Goal: Information Seeking & Learning: Learn about a topic

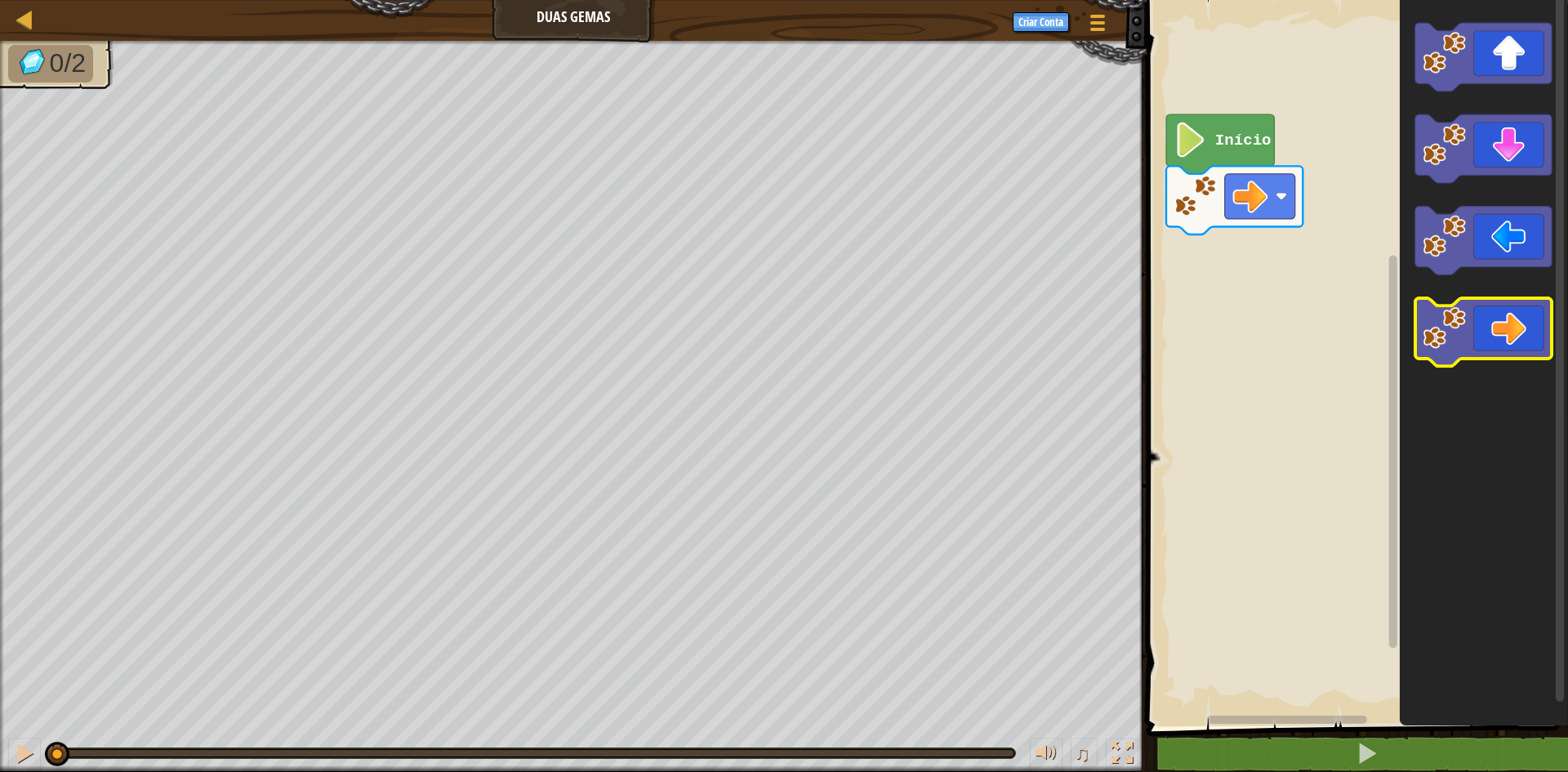
click at [1491, 316] on icon "Espaço de trabalho do Blockly" at bounding box center [1483, 332] width 136 height 69
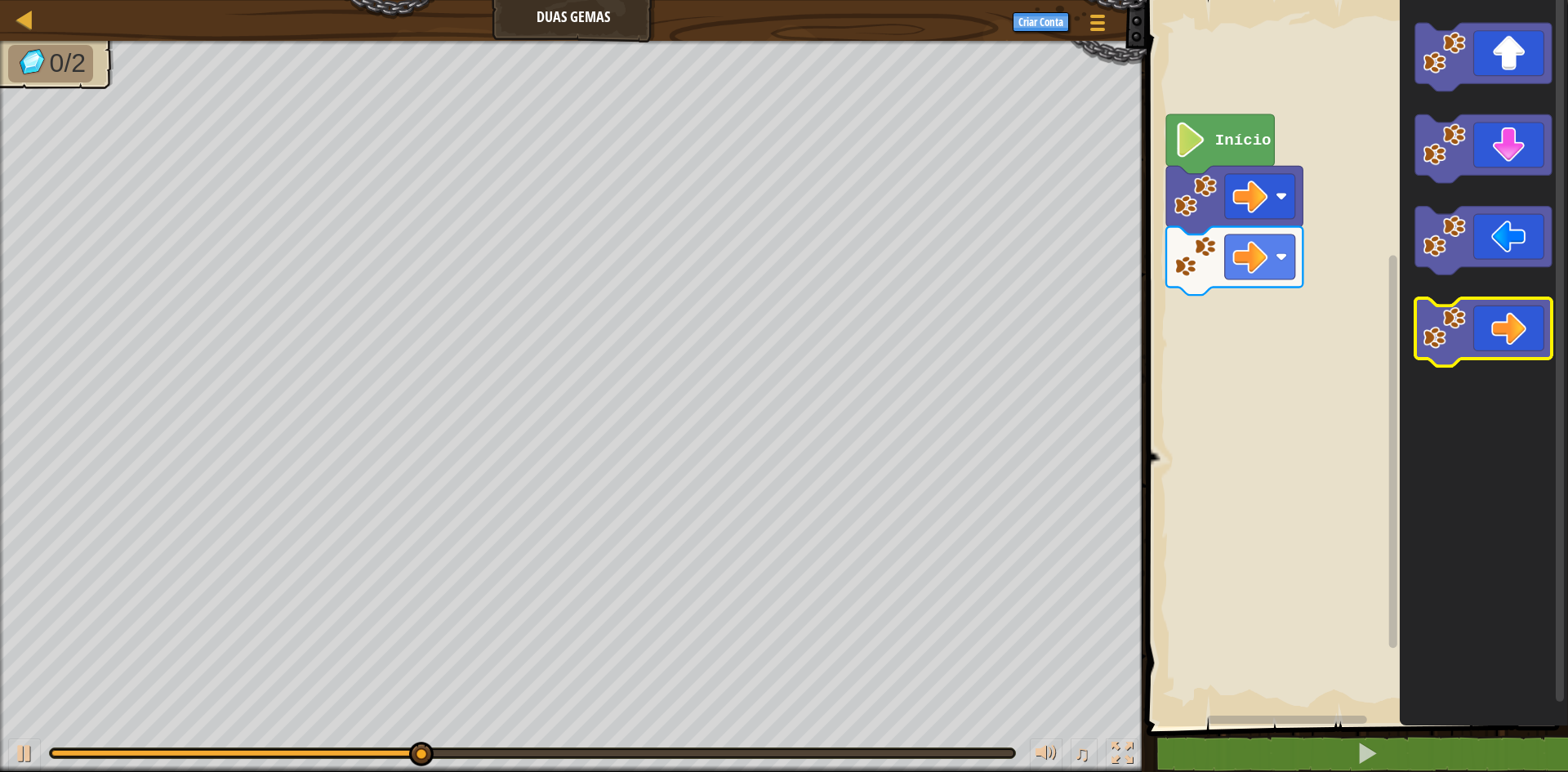
click at [1497, 325] on icon "Espaço de trabalho do Blockly" at bounding box center [1483, 332] width 136 height 69
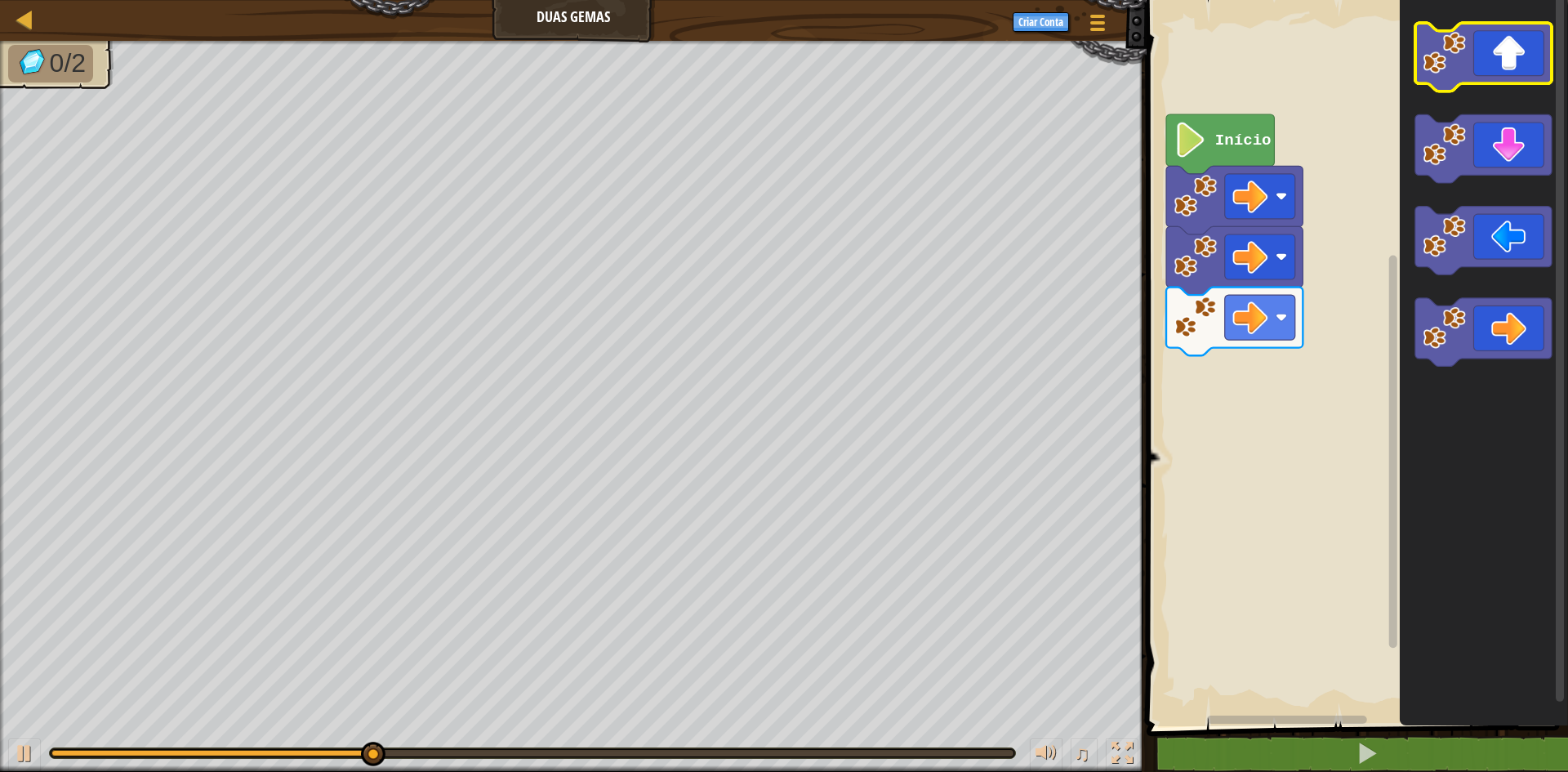
click at [1486, 45] on icon "Espaço de trabalho do Blockly" at bounding box center [1483, 57] width 136 height 69
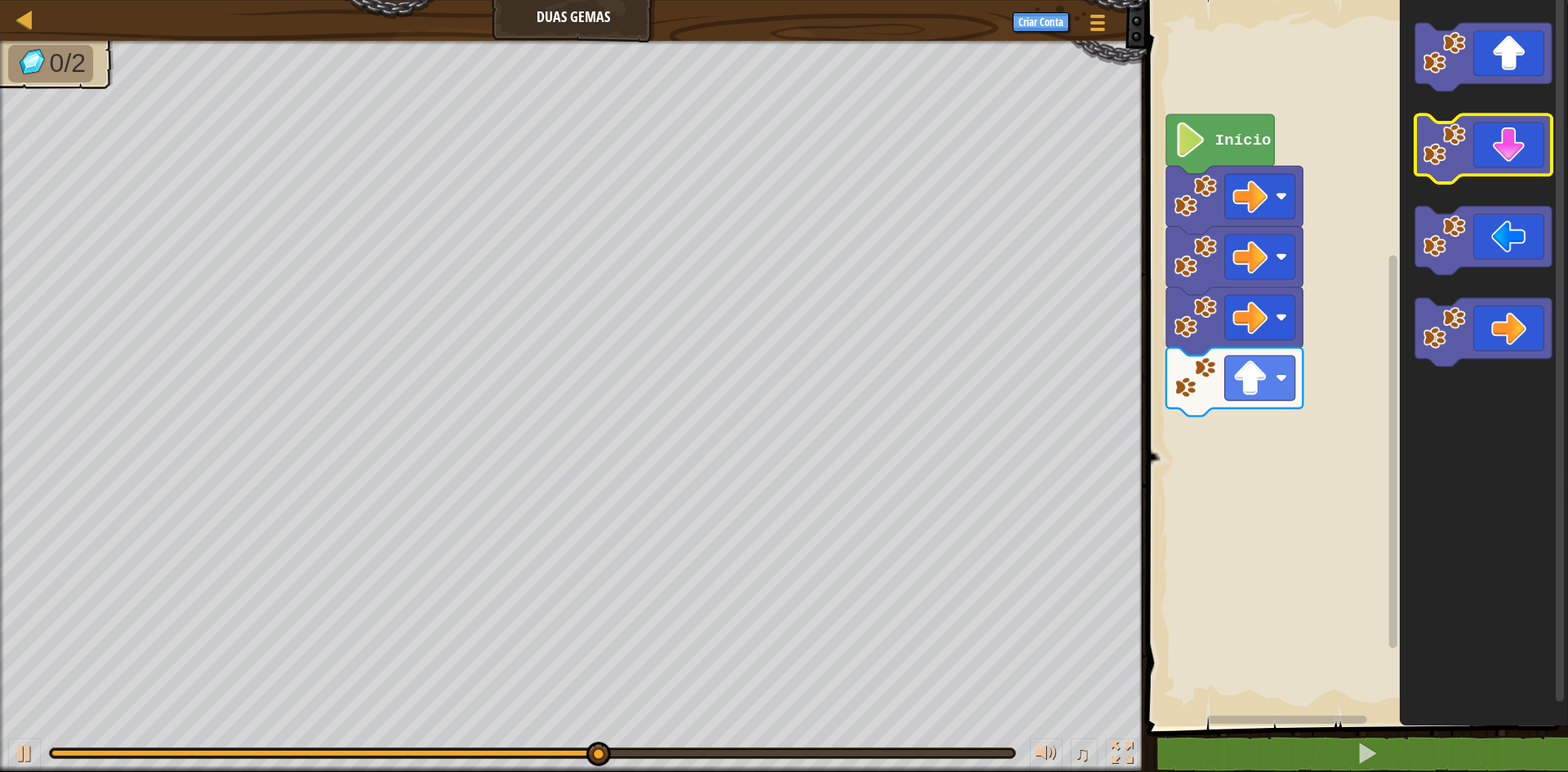
click at [1470, 165] on icon "Espaço de trabalho do Blockly" at bounding box center [1483, 149] width 136 height 69
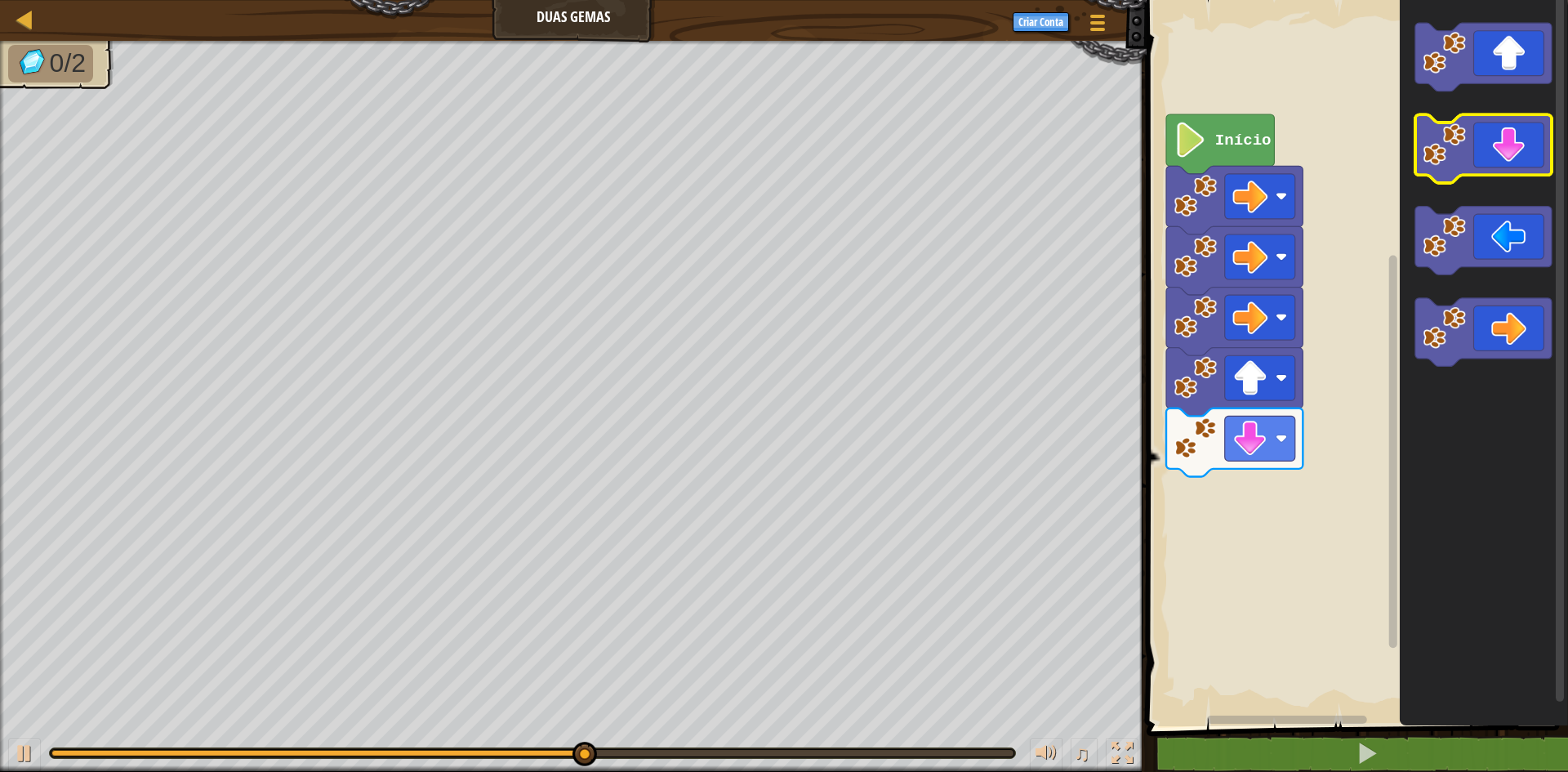
click at [1470, 164] on icon "Espaço de trabalho do Blockly" at bounding box center [1483, 149] width 136 height 69
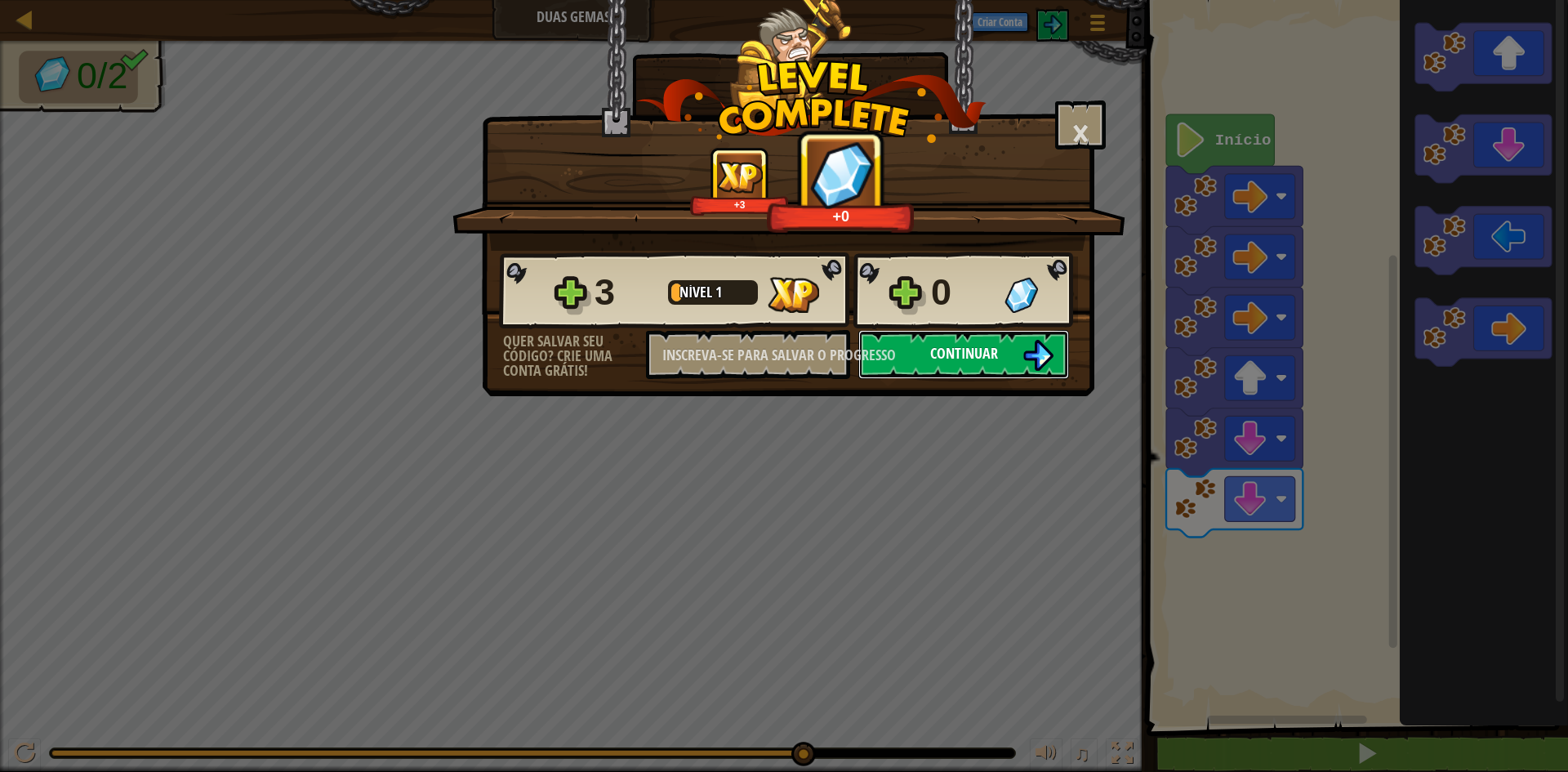
click at [1009, 345] on button "Continuar" at bounding box center [963, 354] width 211 height 49
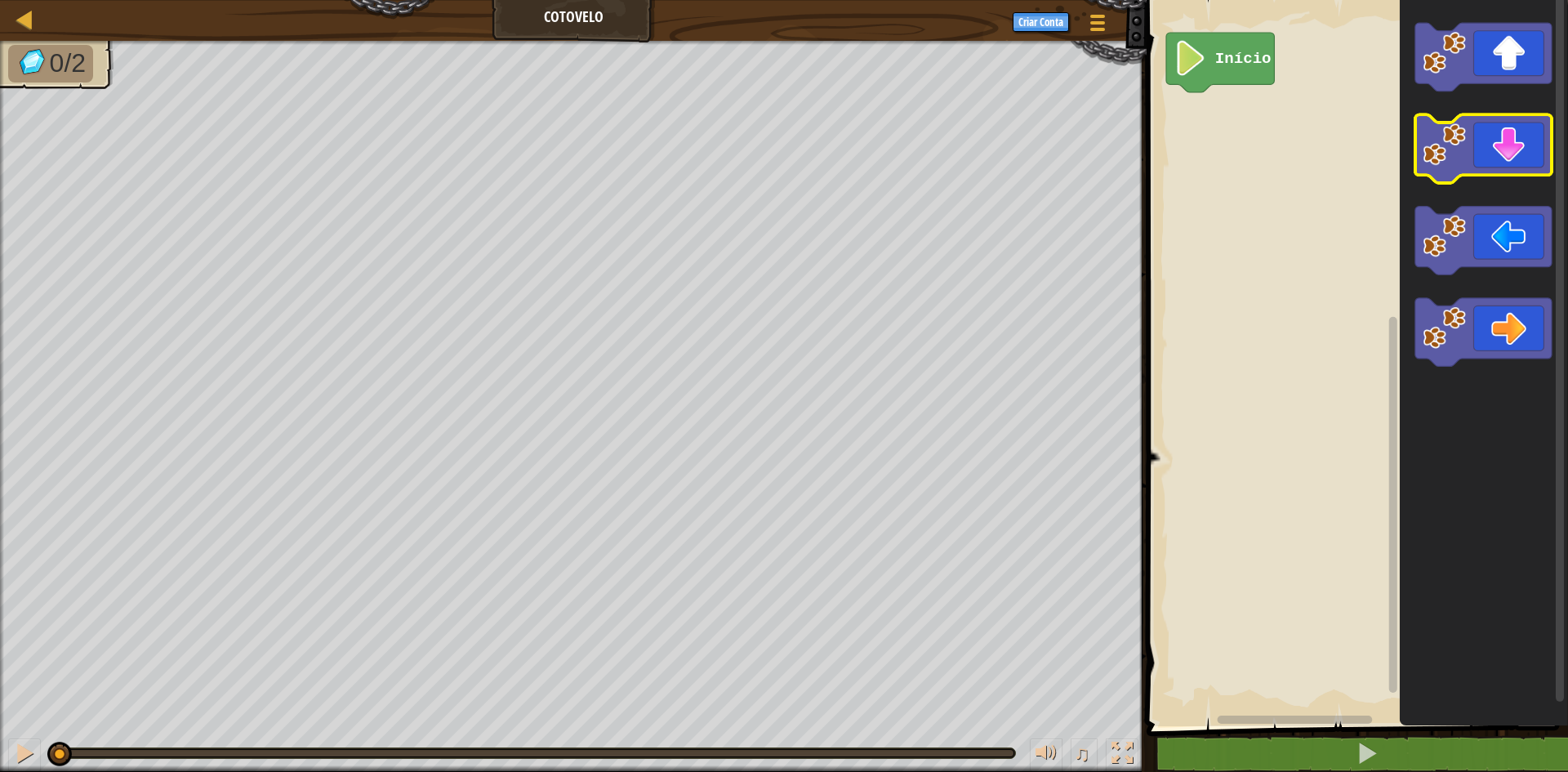
click at [1502, 135] on icon "Espaço de trabalho do Blockly" at bounding box center [1483, 149] width 136 height 69
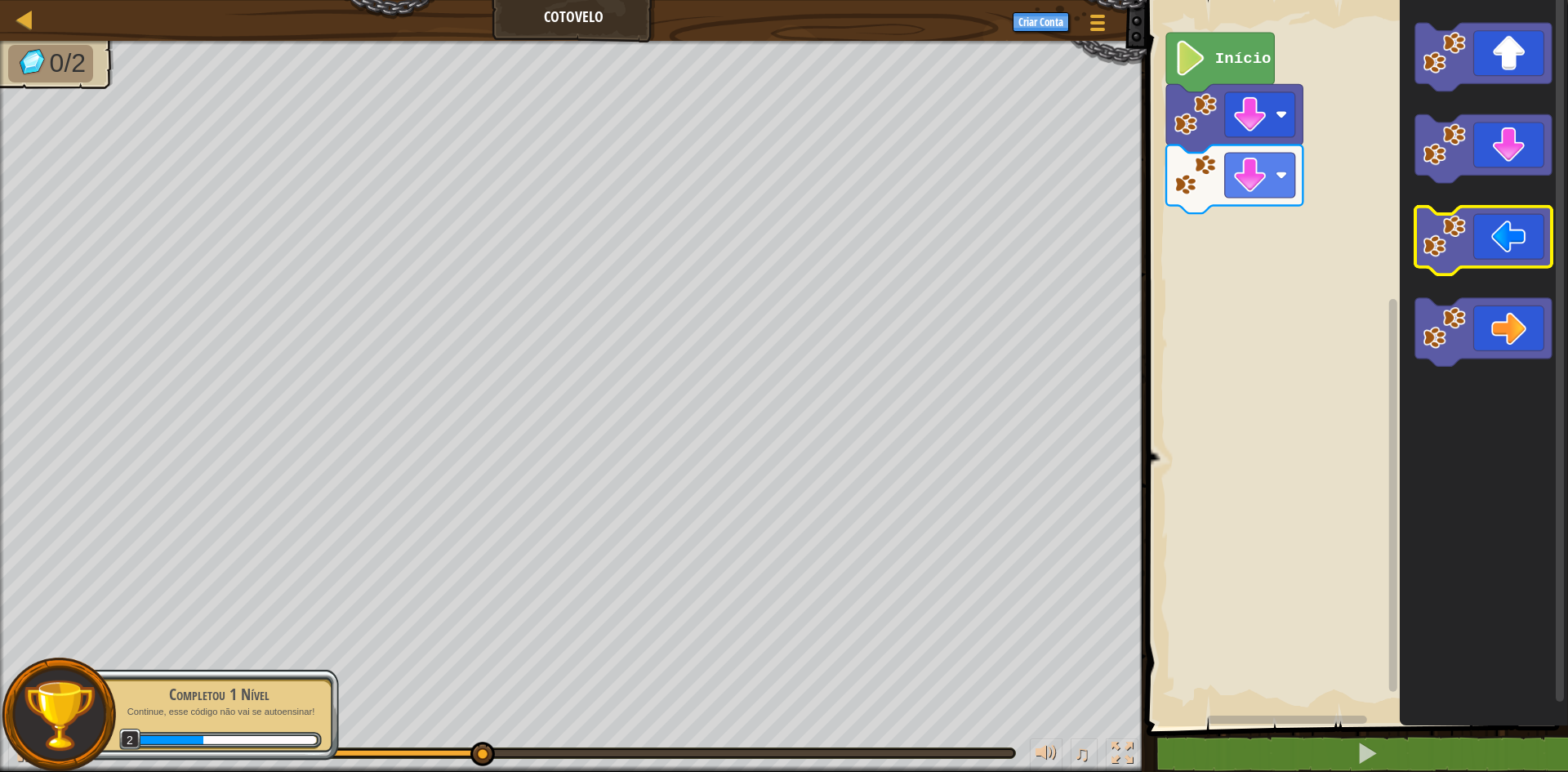
click at [1482, 256] on icon "Espaço de trabalho do Blockly" at bounding box center [1483, 241] width 136 height 69
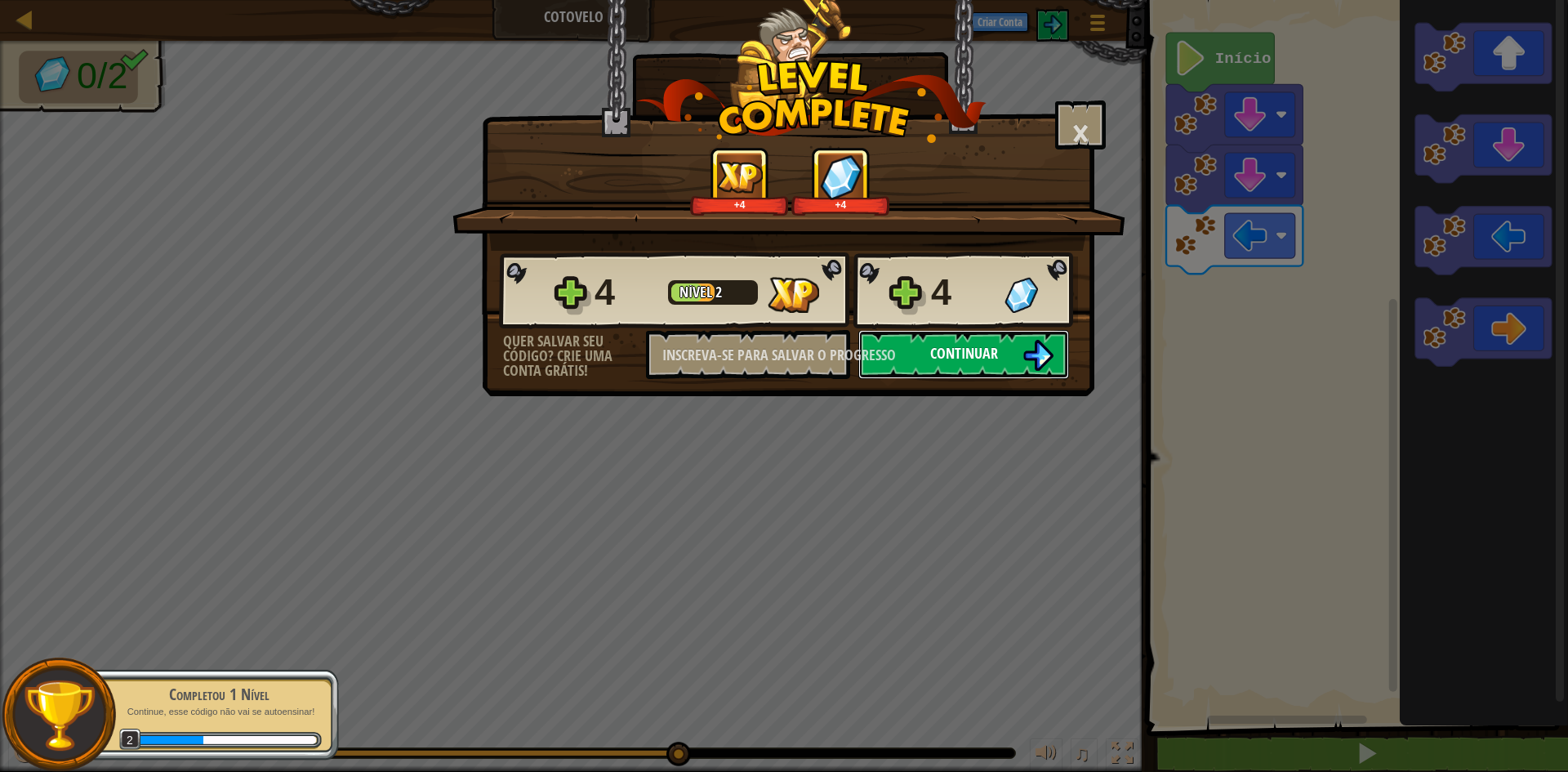
click at [979, 351] on font "Continuar" at bounding box center [964, 353] width 68 height 20
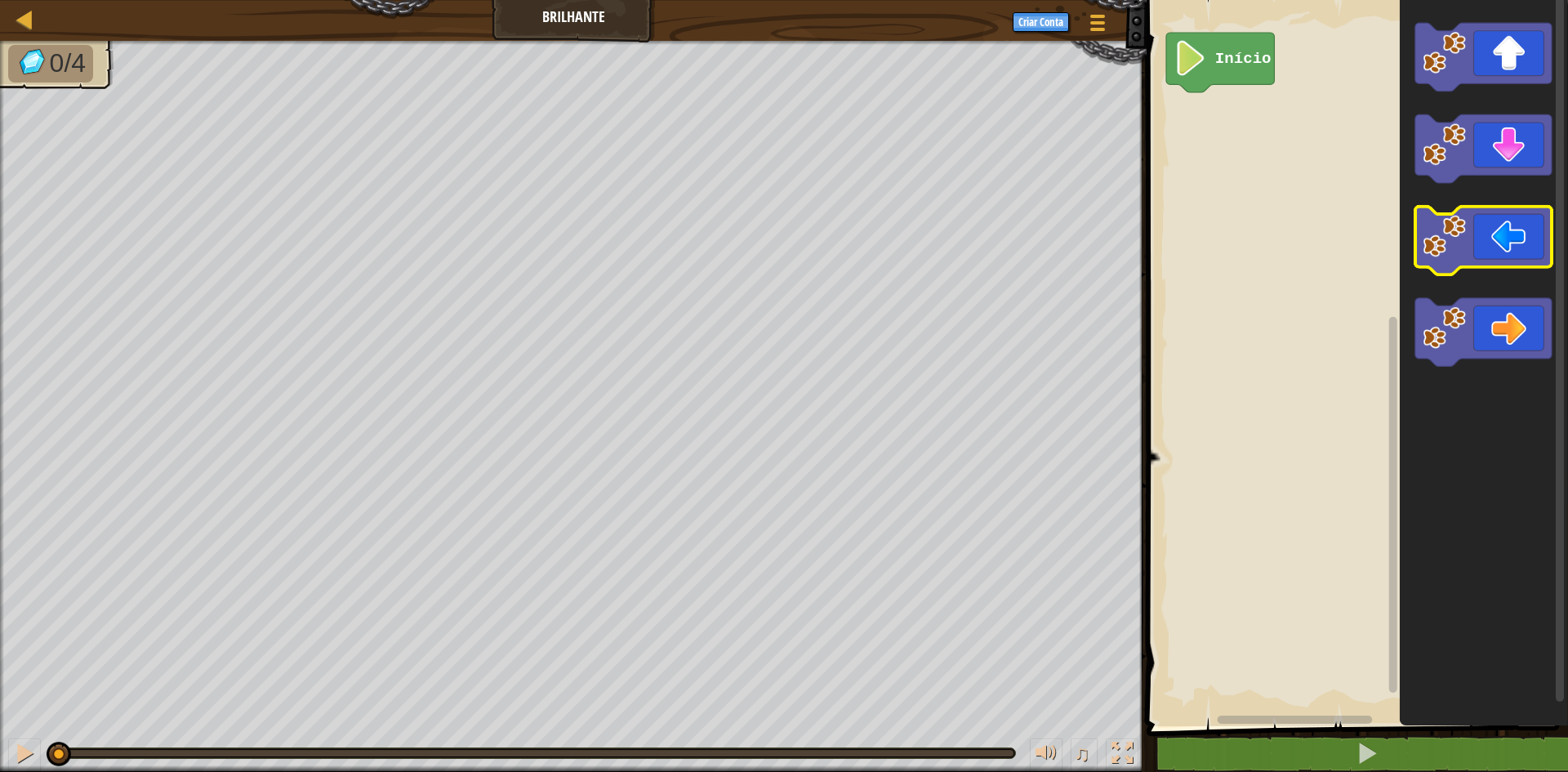
click at [1506, 229] on icon "Espaço de trabalho do Blockly" at bounding box center [1483, 241] width 136 height 69
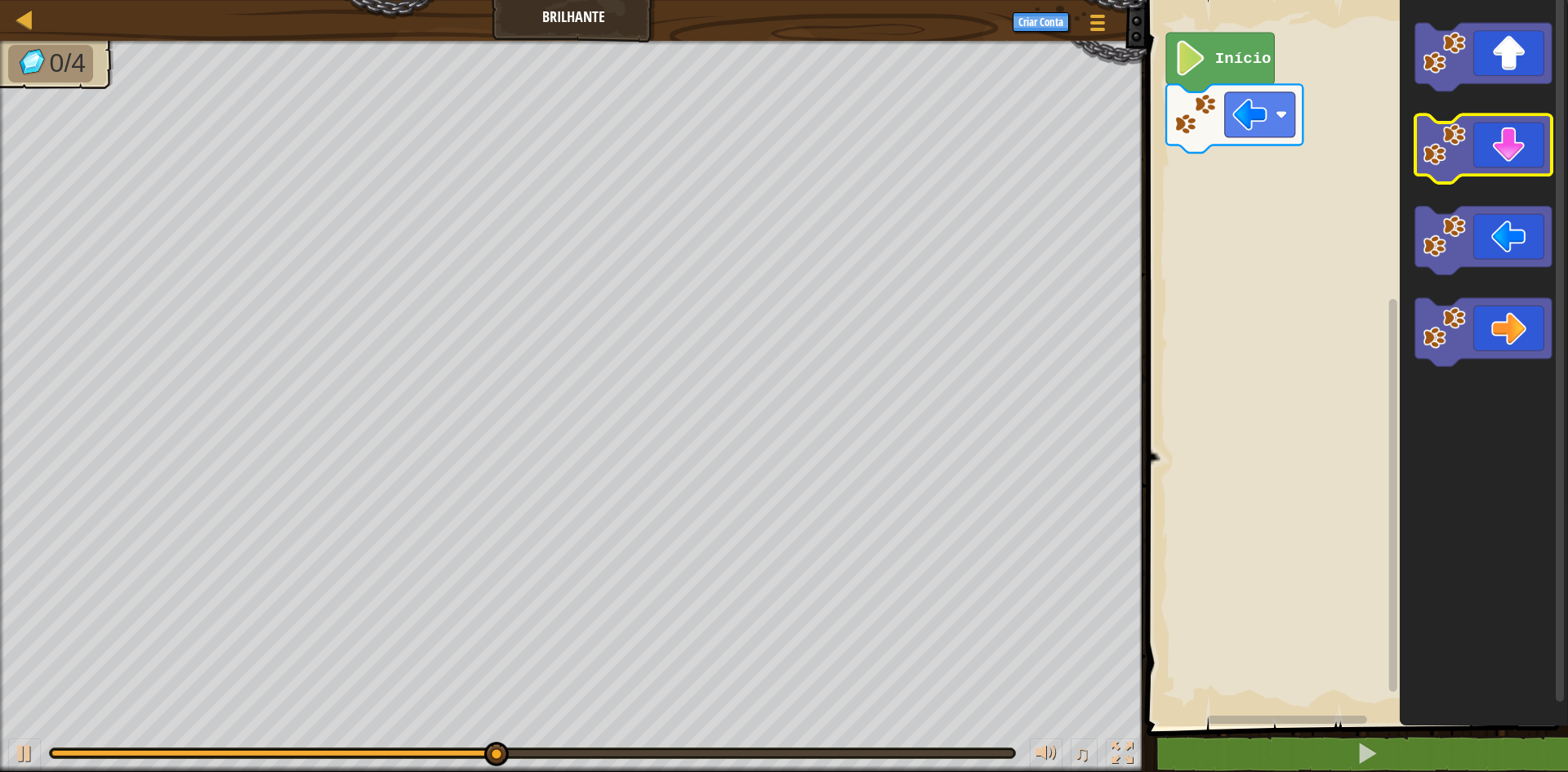
click at [1498, 131] on icon "Espaço de trabalho do Blockly" at bounding box center [1483, 149] width 136 height 69
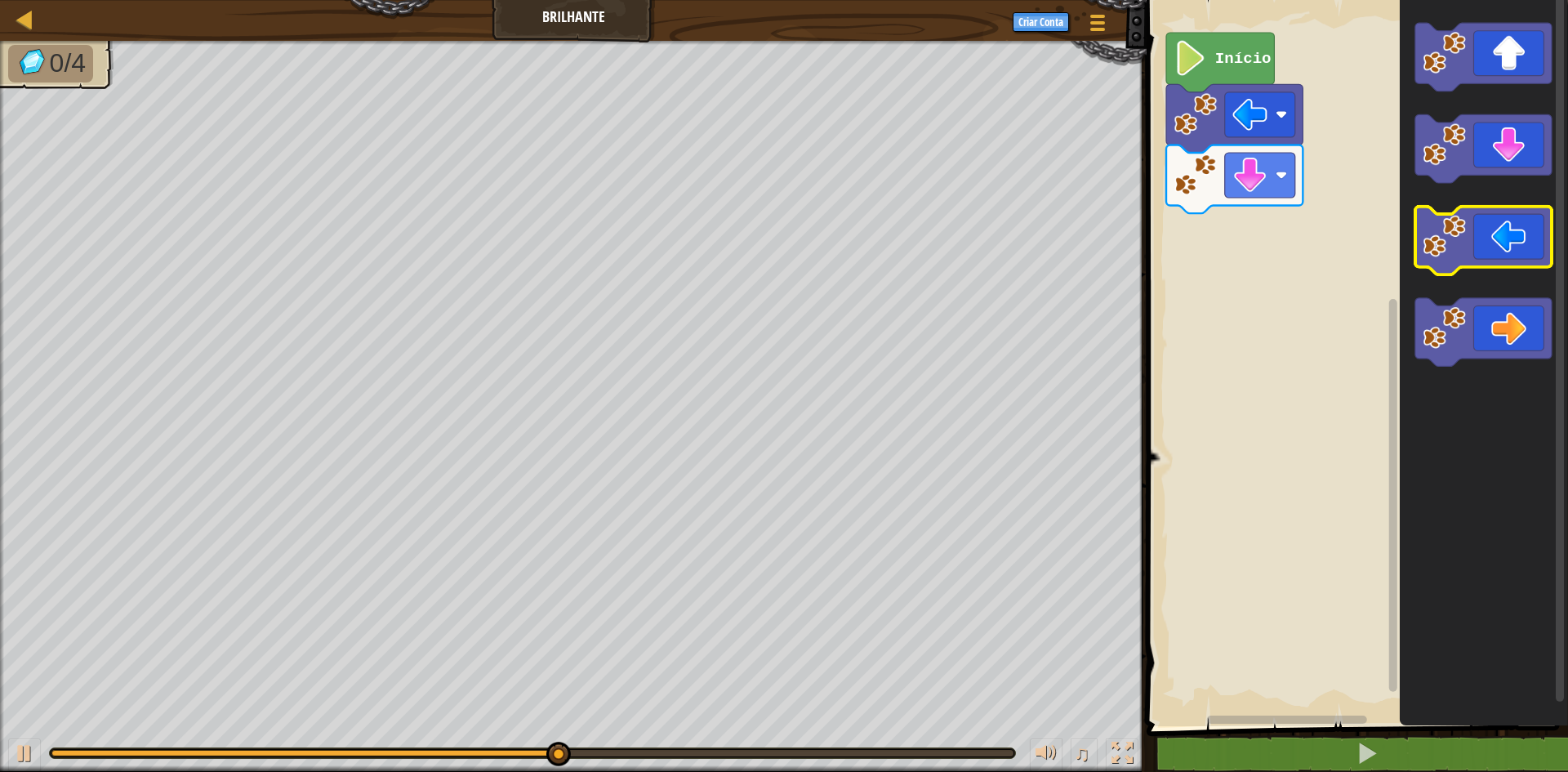
click at [1500, 243] on icon "Espaço de trabalho do Blockly" at bounding box center [1483, 241] width 136 height 69
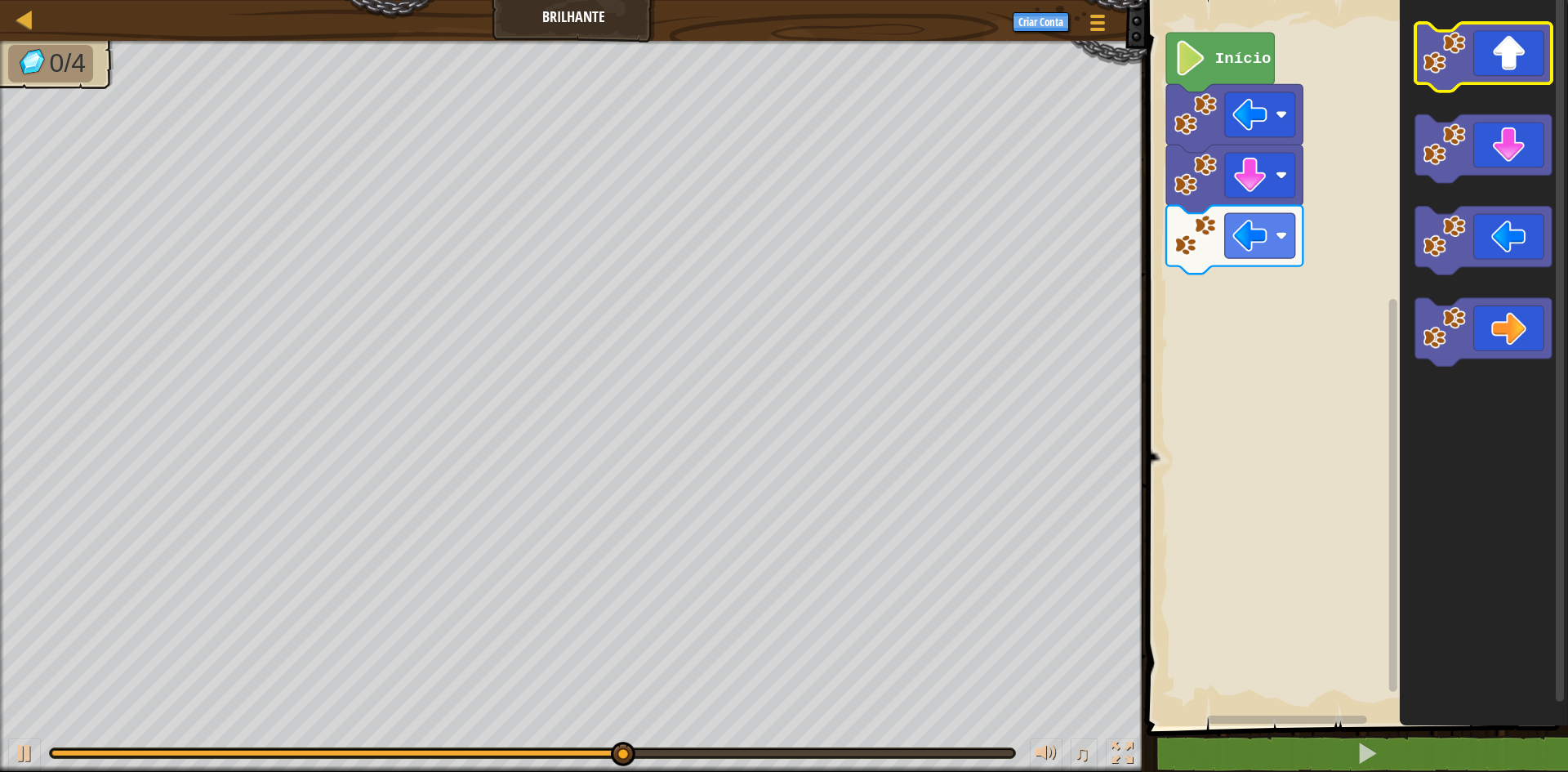
click at [1492, 79] on icon "Espaço de trabalho do Blockly" at bounding box center [1483, 57] width 136 height 69
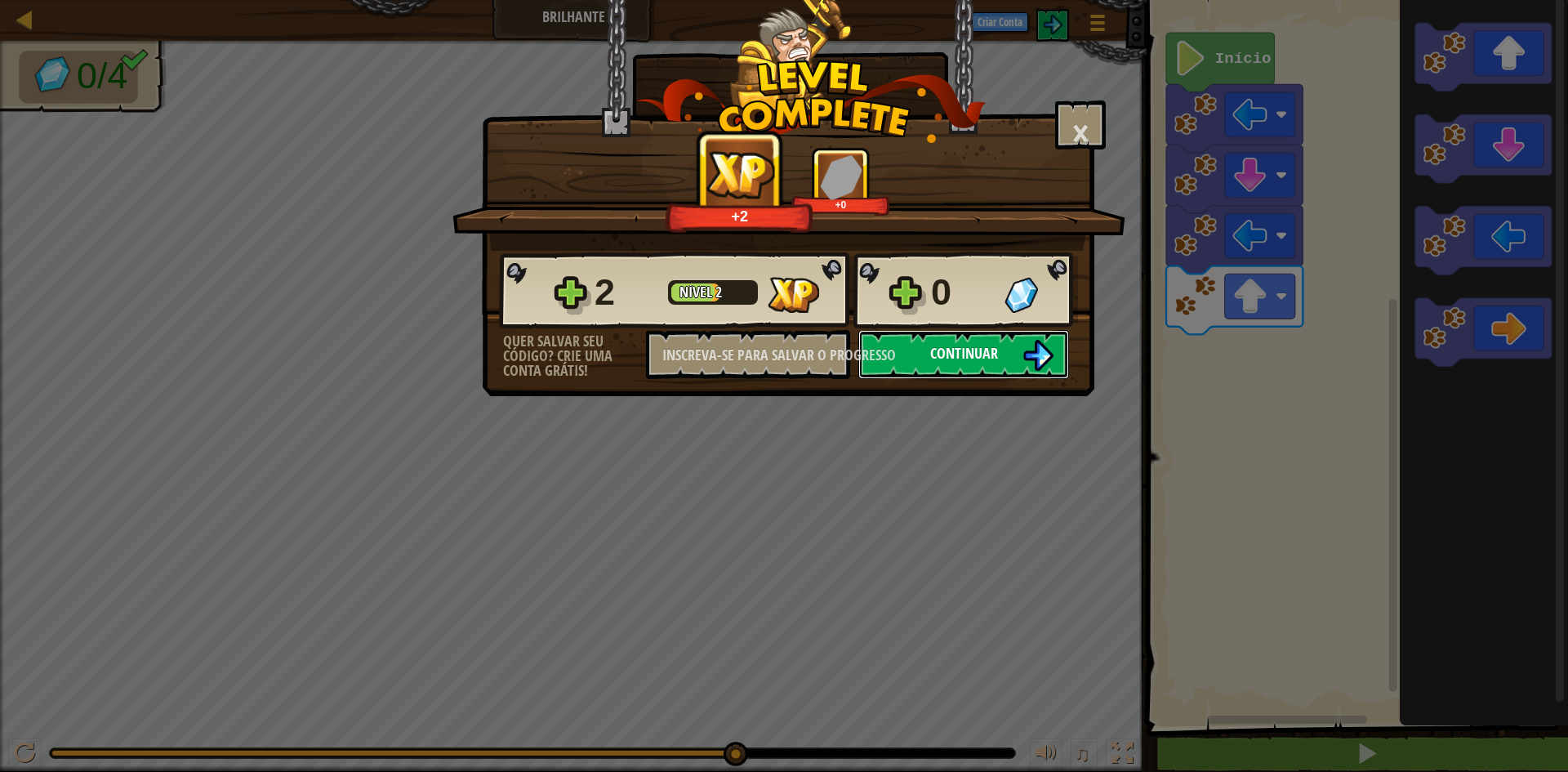
click at [999, 341] on button "Continuar" at bounding box center [963, 354] width 211 height 49
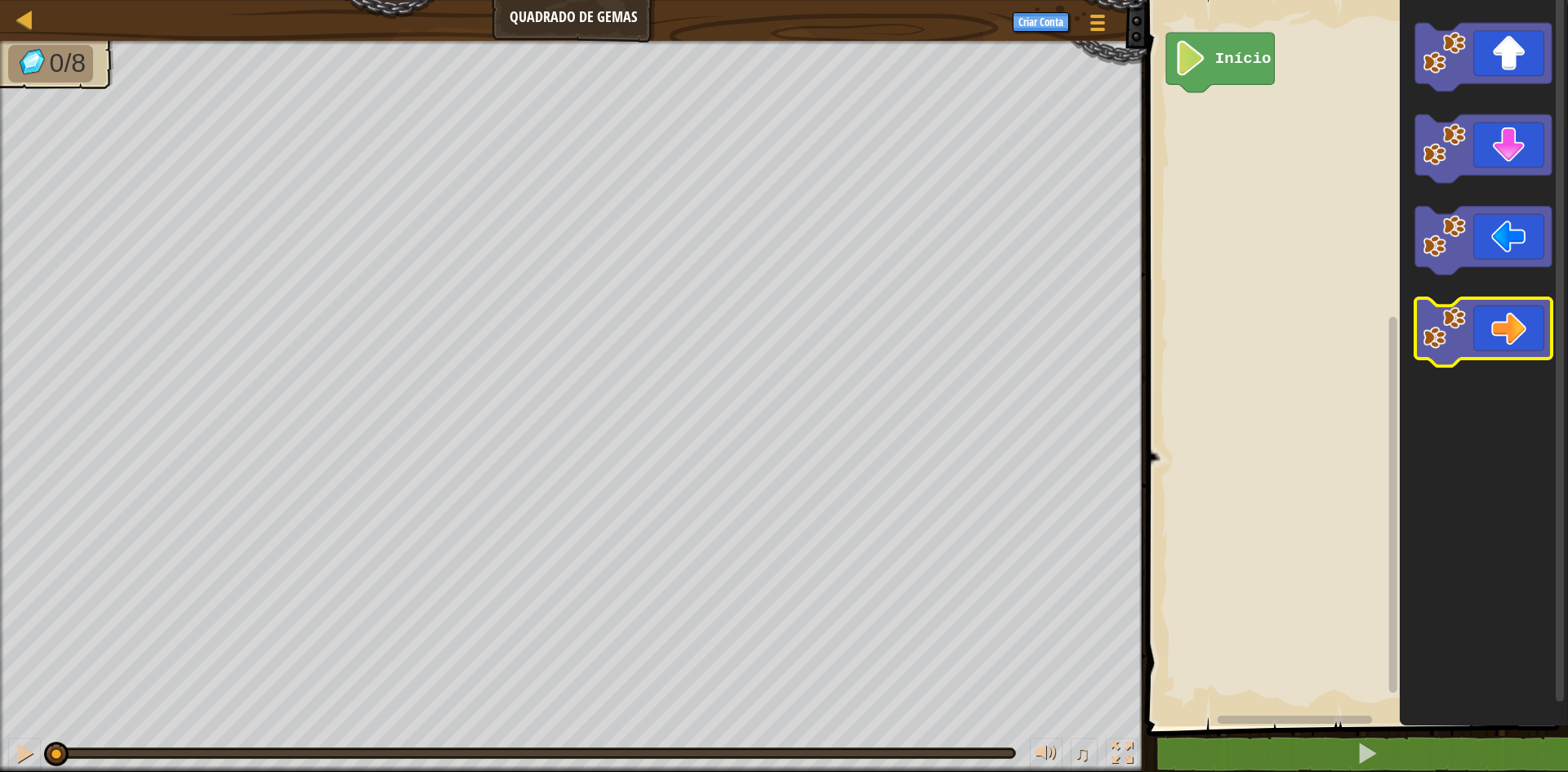
click at [1493, 318] on icon "Espaço de trabalho do Blockly" at bounding box center [1483, 332] width 136 height 69
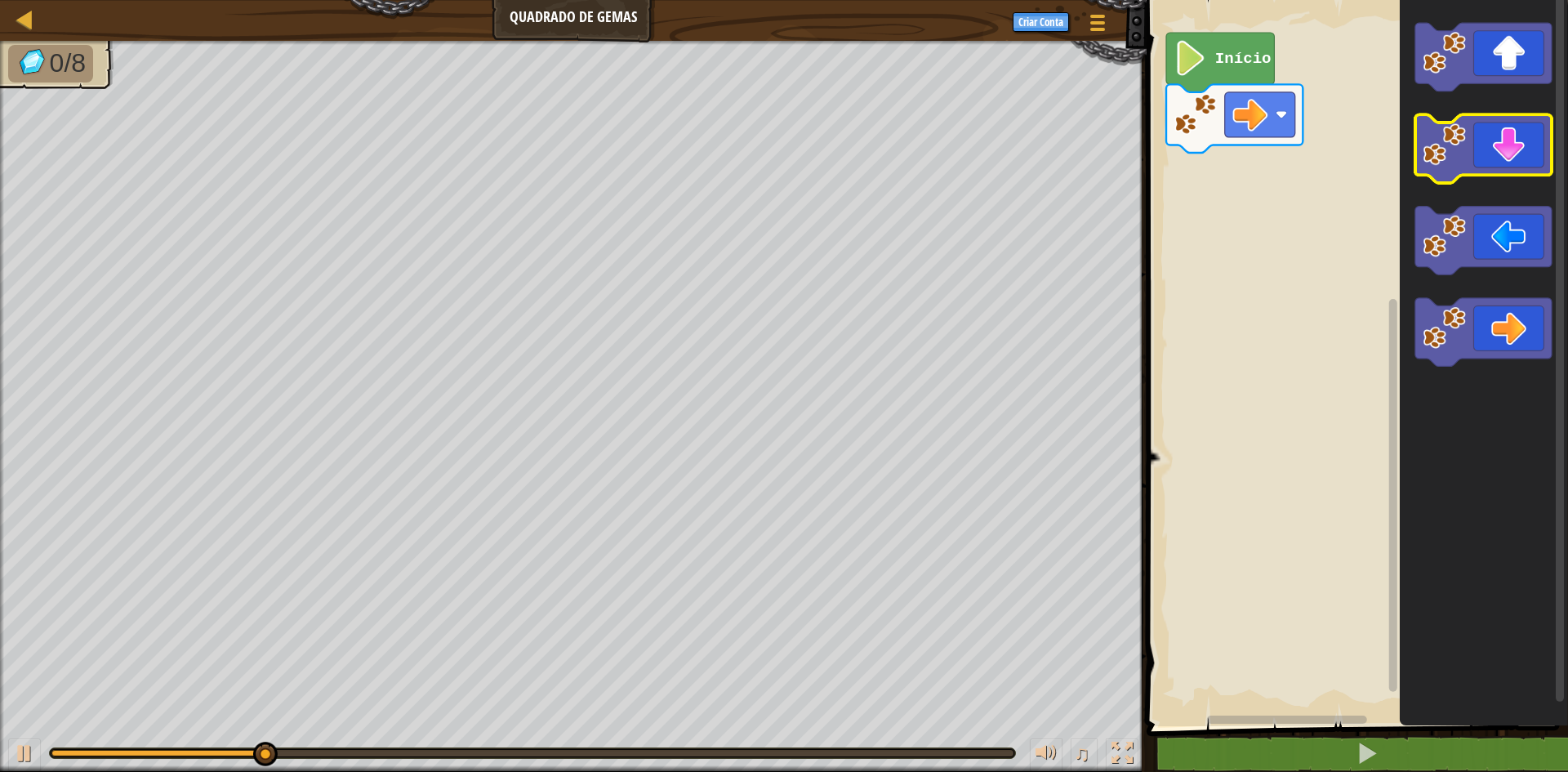
click at [1464, 169] on icon "Espaço de trabalho do Blockly" at bounding box center [1483, 149] width 136 height 69
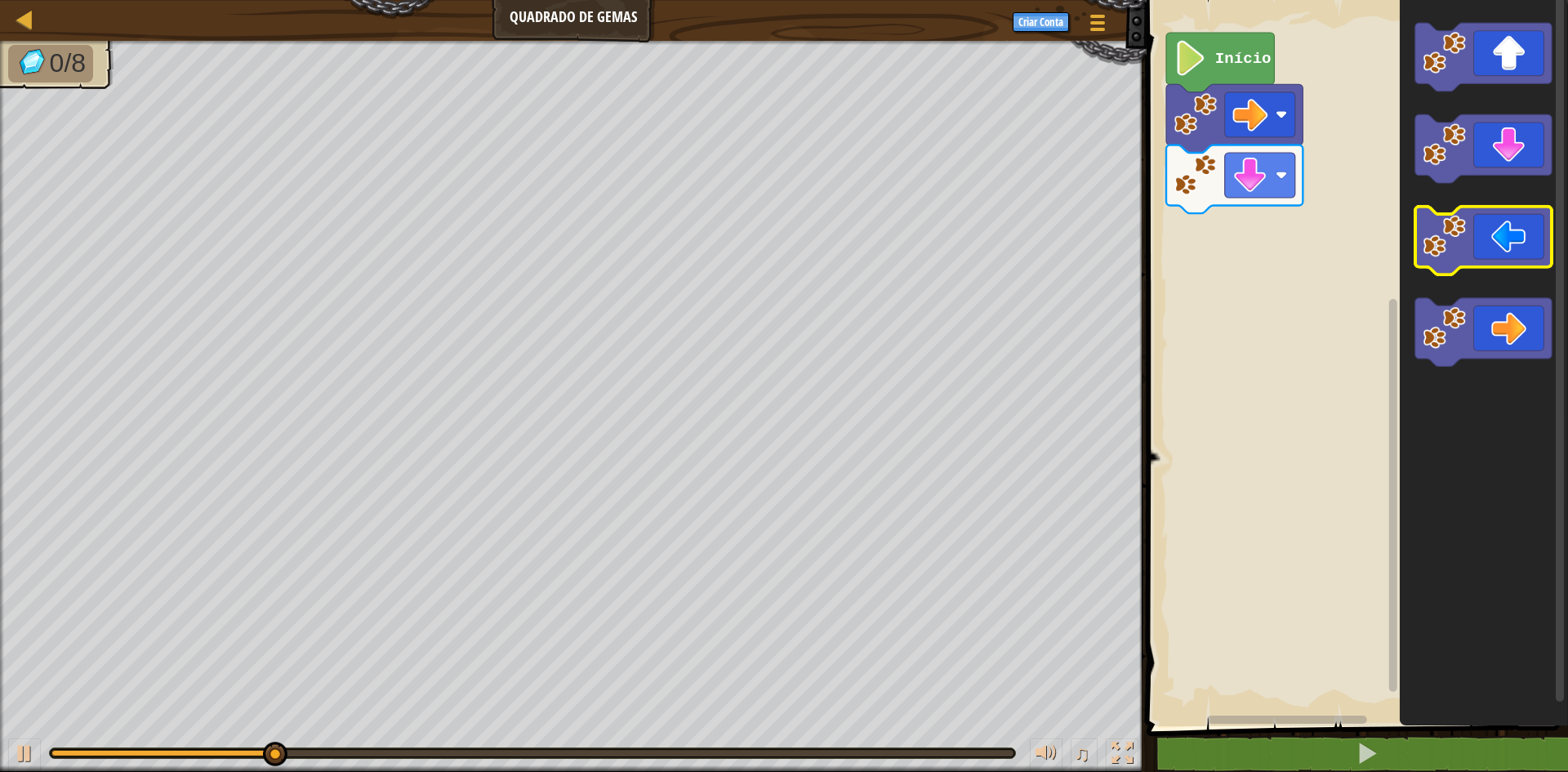
click at [1436, 258] on image "Espaço de trabalho do Blockly" at bounding box center [1443, 236] width 43 height 43
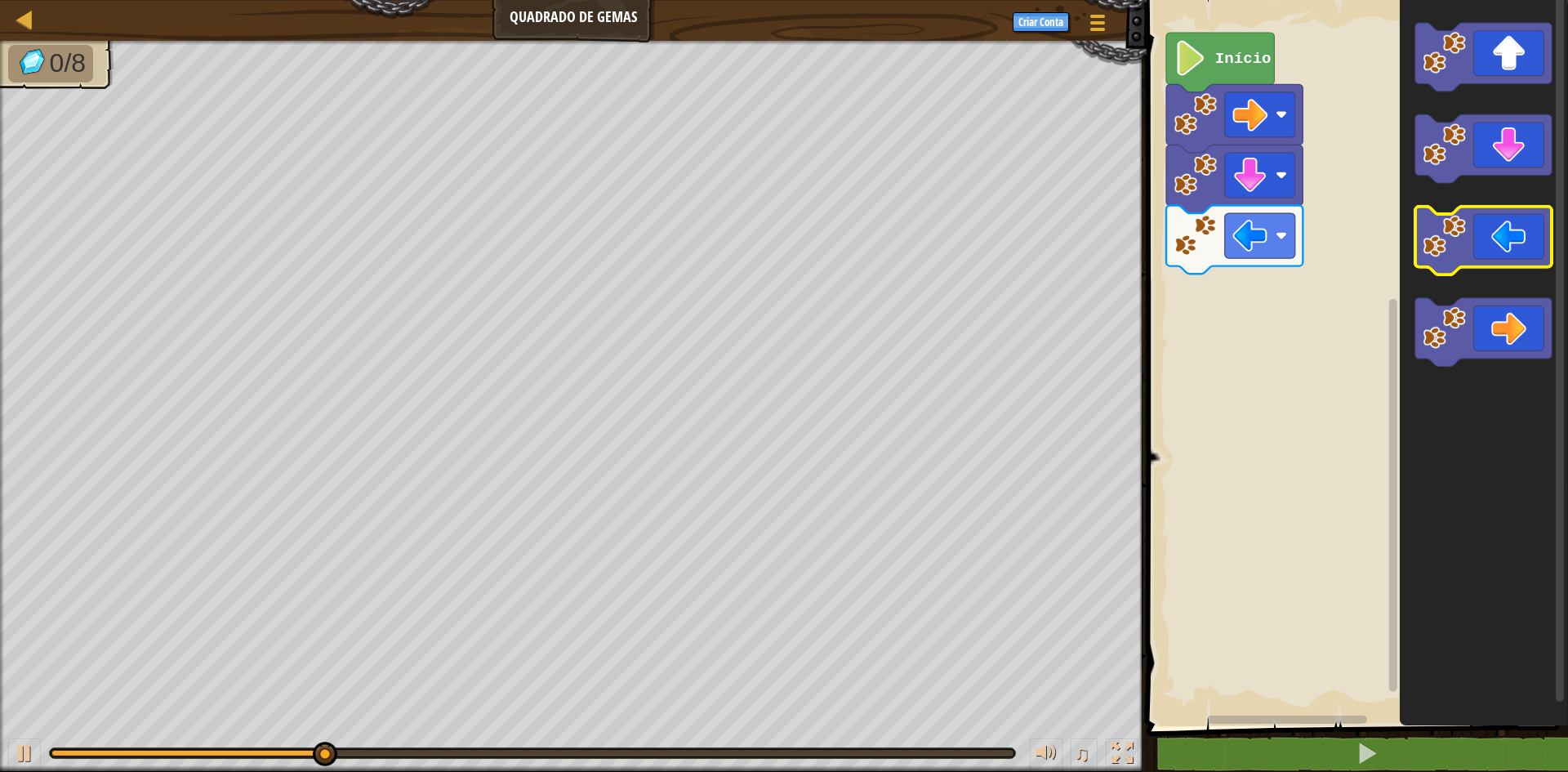
click at [1473, 243] on icon "Espaço de trabalho do Blockly" at bounding box center [1483, 241] width 136 height 69
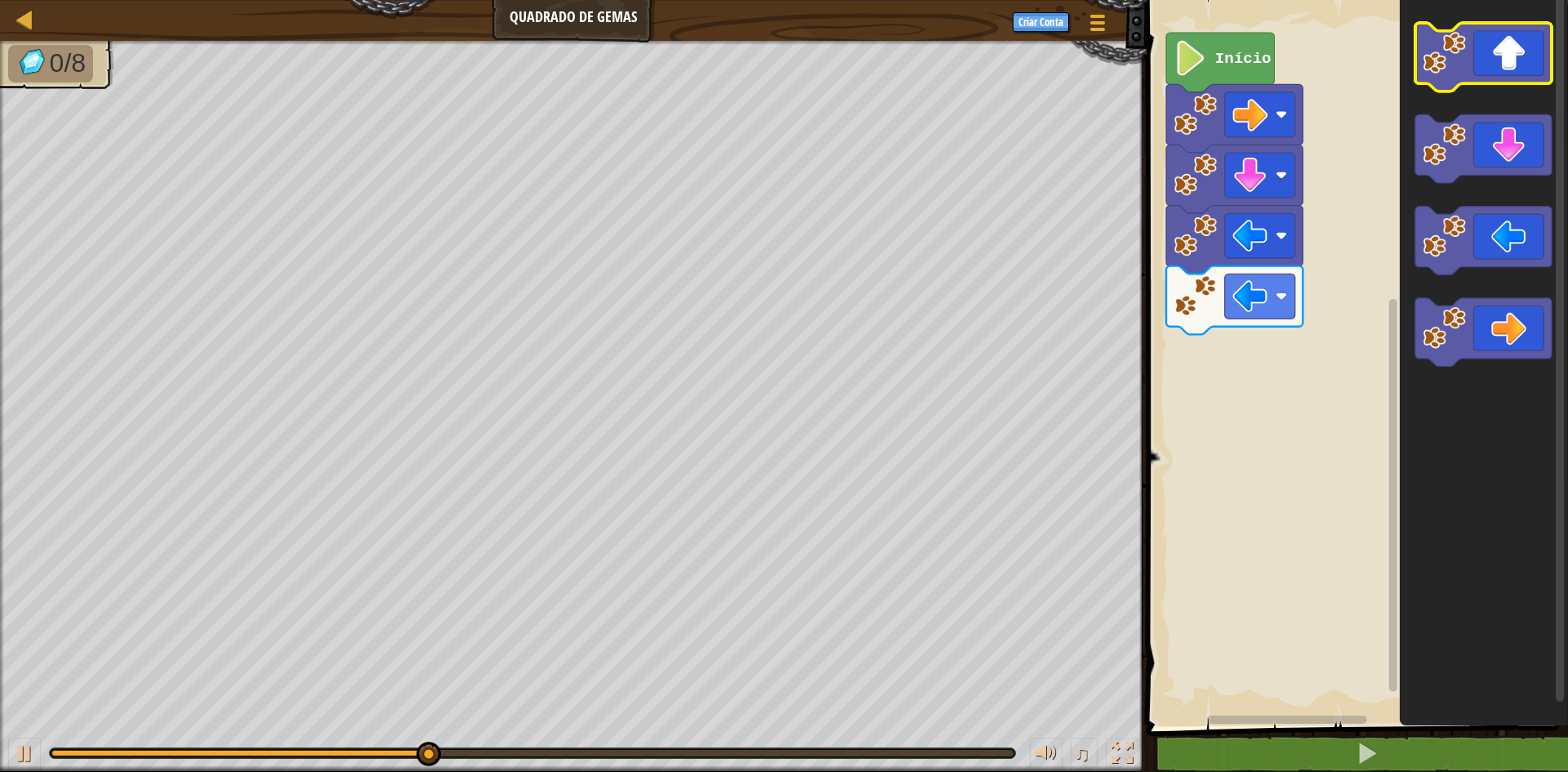
click at [1510, 47] on icon "Espaço de trabalho do Blockly" at bounding box center [1483, 57] width 136 height 69
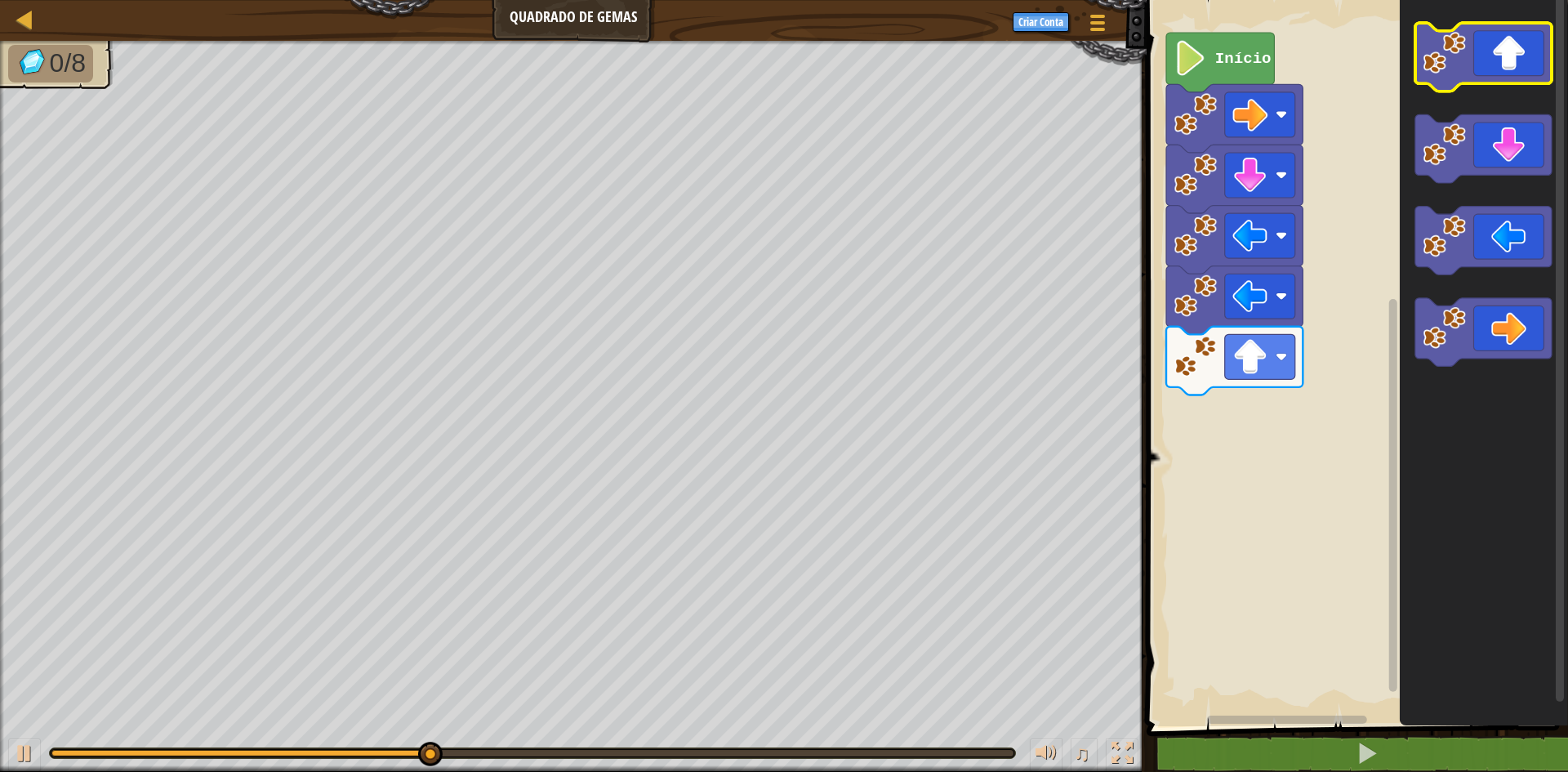
click at [1510, 47] on icon "Espaço de trabalho do Blockly" at bounding box center [1483, 57] width 136 height 69
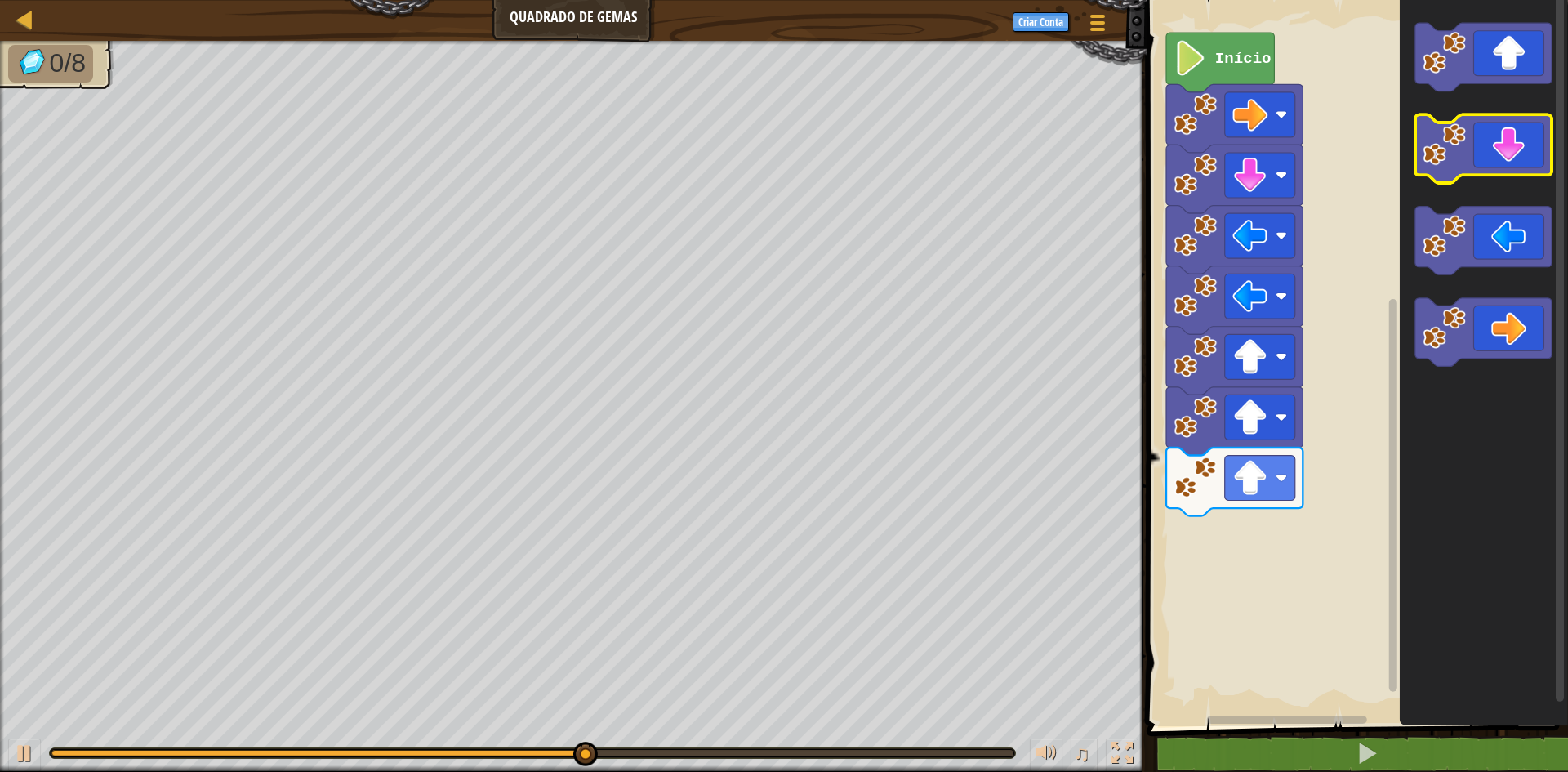
click at [1499, 159] on icon "Espaço de trabalho do Blockly" at bounding box center [1483, 149] width 136 height 69
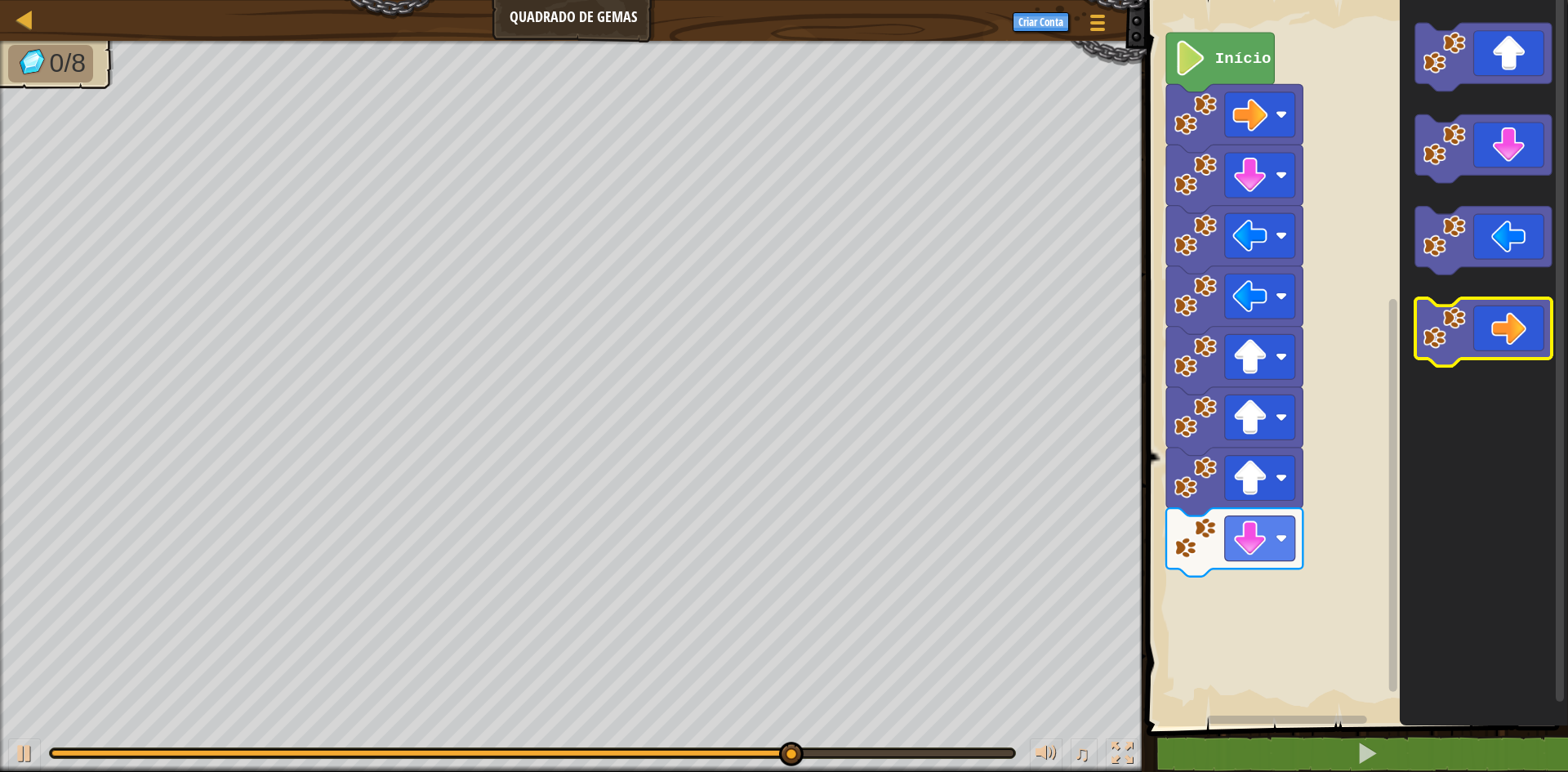
click at [1497, 316] on icon "Espaço de trabalho do Blockly" at bounding box center [1483, 332] width 136 height 69
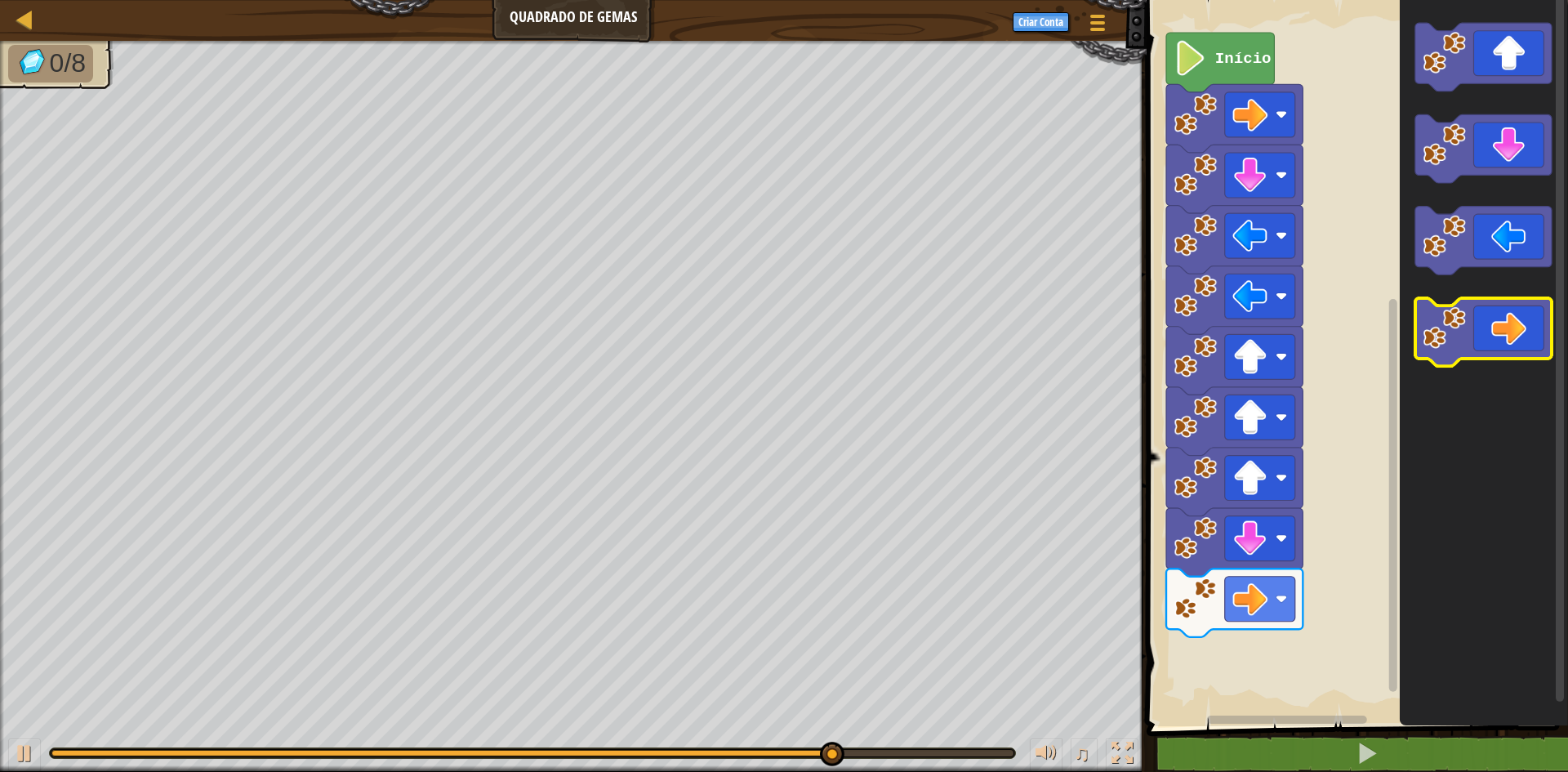
click at [1497, 316] on icon "Espaço de trabalho do Blockly" at bounding box center [1483, 332] width 136 height 69
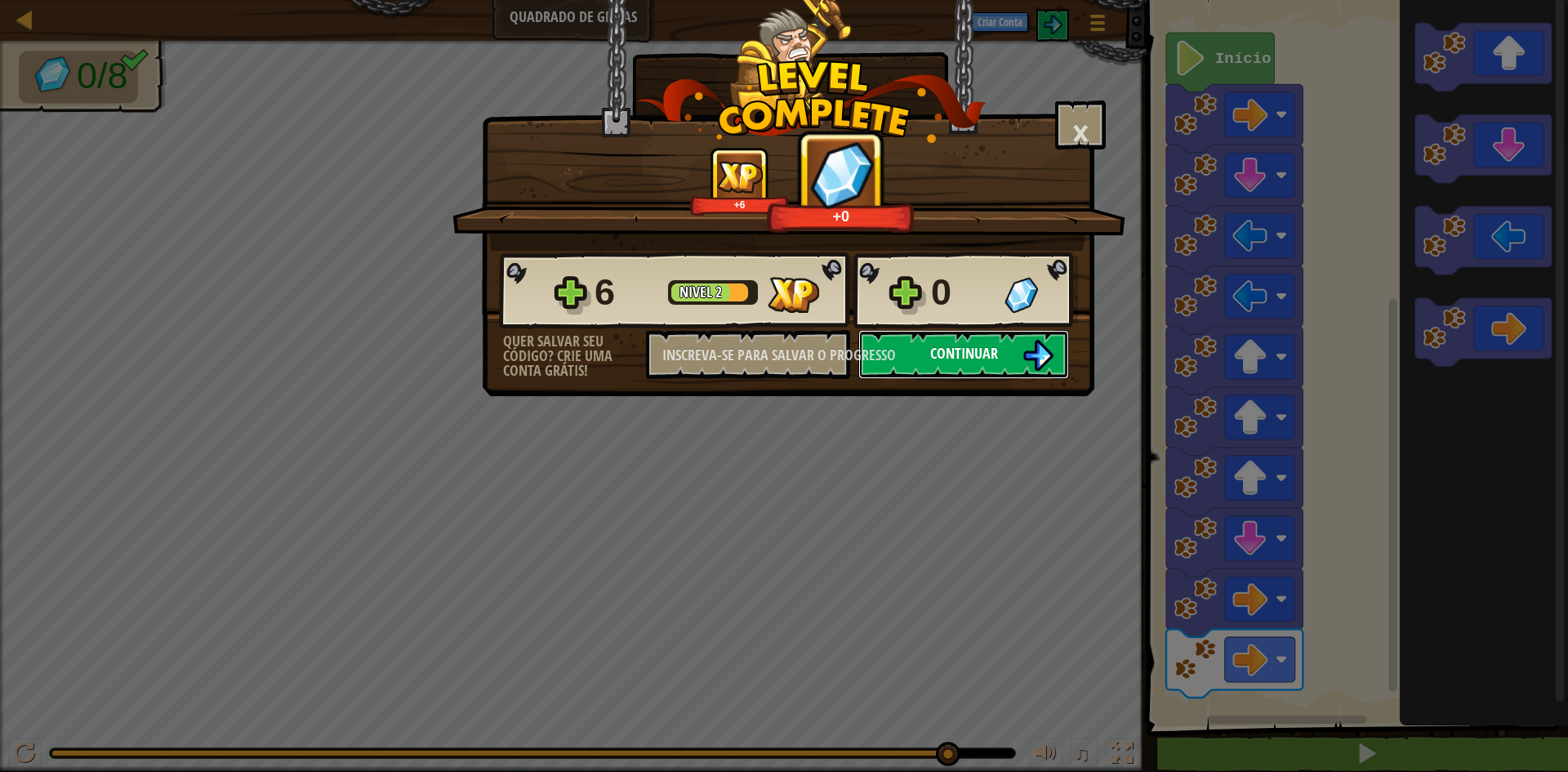
click at [1020, 364] on button "Continuar" at bounding box center [963, 354] width 211 height 49
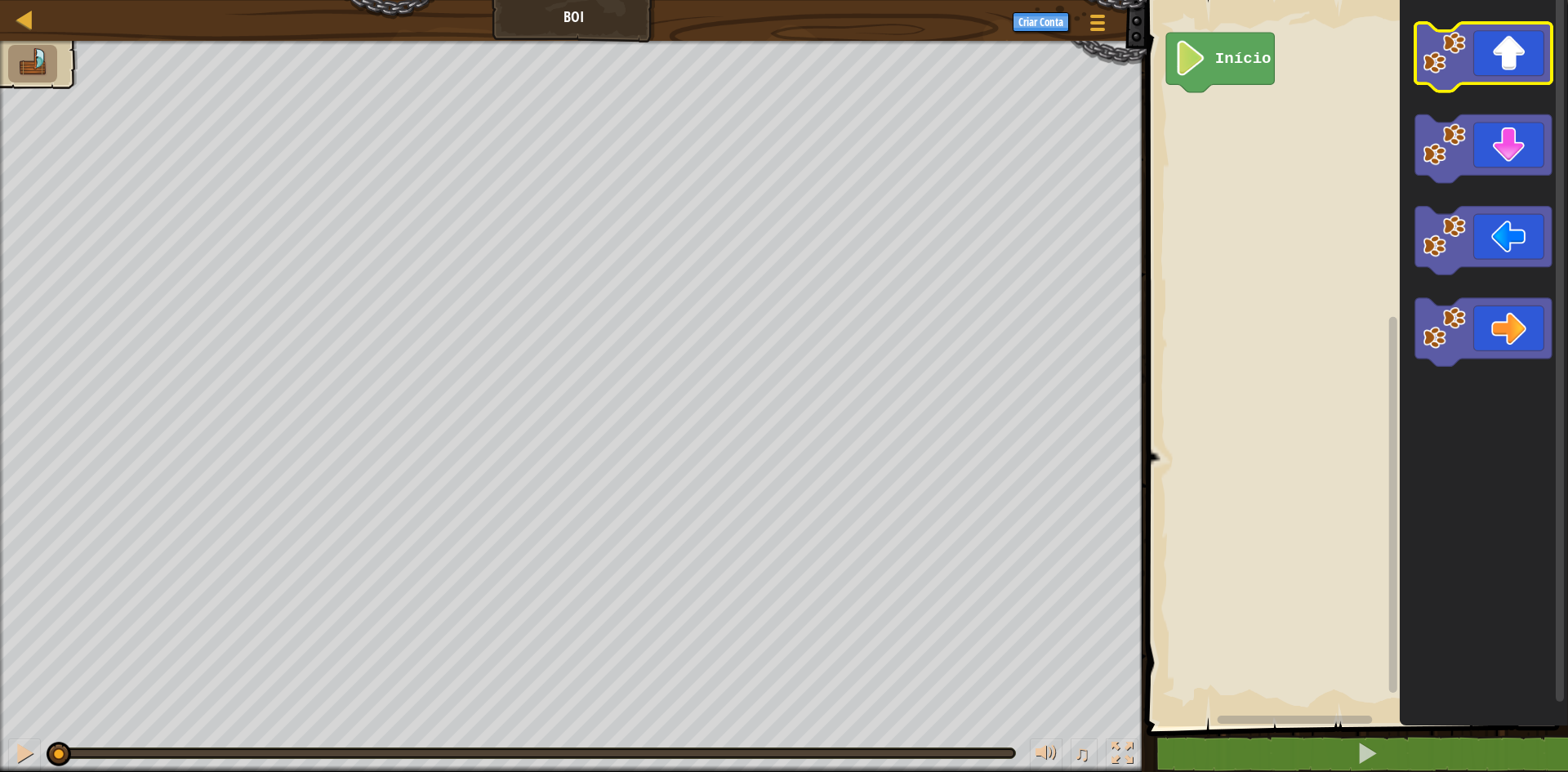
click at [1506, 74] on icon "Espaço de trabalho do Blockly" at bounding box center [1483, 57] width 136 height 69
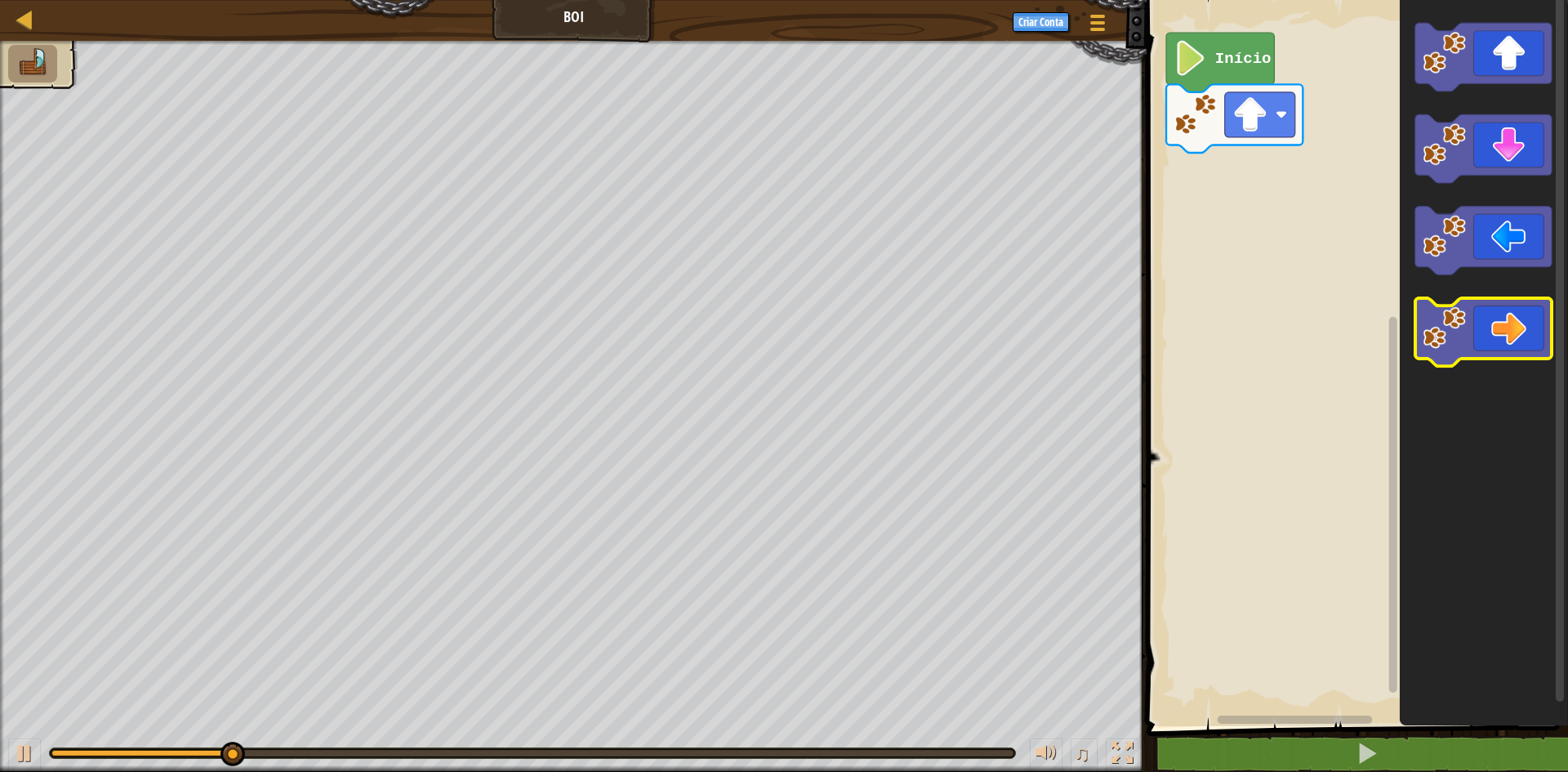
click at [1493, 313] on icon "Espaço de trabalho do Blockly" at bounding box center [1483, 332] width 136 height 69
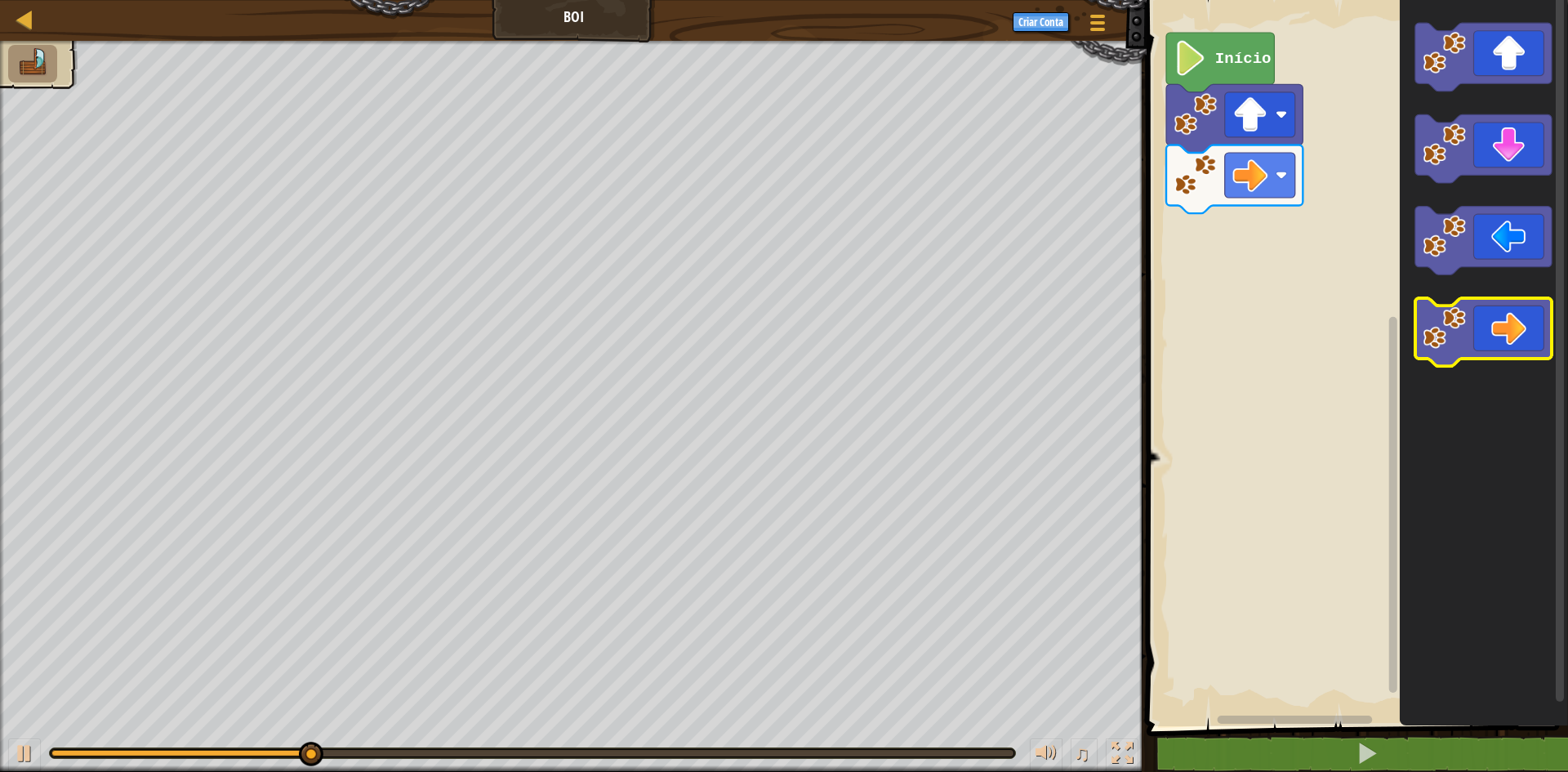
click at [1493, 313] on icon "Espaço de trabalho do Blockly" at bounding box center [1483, 332] width 136 height 69
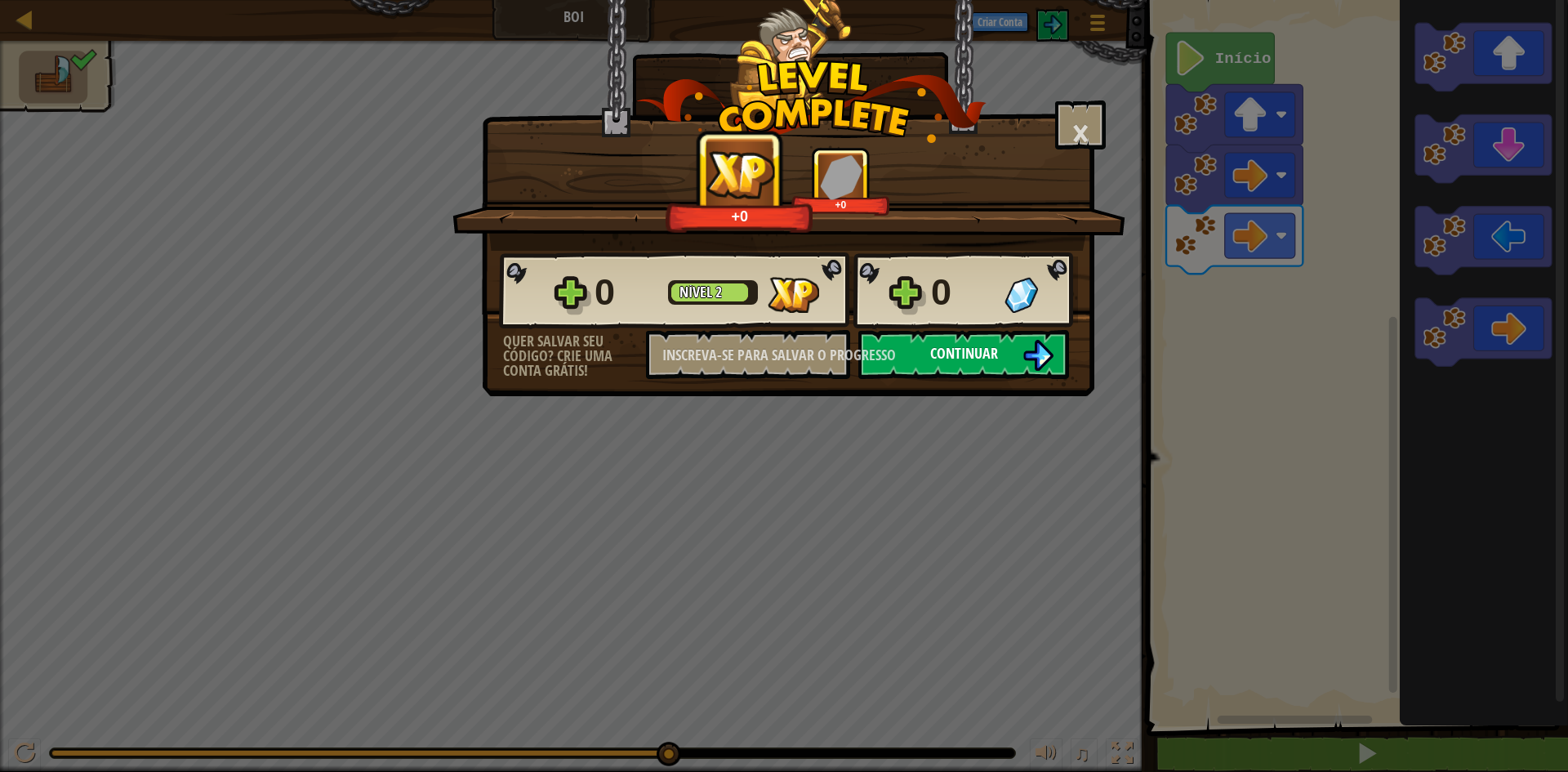
click at [992, 350] on font "Continuar" at bounding box center [964, 353] width 68 height 20
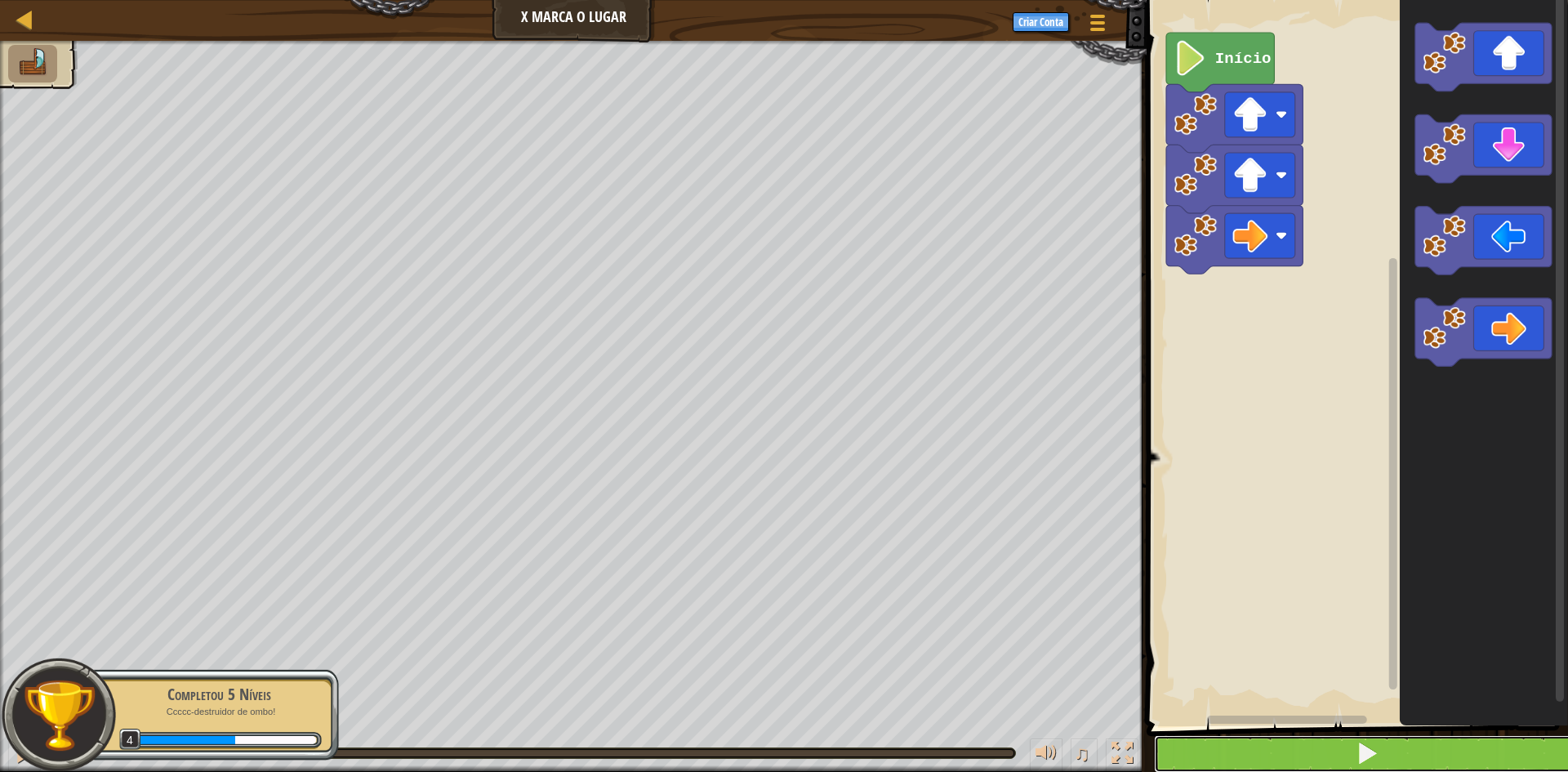
click at [1523, 747] on button at bounding box center [1366, 754] width 426 height 37
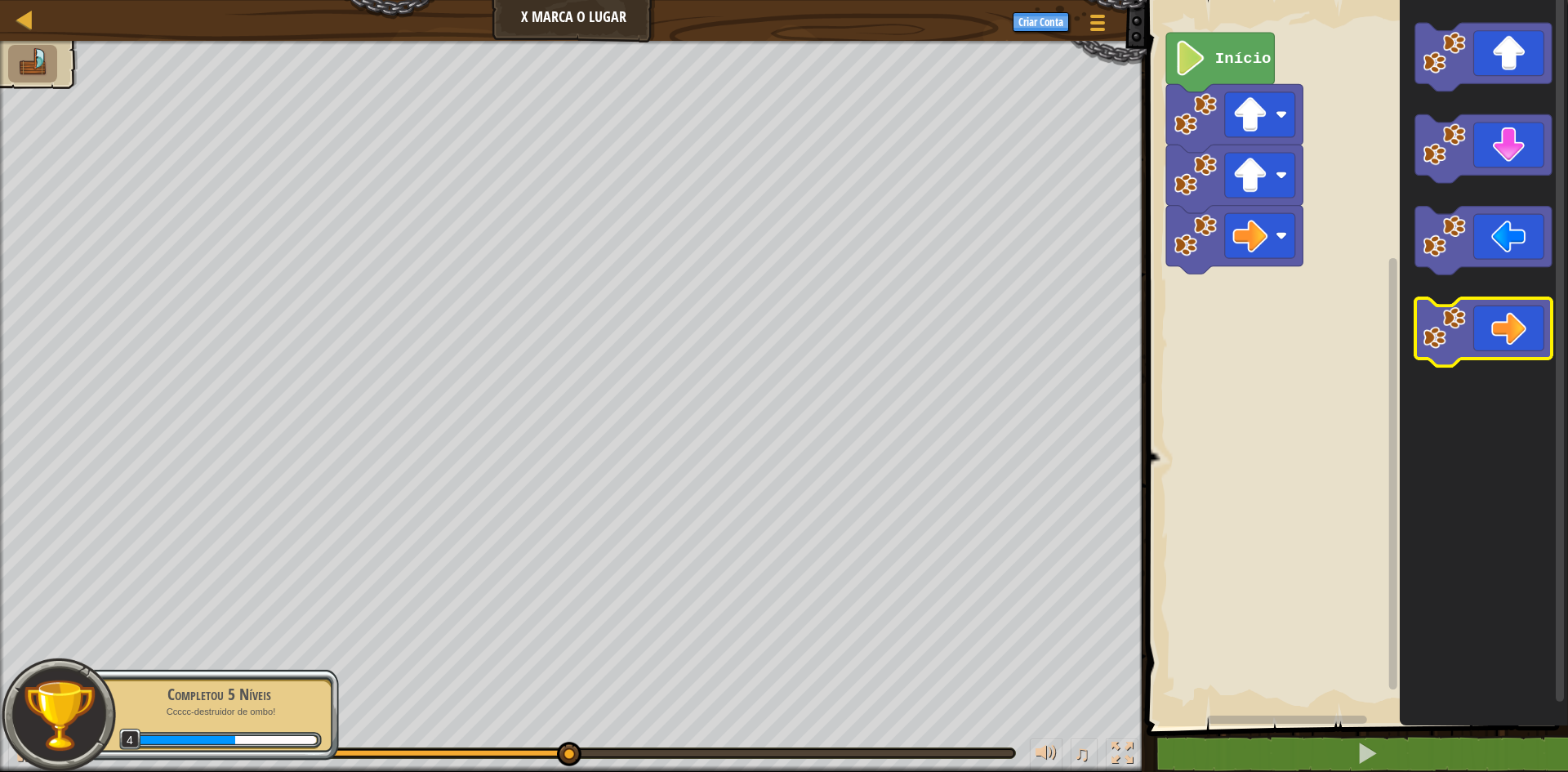
click at [1456, 320] on image "Espaço de trabalho do Blockly" at bounding box center [1443, 327] width 43 height 43
click at [1454, 319] on image "Espaço de trabalho do Blockly" at bounding box center [1443, 327] width 43 height 43
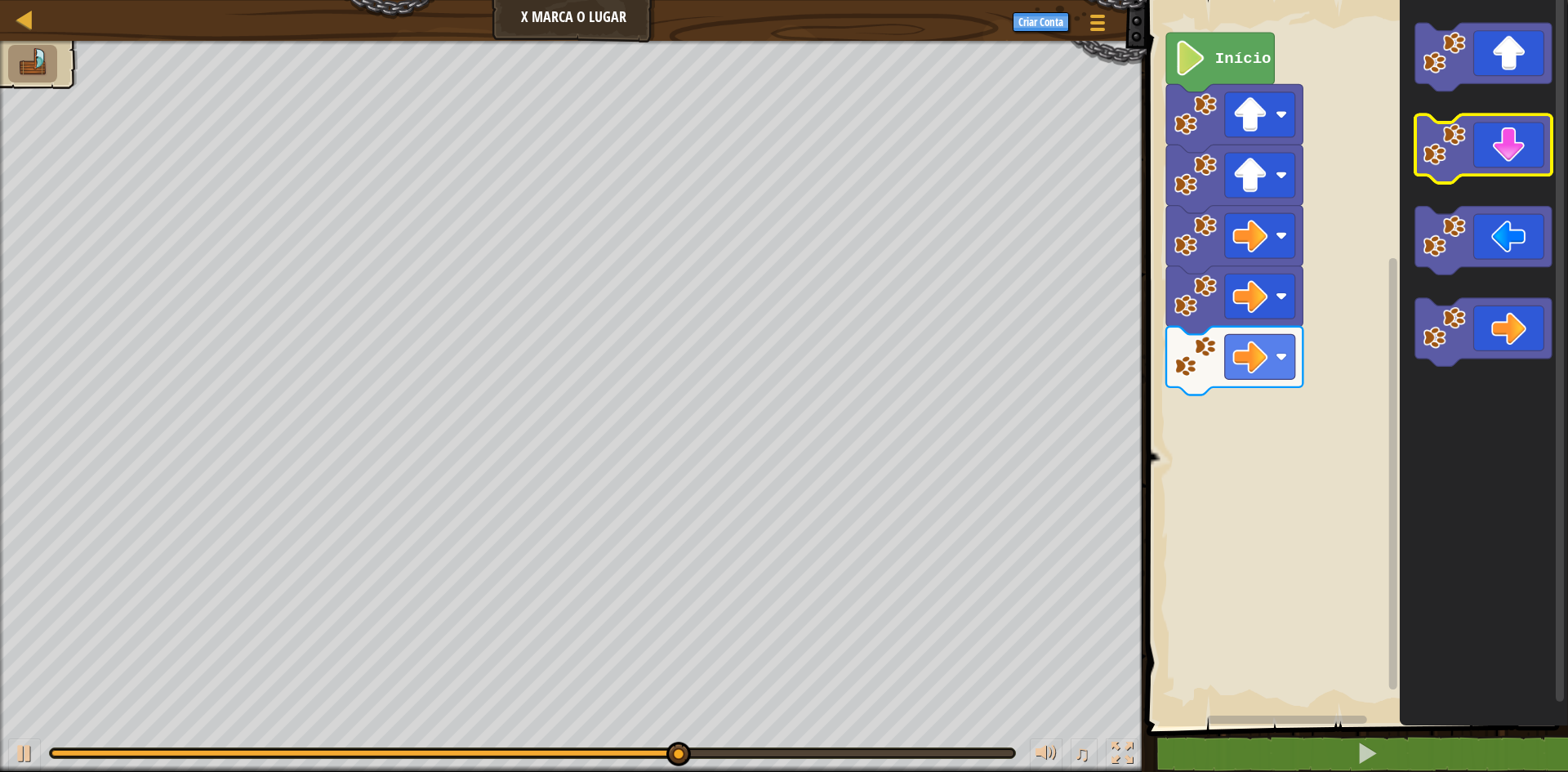
click at [1499, 136] on icon "Espaço de trabalho do Blockly" at bounding box center [1483, 149] width 136 height 69
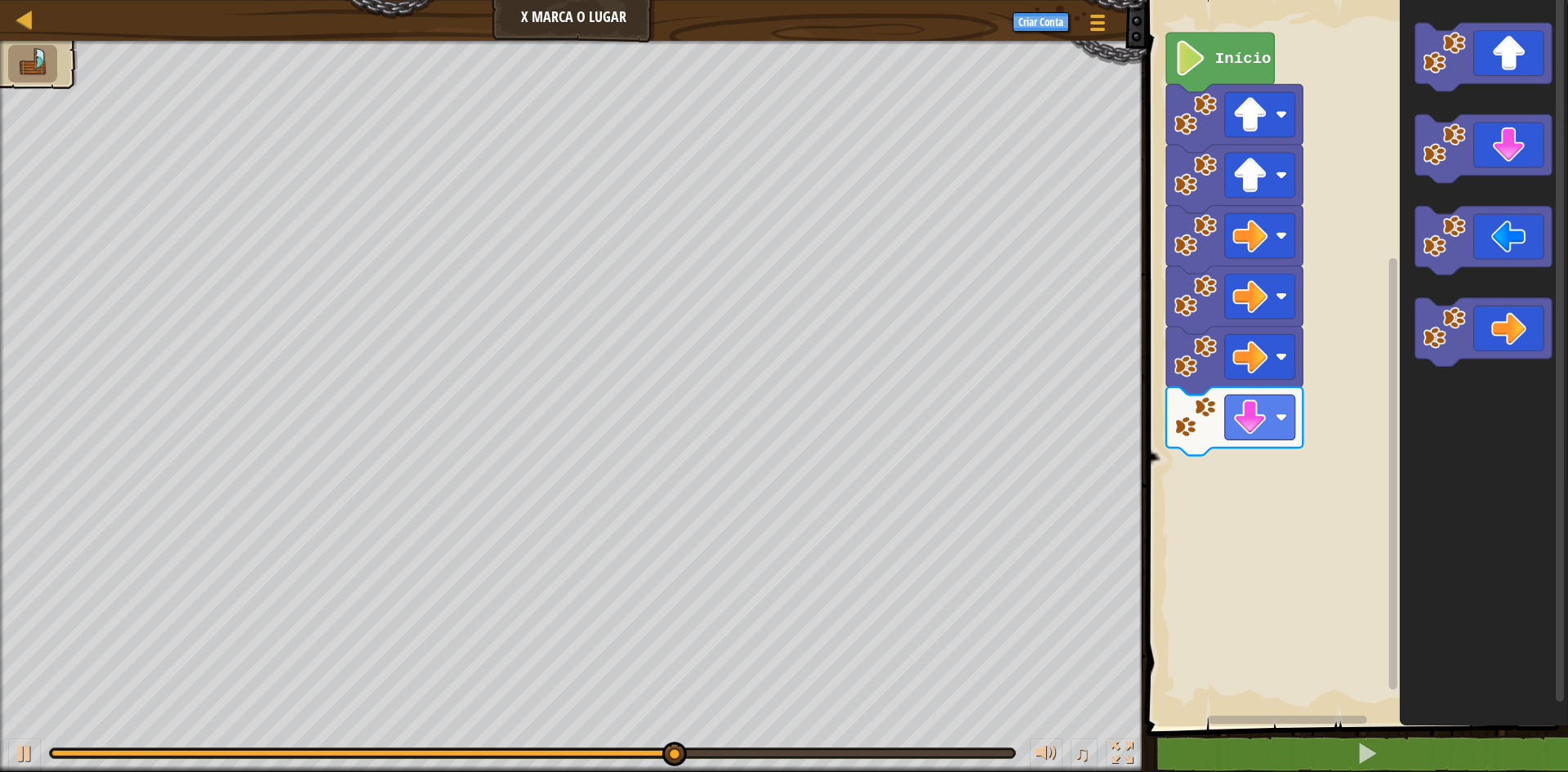
click at [1501, 114] on icon "Espaço de trabalho do Blockly" at bounding box center [1483, 358] width 169 height 735
click at [1499, 158] on icon "Espaço de trabalho do Blockly" at bounding box center [1483, 149] width 136 height 69
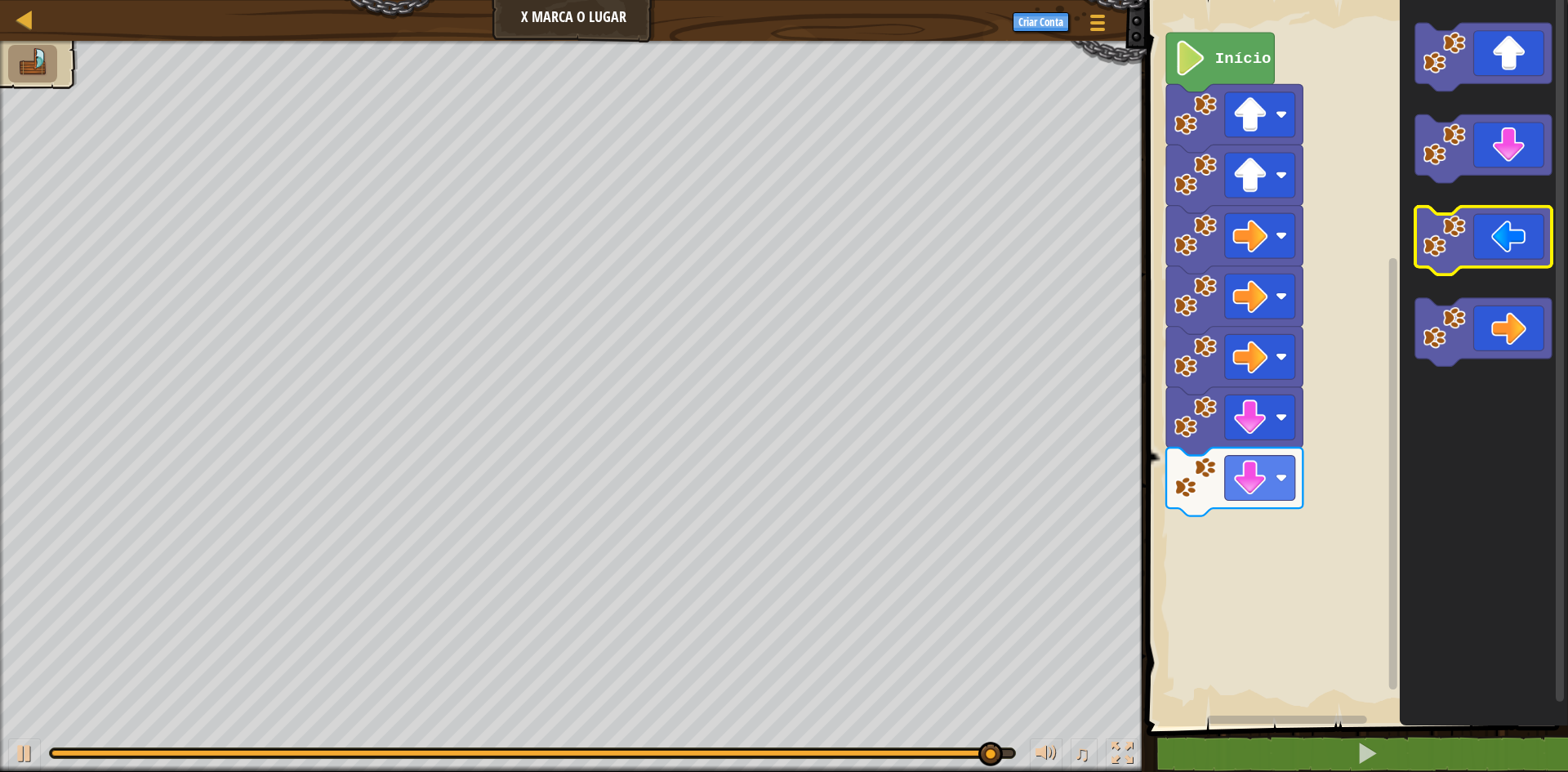
click at [1484, 265] on icon "Espaço de trabalho do Blockly" at bounding box center [1483, 241] width 136 height 69
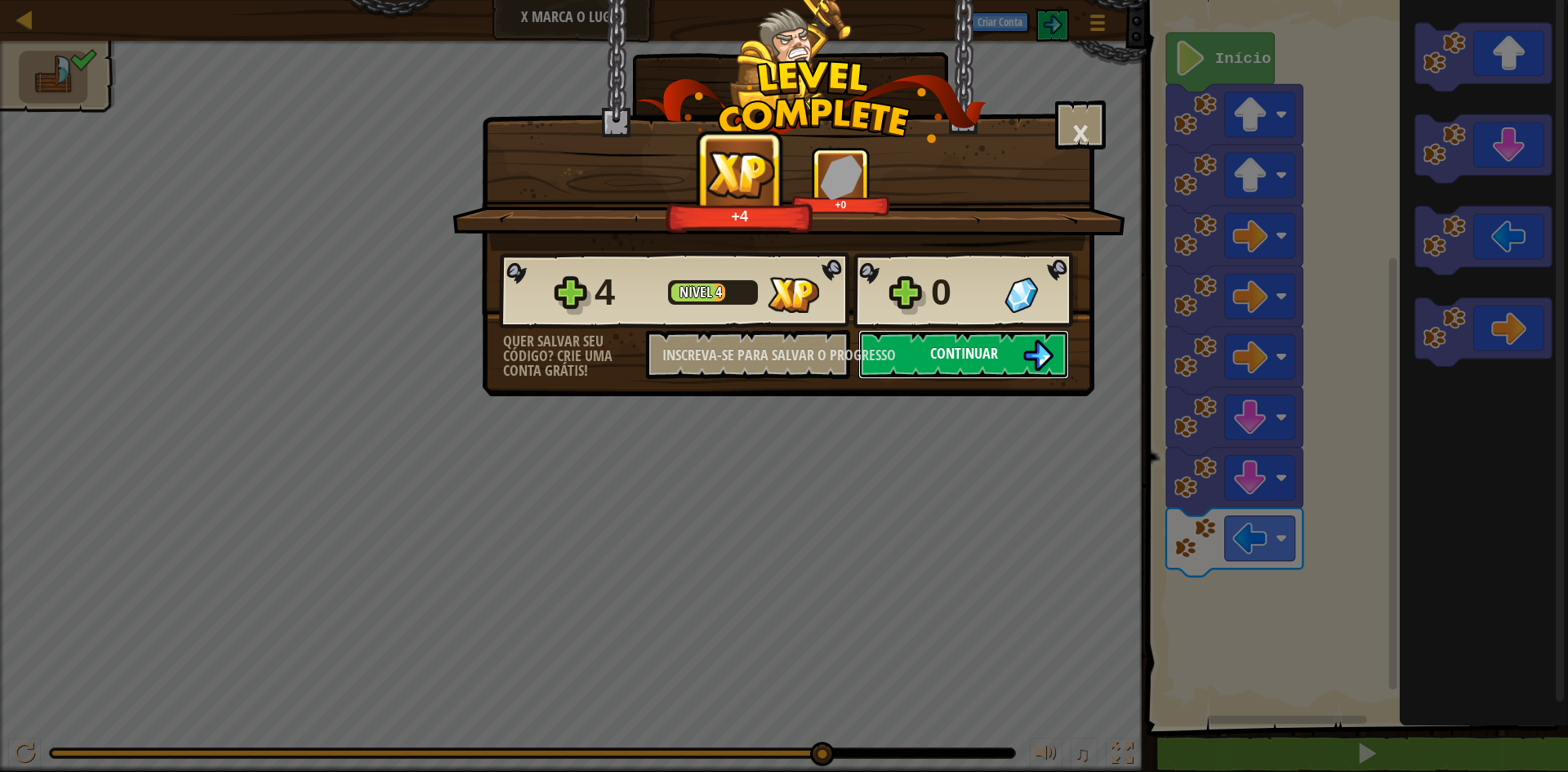
click at [1004, 367] on button "Continuar" at bounding box center [963, 354] width 211 height 49
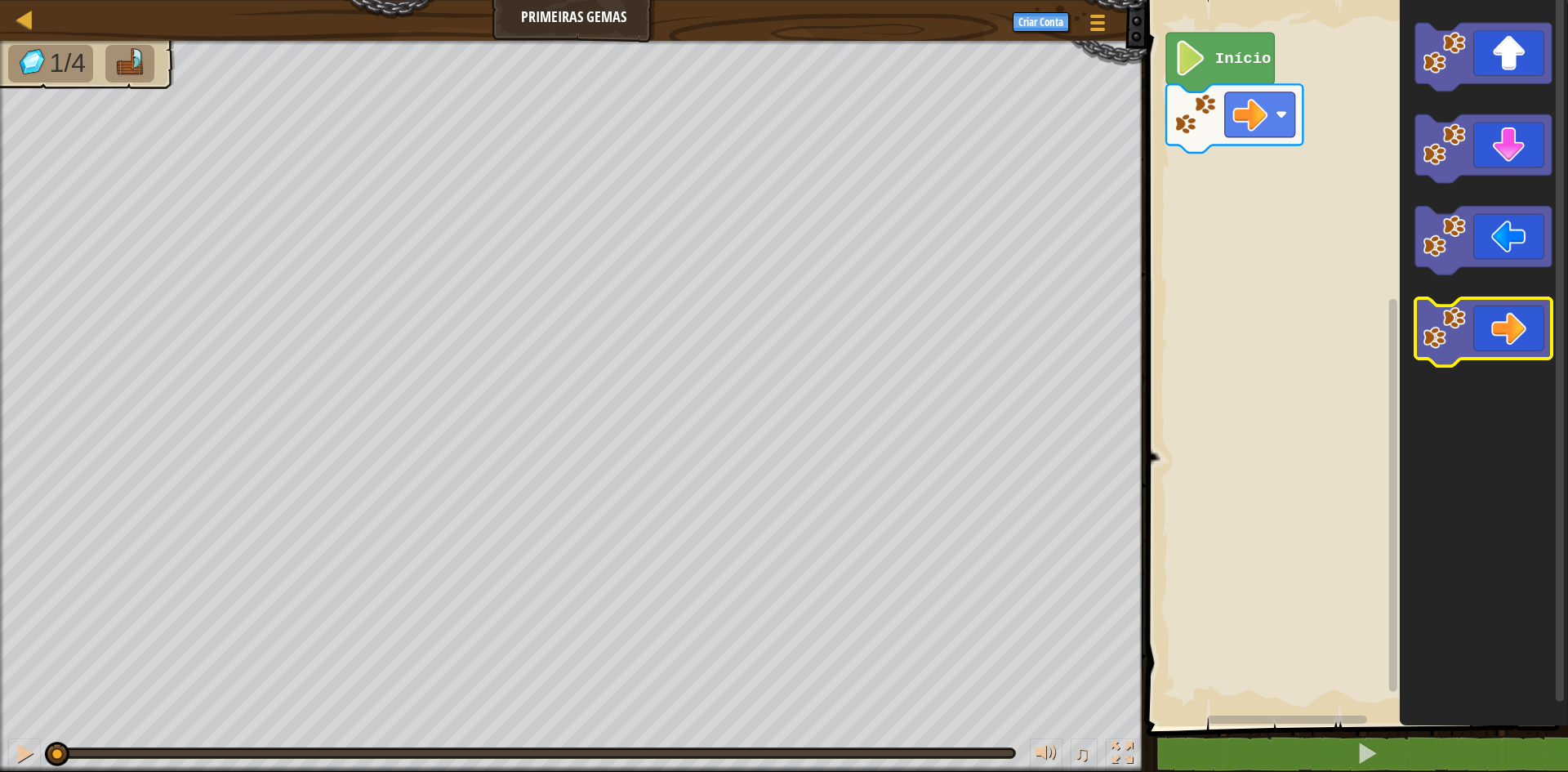
click at [1531, 338] on icon "Espaço de trabalho do Blockly" at bounding box center [1483, 332] width 136 height 69
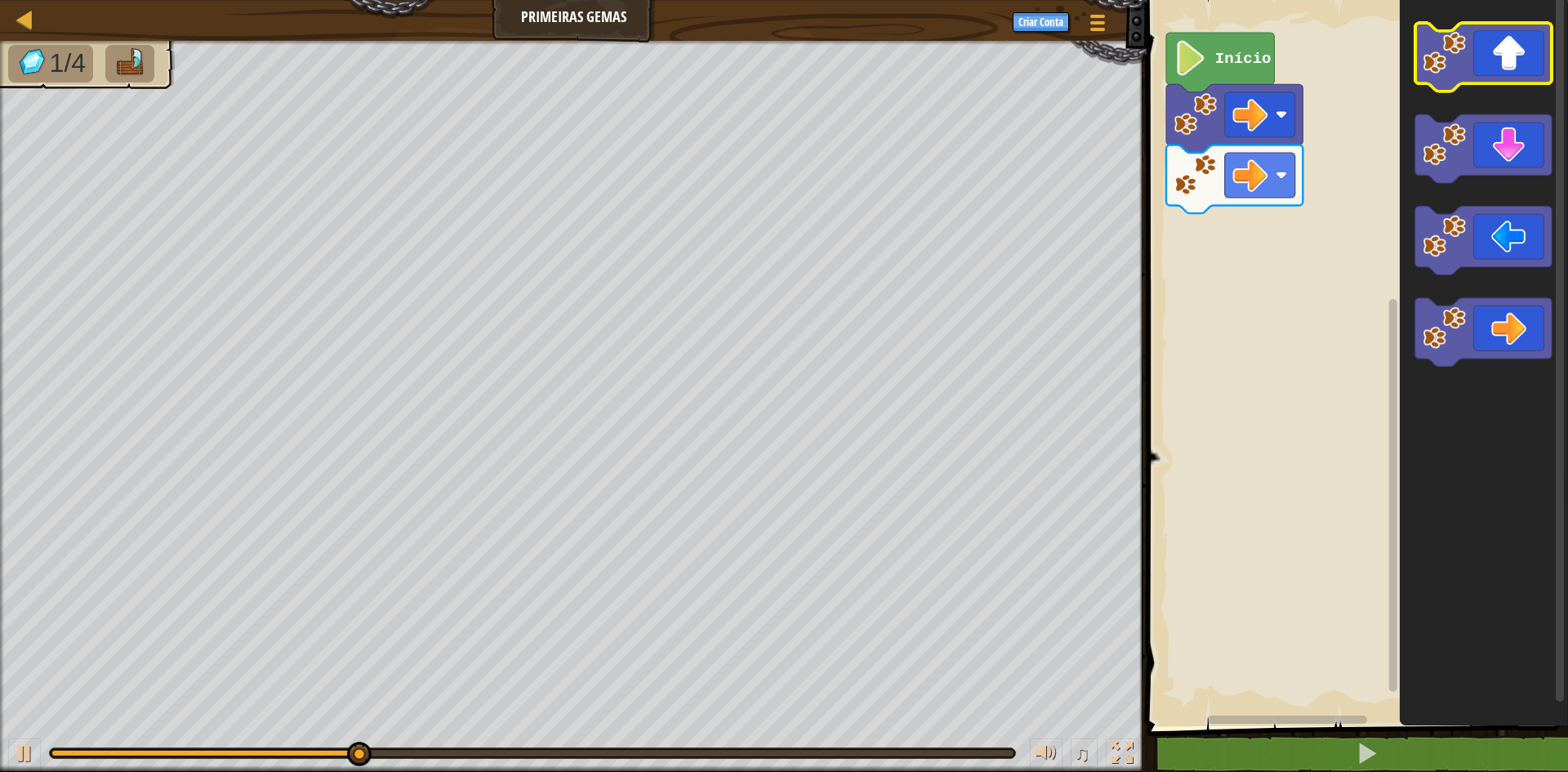
click at [1519, 43] on icon "Espaço de trabalho do Blockly" at bounding box center [1483, 57] width 136 height 69
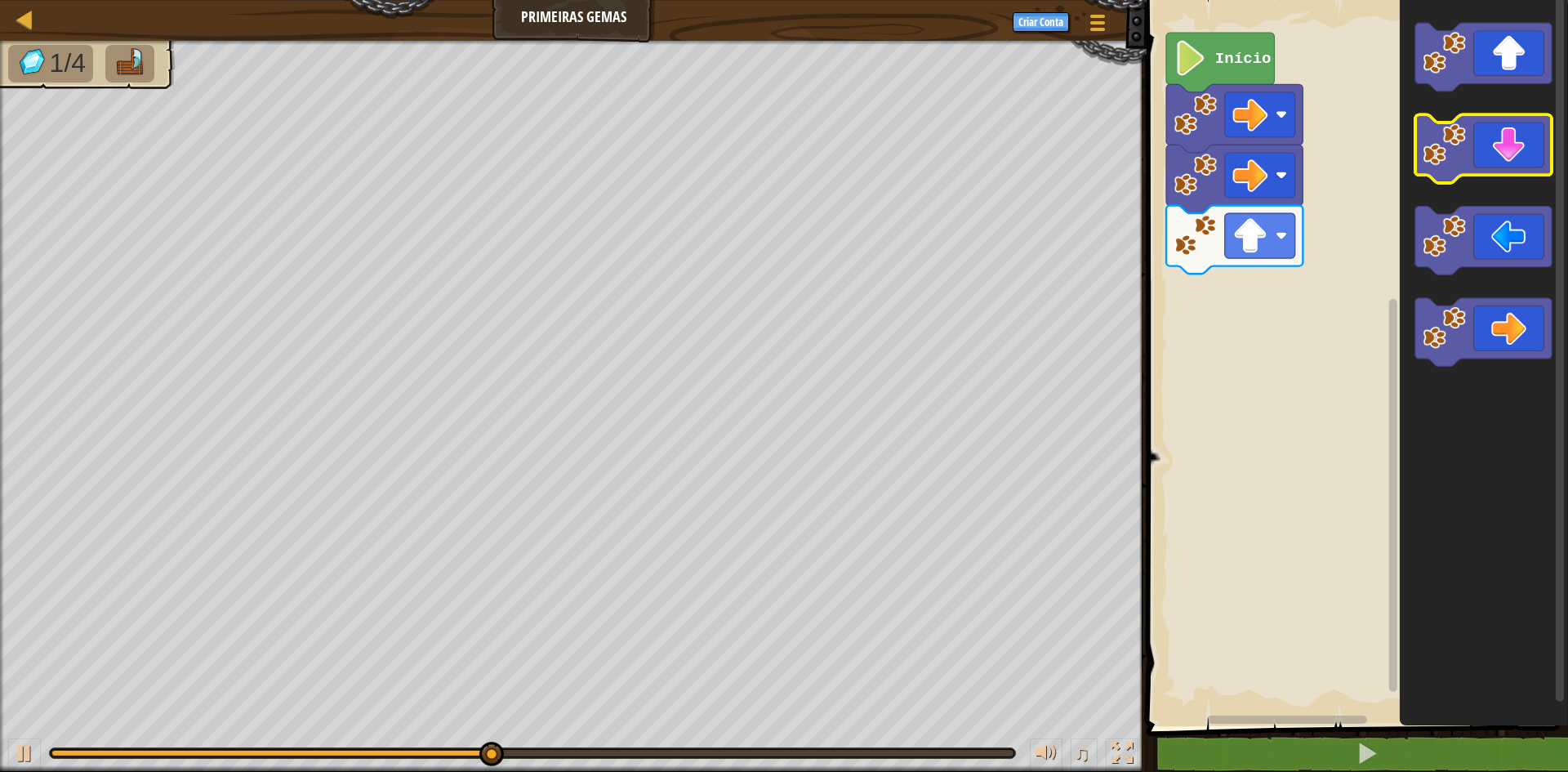
click at [1525, 150] on icon "Espaço de trabalho do Blockly" at bounding box center [1483, 149] width 136 height 69
click at [1526, 138] on icon "Espaço de trabalho do Blockly" at bounding box center [1483, 149] width 136 height 69
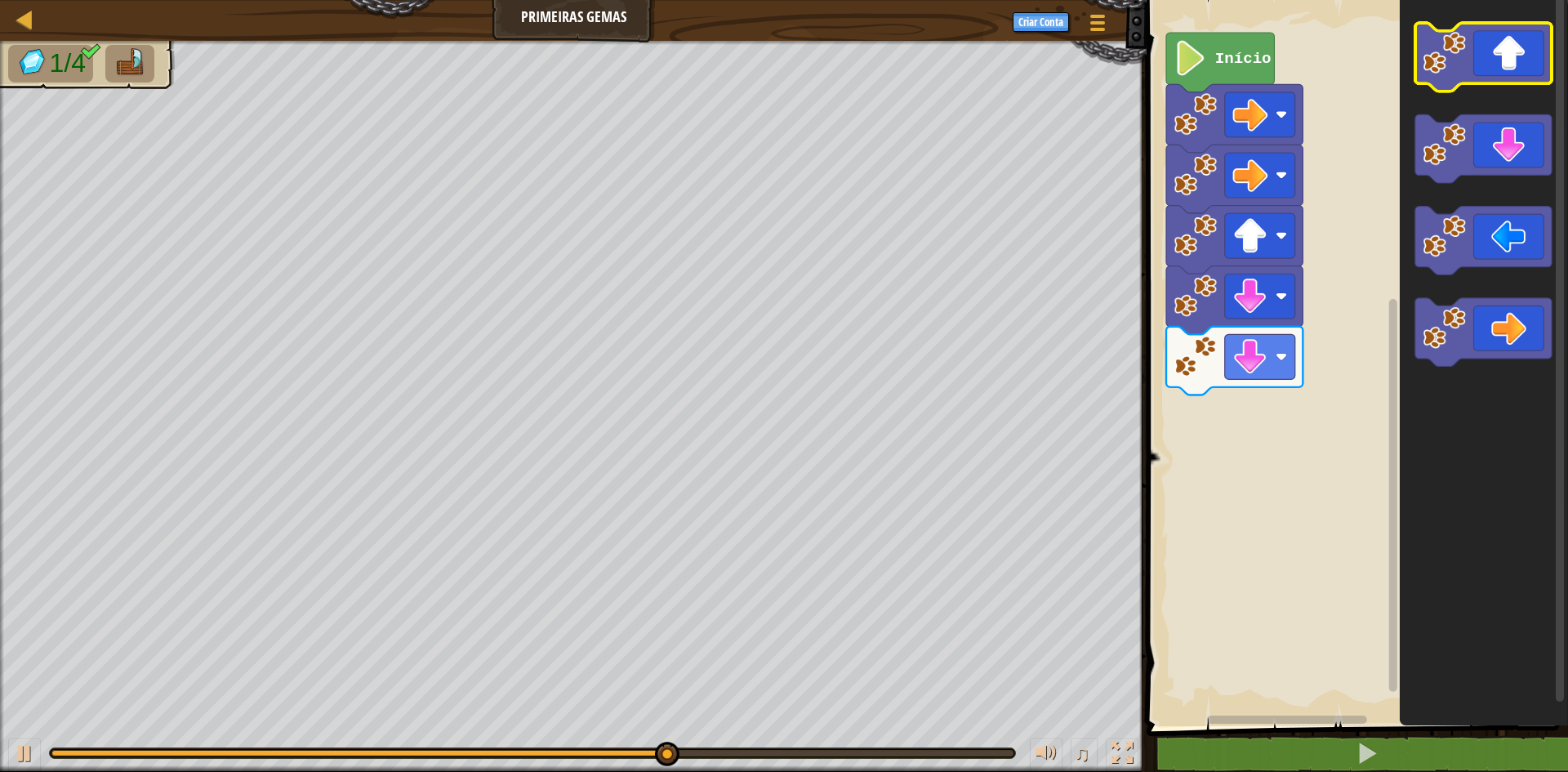
click at [1496, 57] on icon "Espaço de trabalho do Blockly" at bounding box center [1483, 57] width 136 height 69
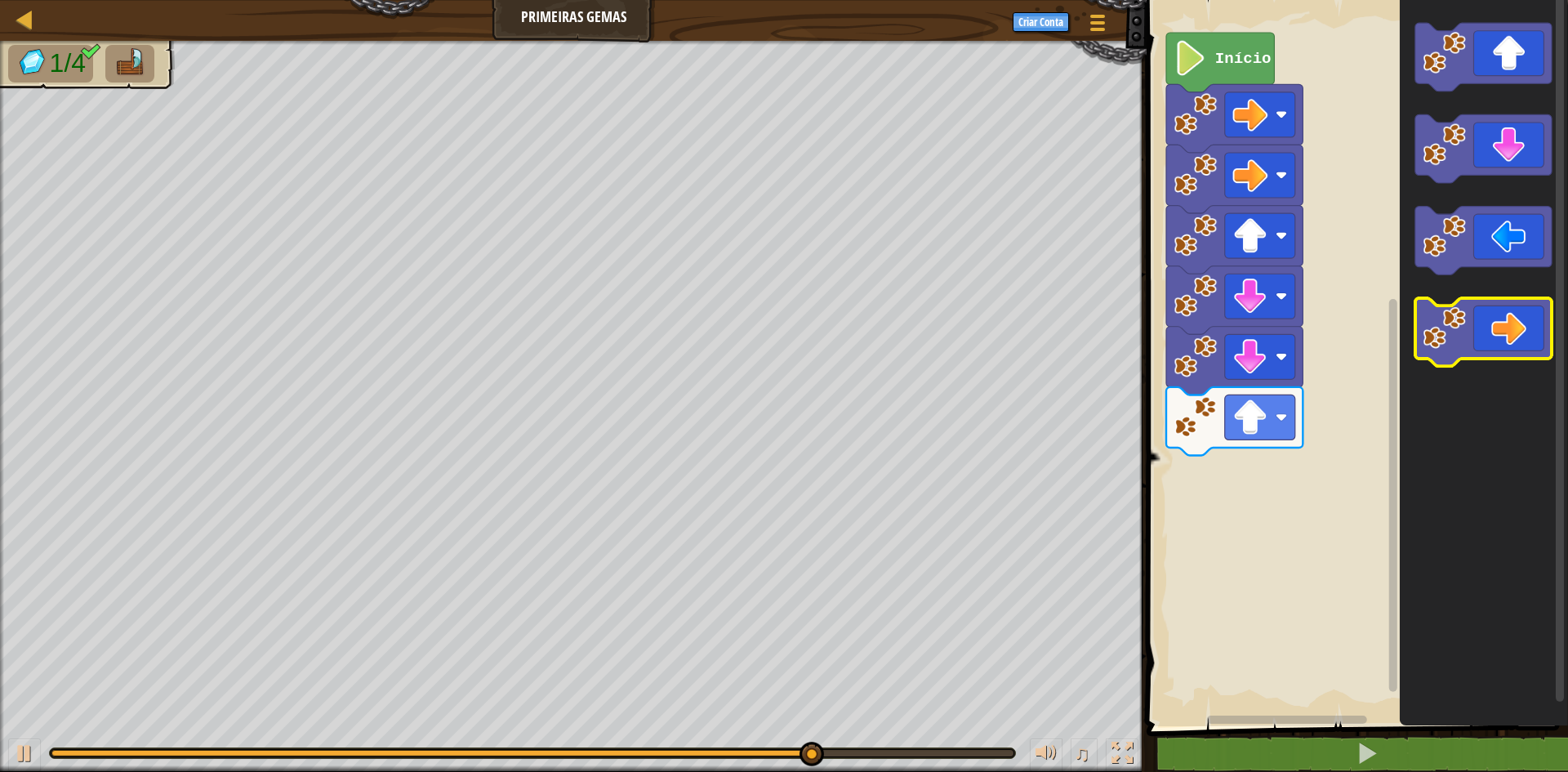
click at [1517, 319] on icon "Espaço de trabalho do Blockly" at bounding box center [1483, 332] width 136 height 69
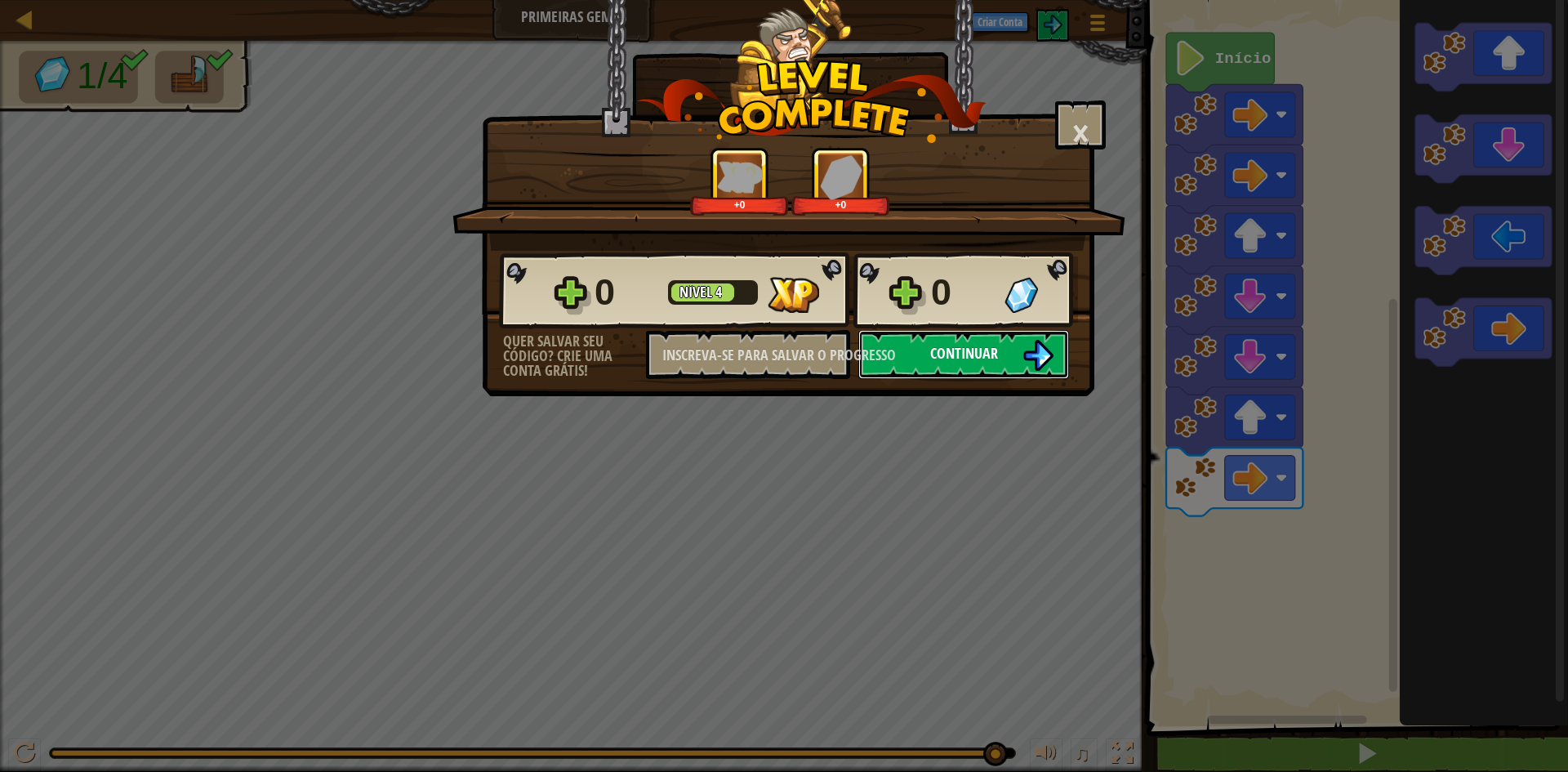
click at [1047, 350] on img at bounding box center [1038, 355] width 31 height 31
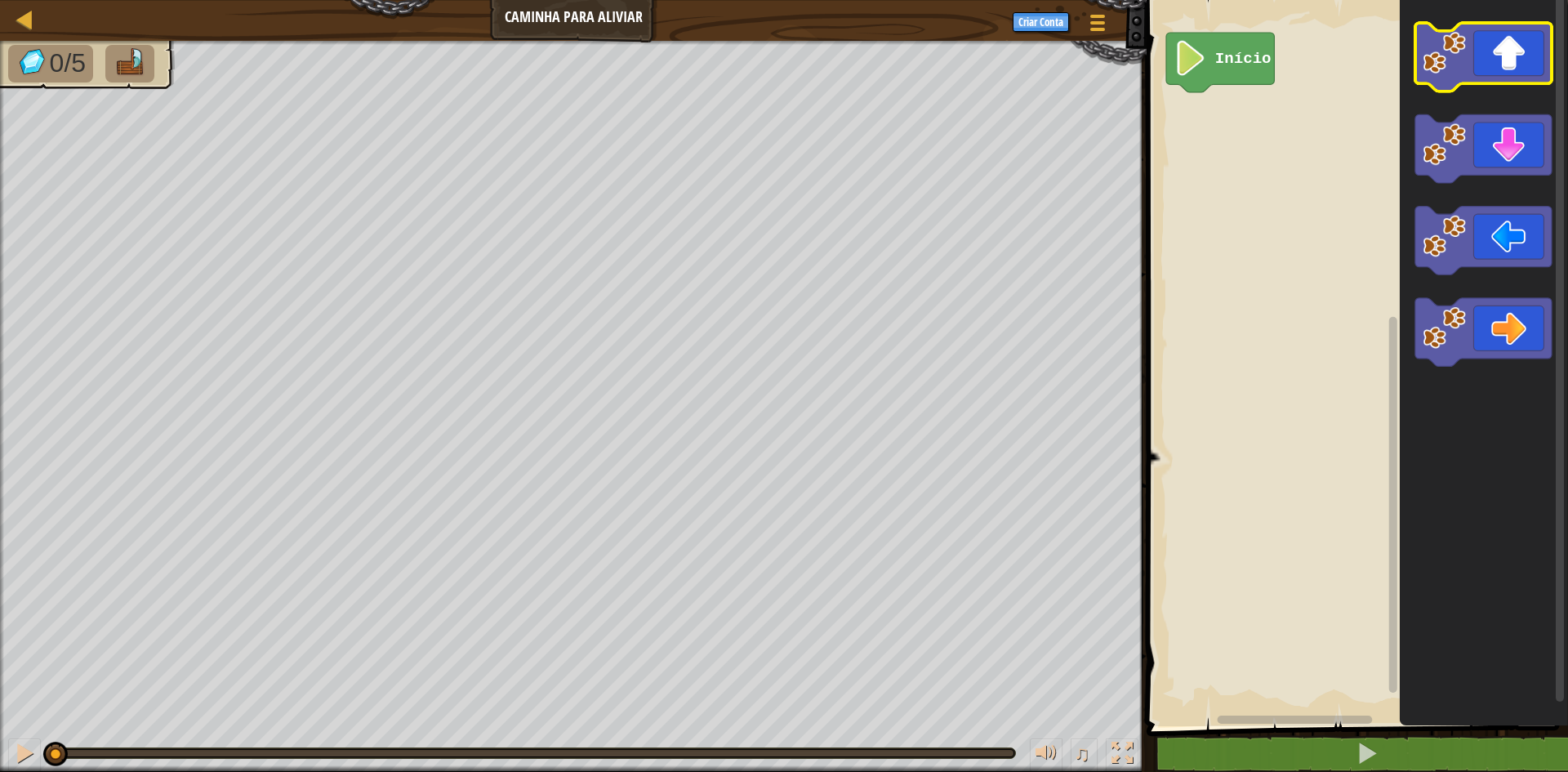
click at [1487, 40] on icon "Espaço de trabalho do Blockly" at bounding box center [1483, 57] width 136 height 69
click at [1460, 34] on image "Espaço de trabalho do Blockly" at bounding box center [1443, 53] width 43 height 43
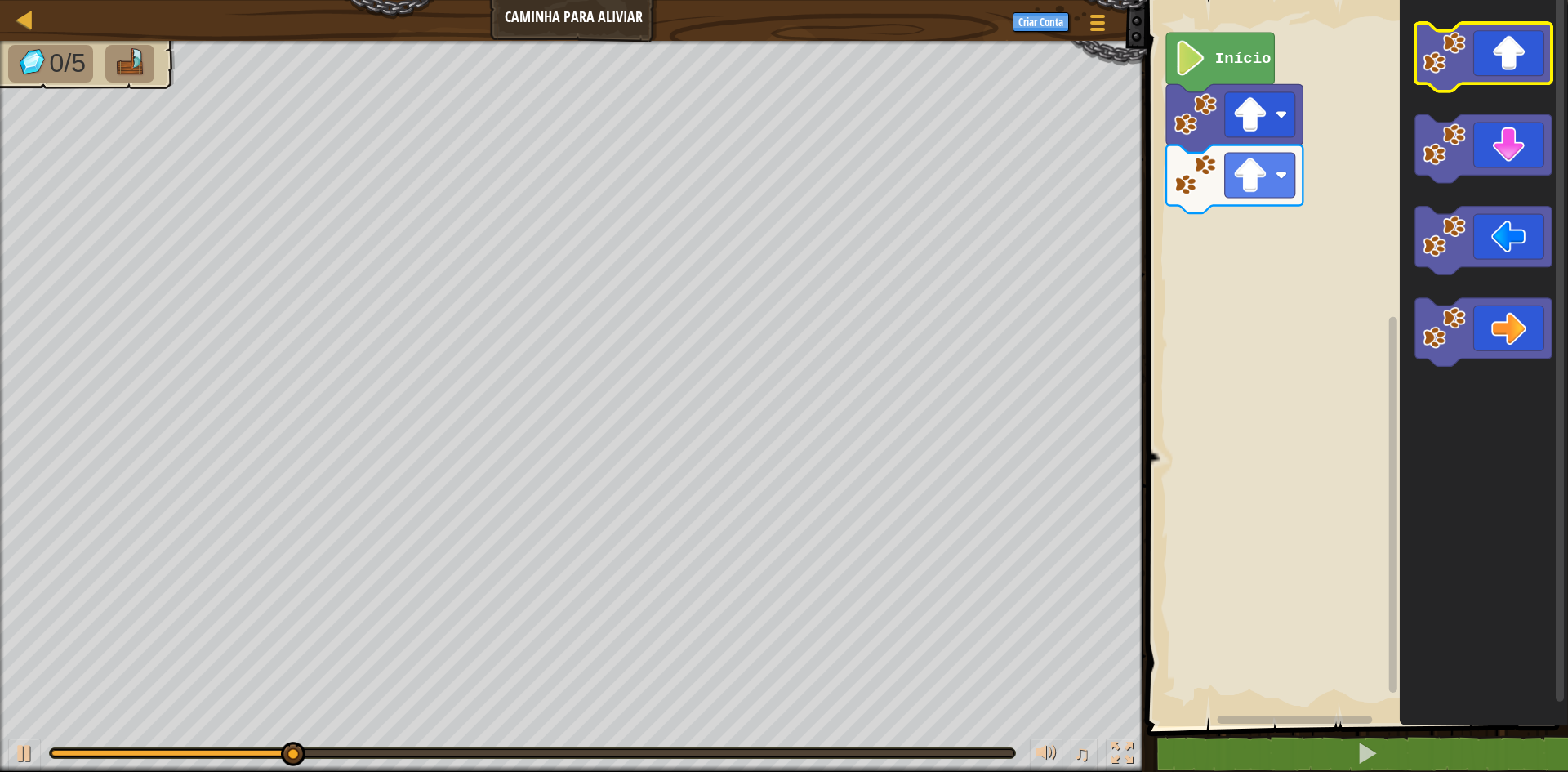
click at [1479, 57] on icon "Espaço de trabalho do Blockly" at bounding box center [1483, 57] width 136 height 69
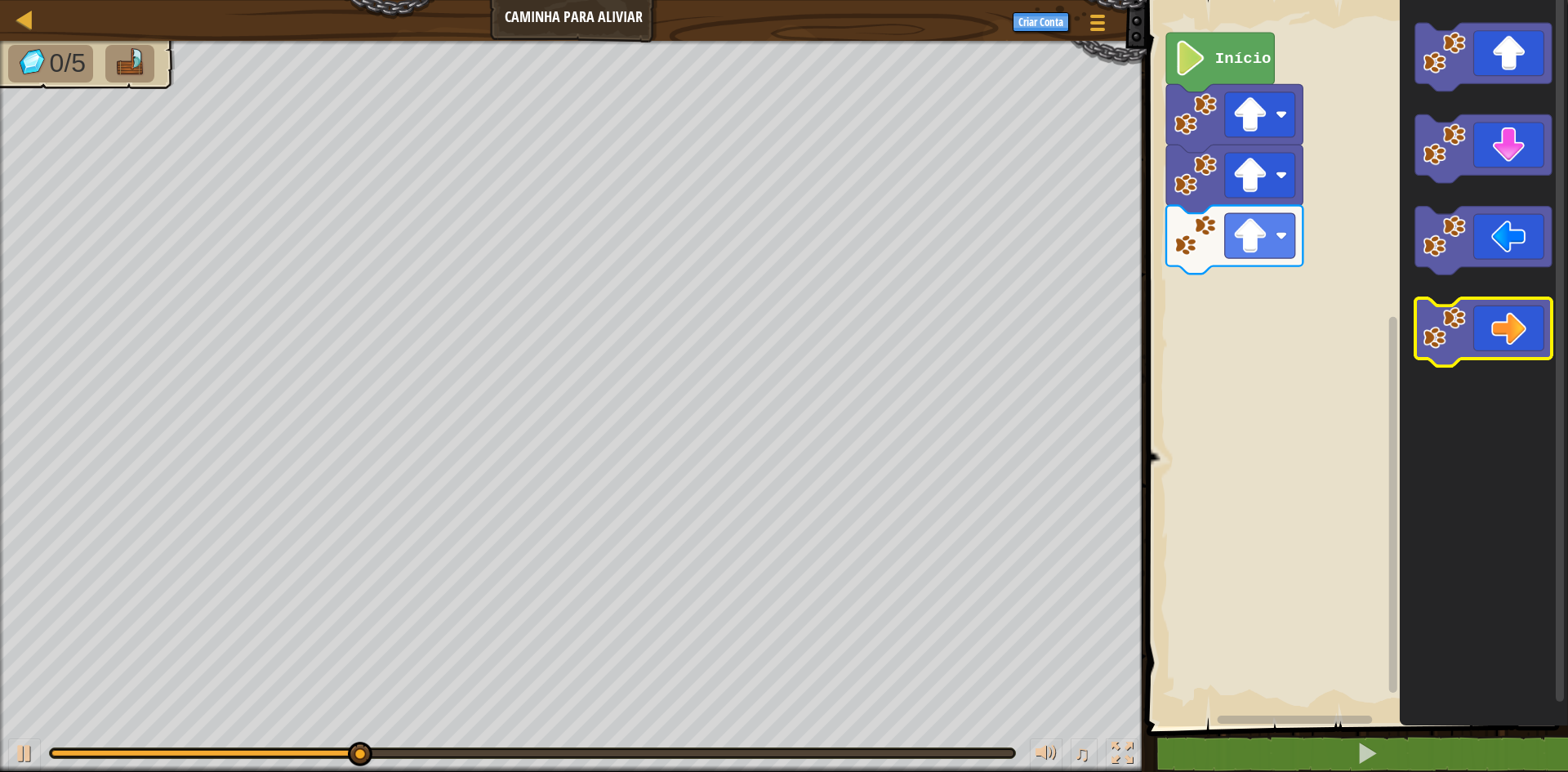
click at [1529, 313] on icon "Espaço de trabalho do Blockly" at bounding box center [1483, 332] width 136 height 69
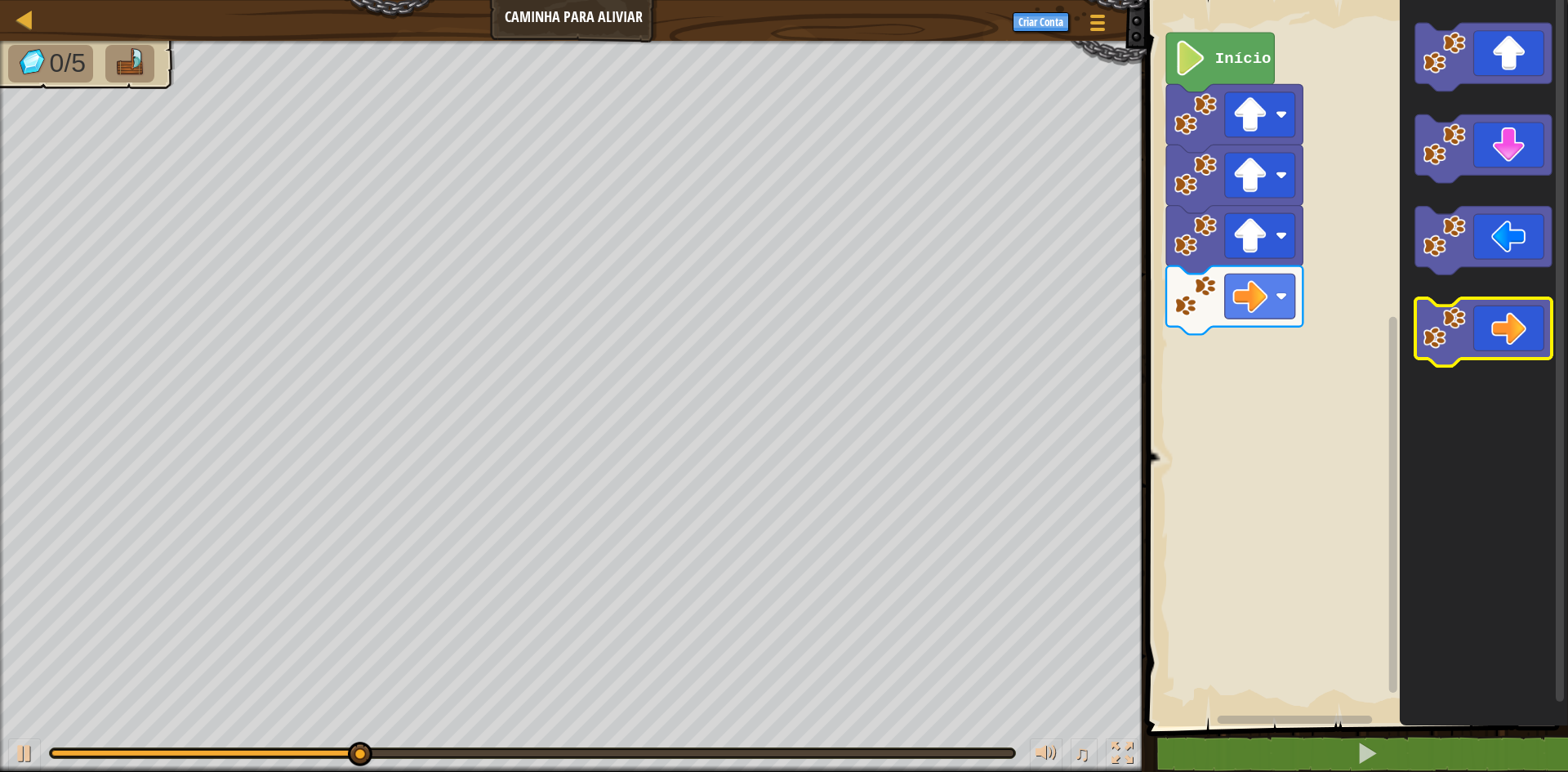
click at [1529, 313] on icon "Espaço de trabalho do Blockly" at bounding box center [1483, 332] width 136 height 69
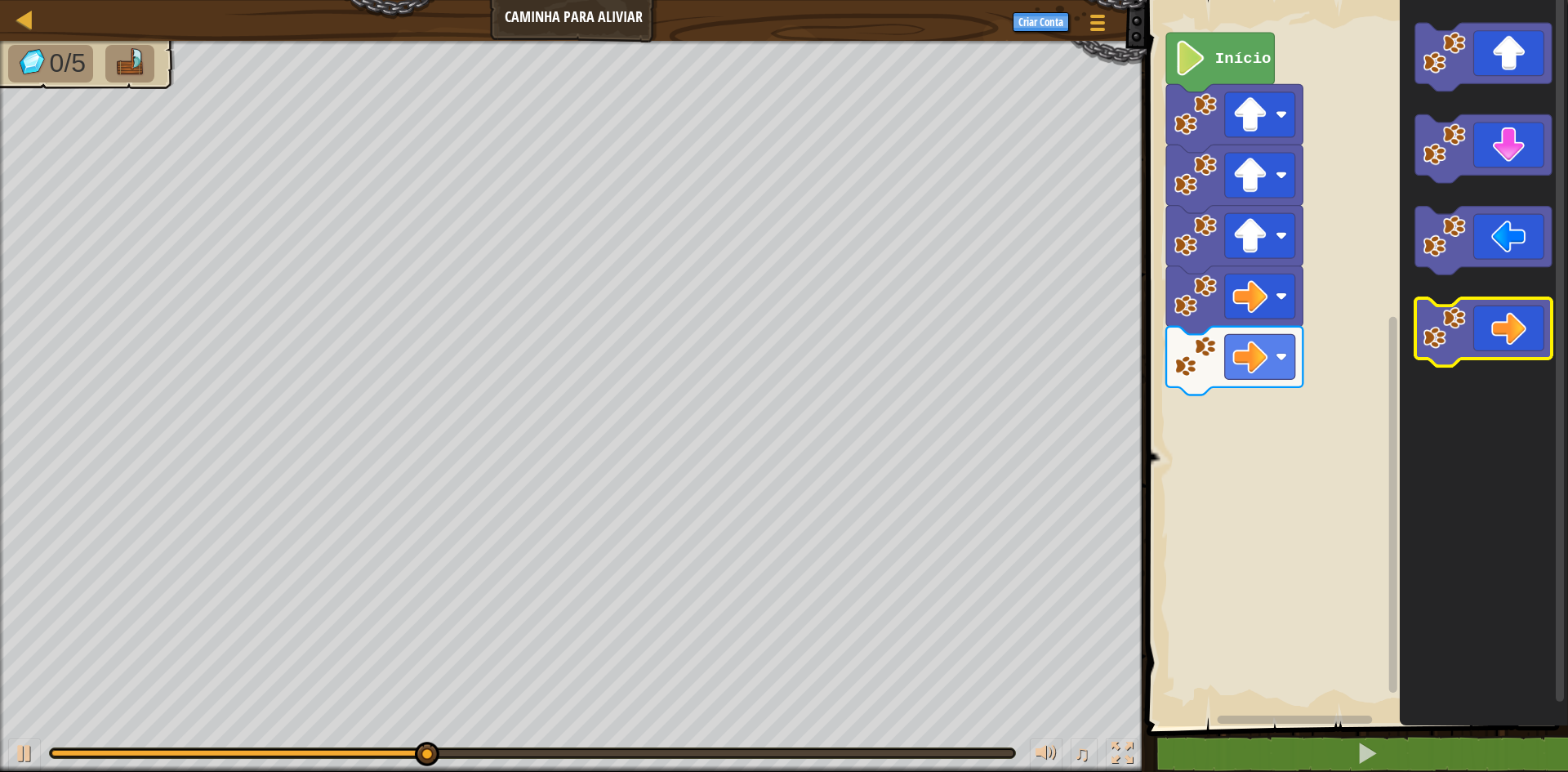
click at [1529, 313] on icon "Espaço de trabalho do Blockly" at bounding box center [1483, 332] width 136 height 69
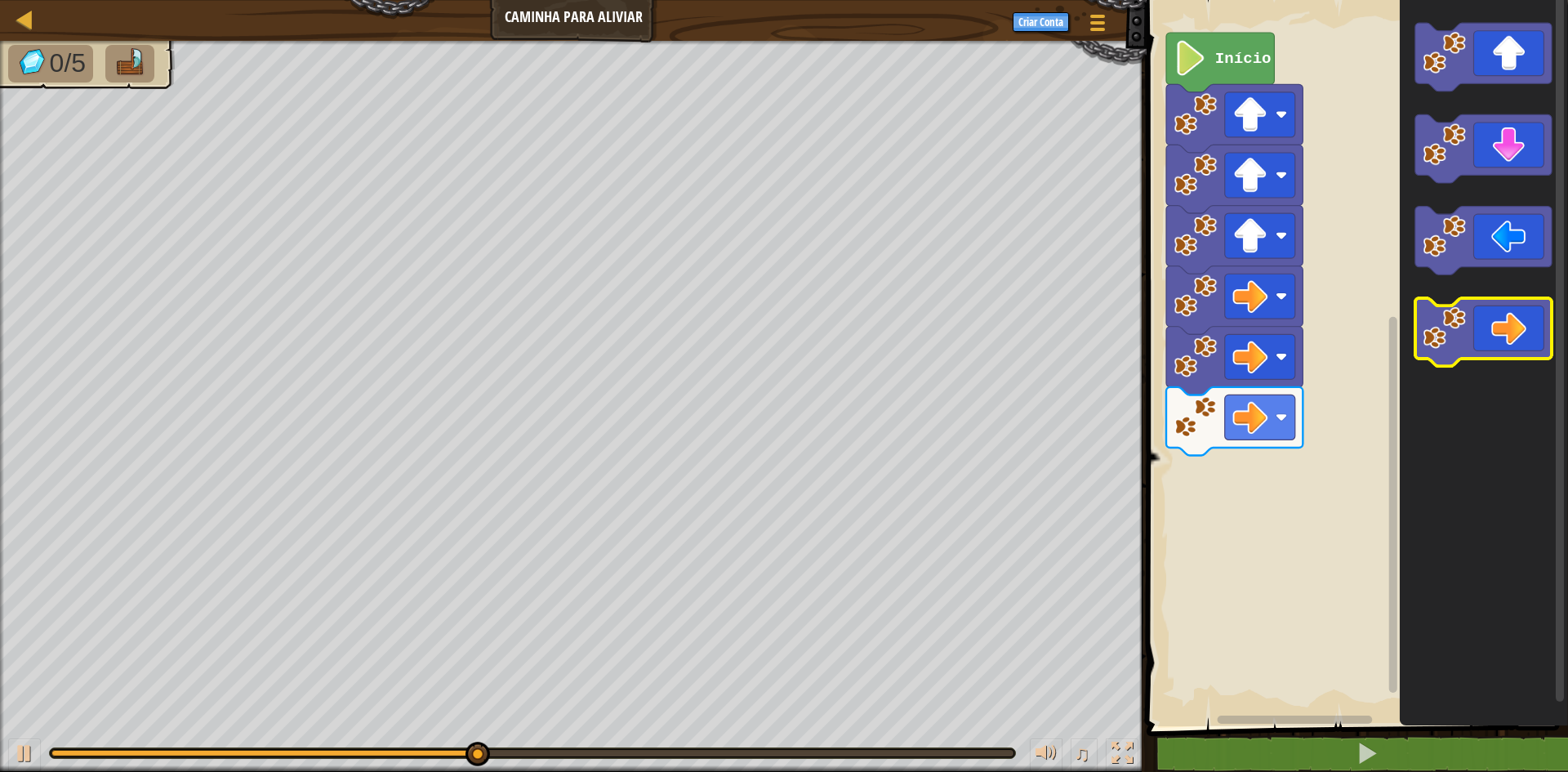
click at [1529, 313] on icon "Espaço de trabalho do Blockly" at bounding box center [1483, 332] width 136 height 69
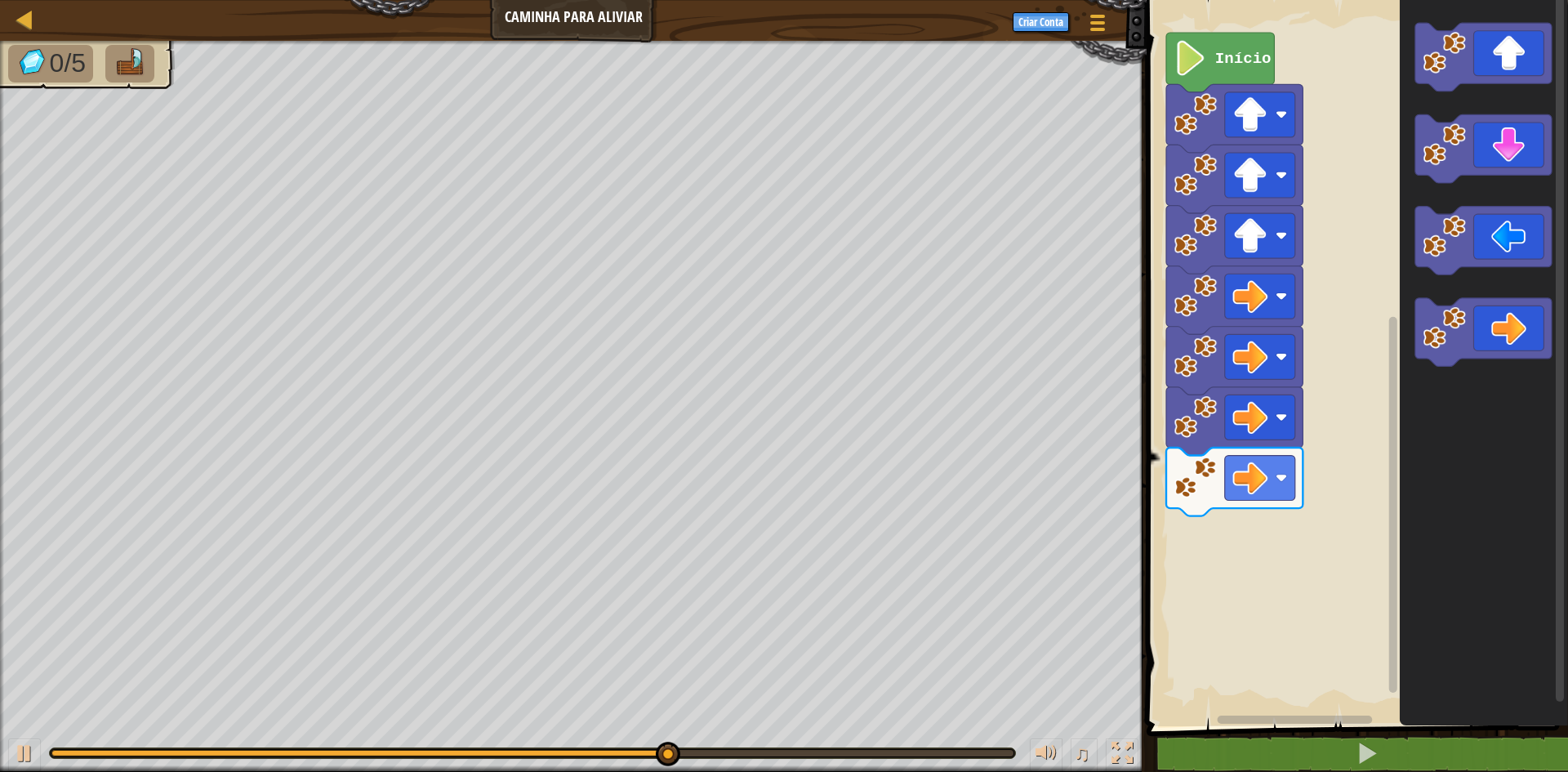
click at [1513, 114] on icon "Espaço de trabalho do Blockly" at bounding box center [1483, 358] width 169 height 735
click at [1513, 153] on icon "Espaço de trabalho do Blockly" at bounding box center [1483, 149] width 136 height 69
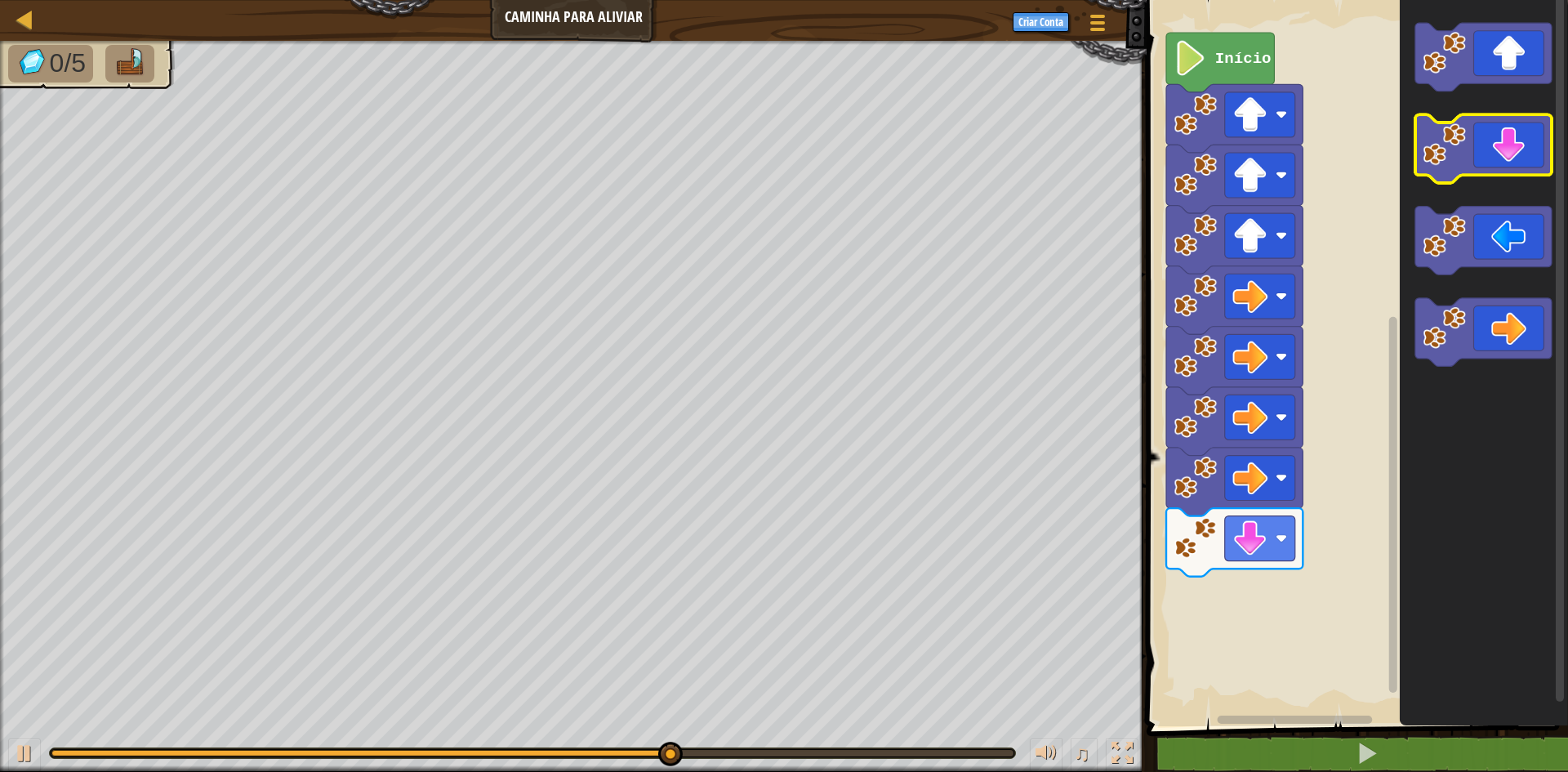
click at [1513, 153] on icon "Espaço de trabalho do Blockly" at bounding box center [1483, 149] width 136 height 69
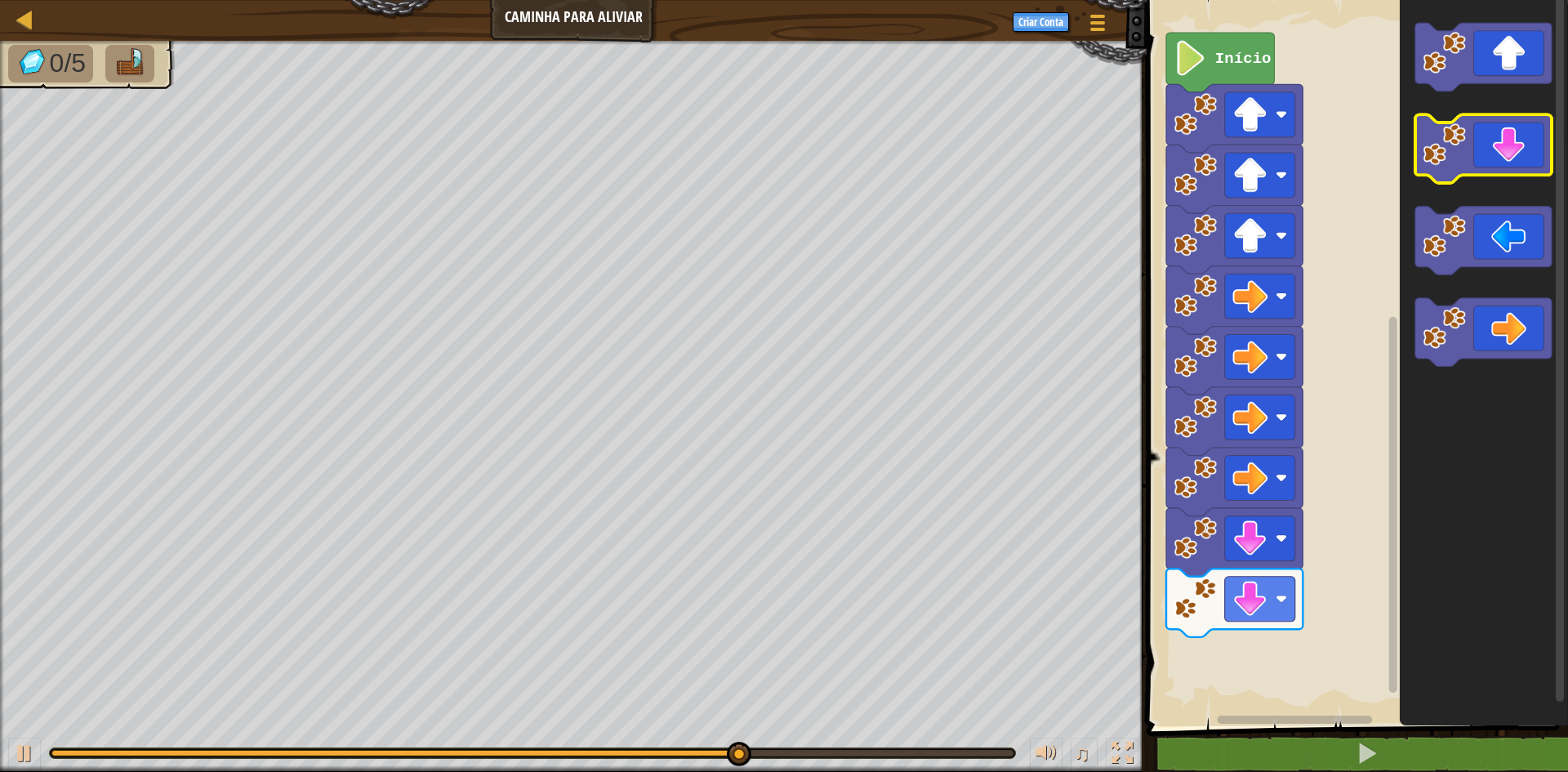
click at [1513, 153] on icon "Espaço de trabalho do Blockly" at bounding box center [1483, 149] width 136 height 69
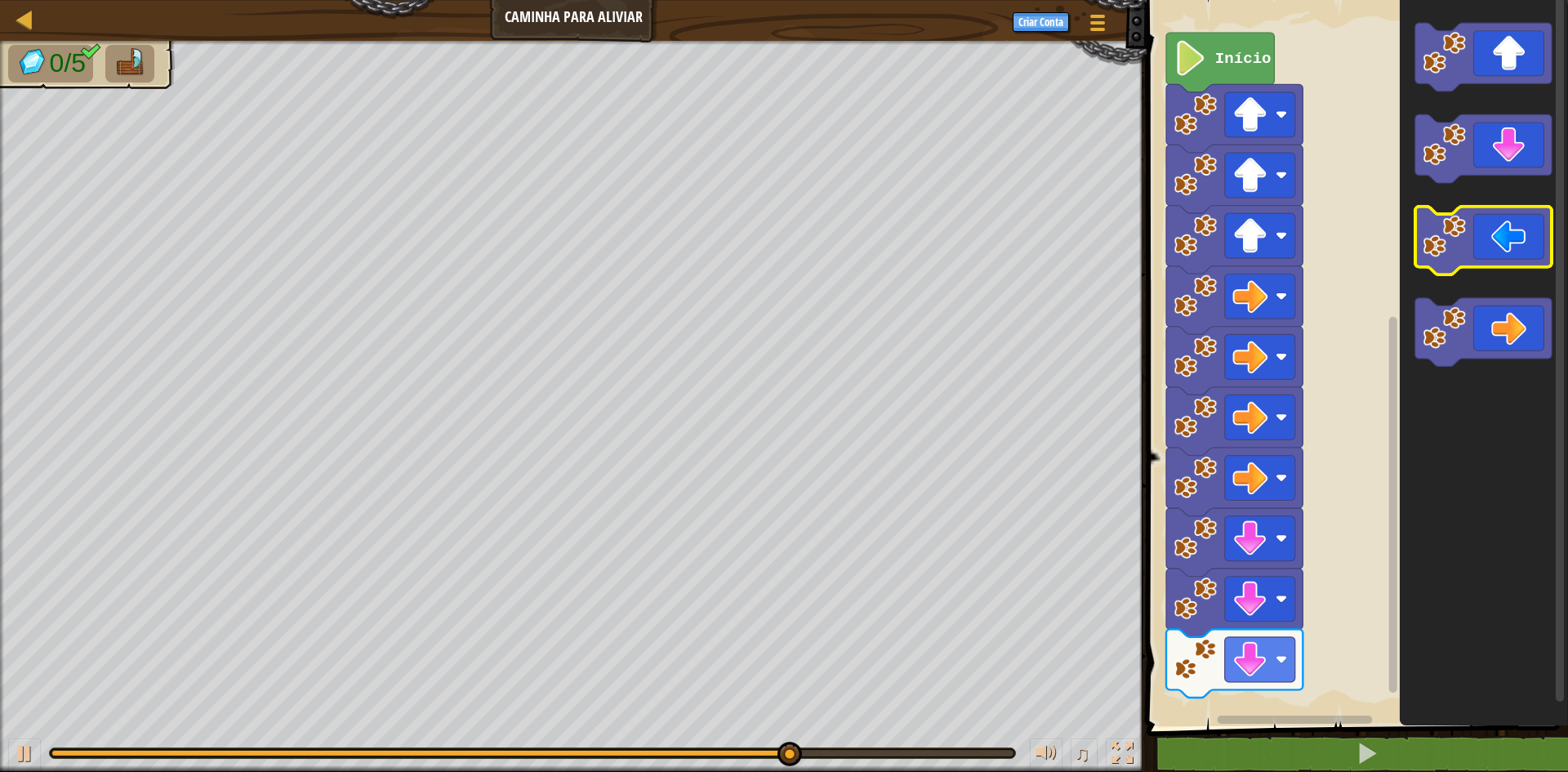
click at [1517, 259] on icon "Espaço de trabalho do Blockly" at bounding box center [1483, 241] width 136 height 69
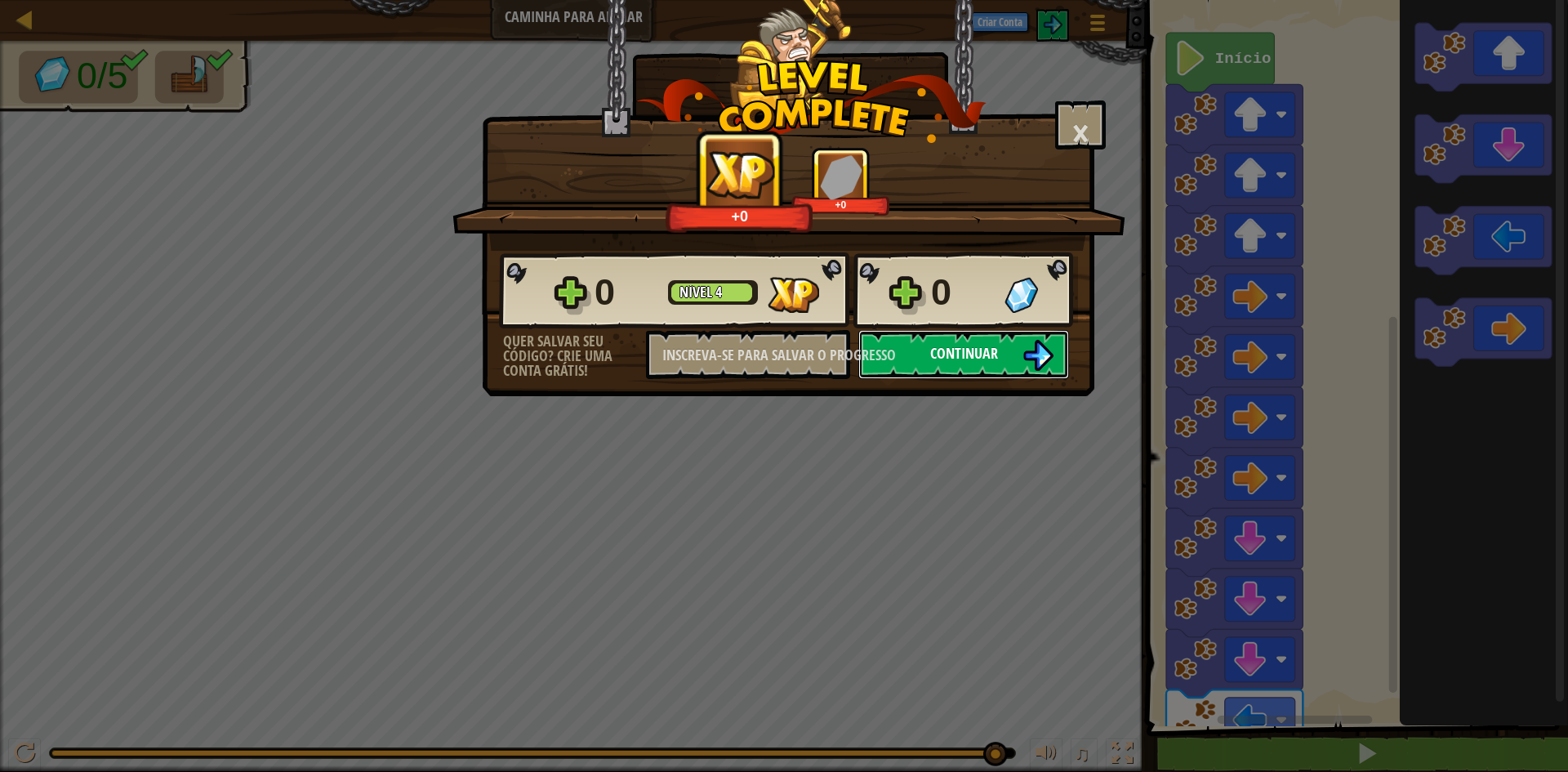
click at [950, 360] on font "Continuar" at bounding box center [964, 353] width 68 height 20
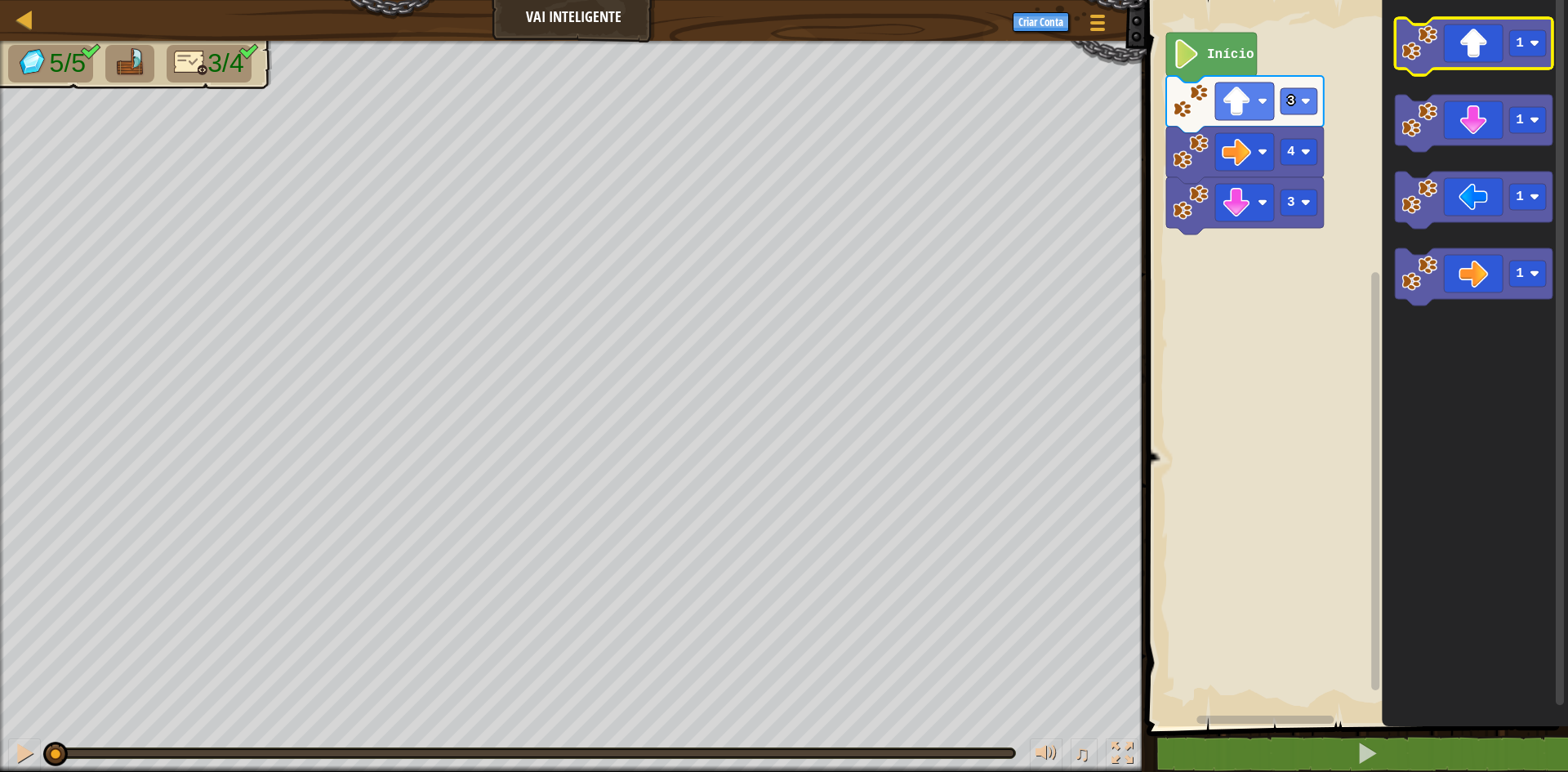
click at [1471, 55] on icon "Espaço de trabalho do Blockly" at bounding box center [1473, 46] width 158 height 57
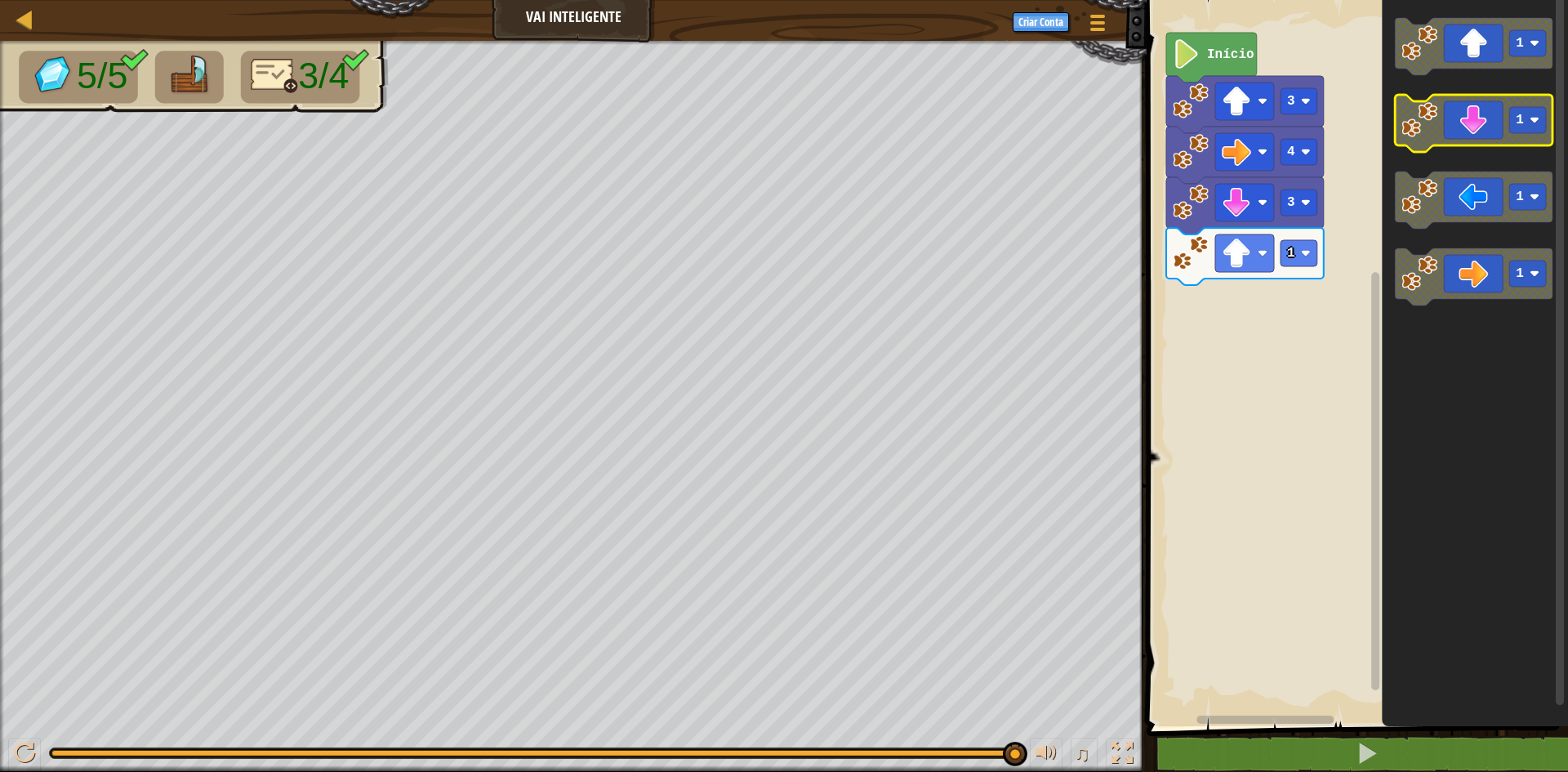
click at [1470, 135] on icon "Espaço de trabalho do Blockly" at bounding box center [1473, 123] width 158 height 57
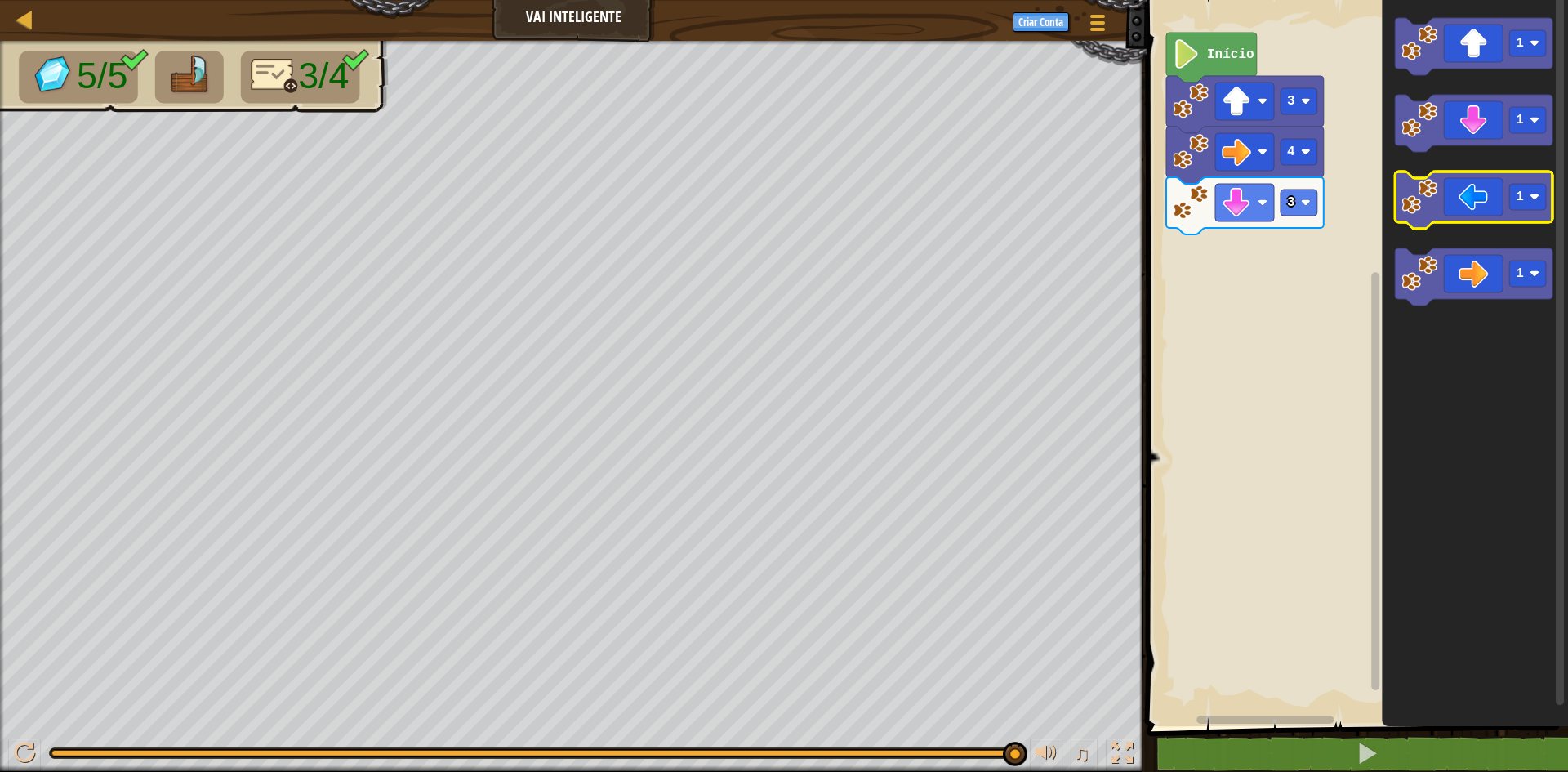
click at [1484, 219] on icon "Espaço de trabalho do Blockly" at bounding box center [1473, 199] width 158 height 57
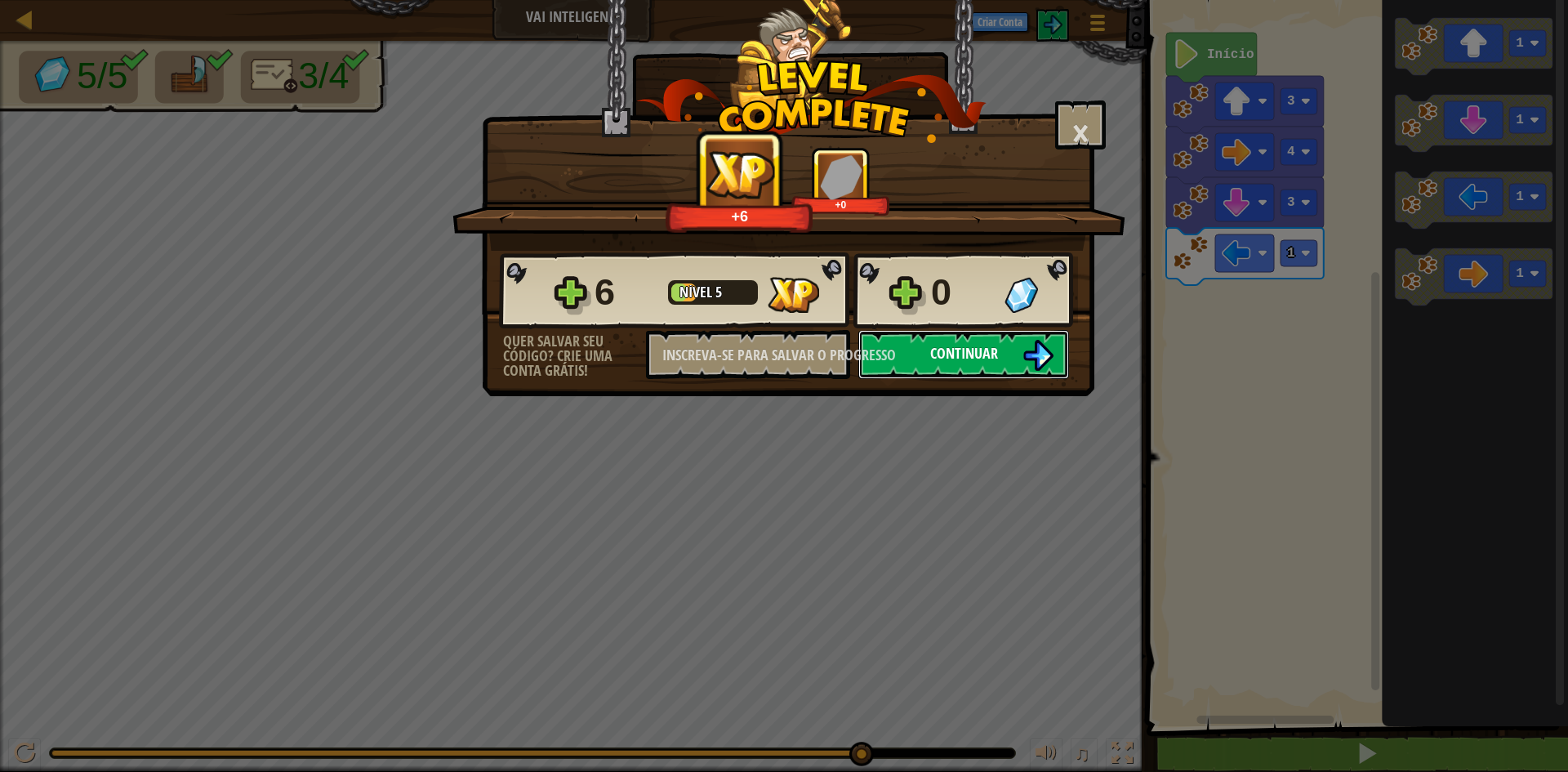
click at [962, 368] on button "Continuar" at bounding box center [963, 354] width 211 height 49
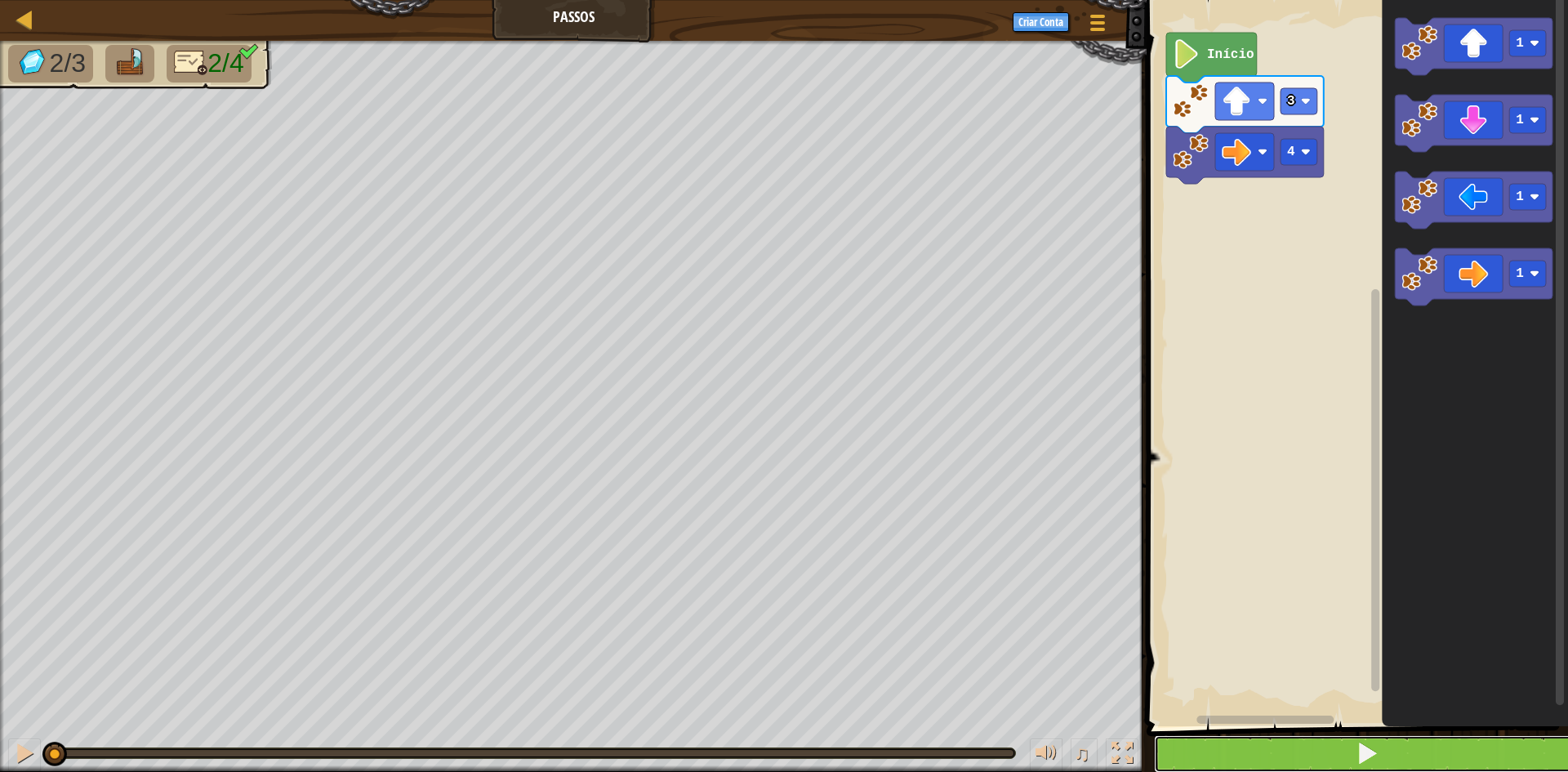
click at [1490, 751] on button at bounding box center [1366, 754] width 426 height 37
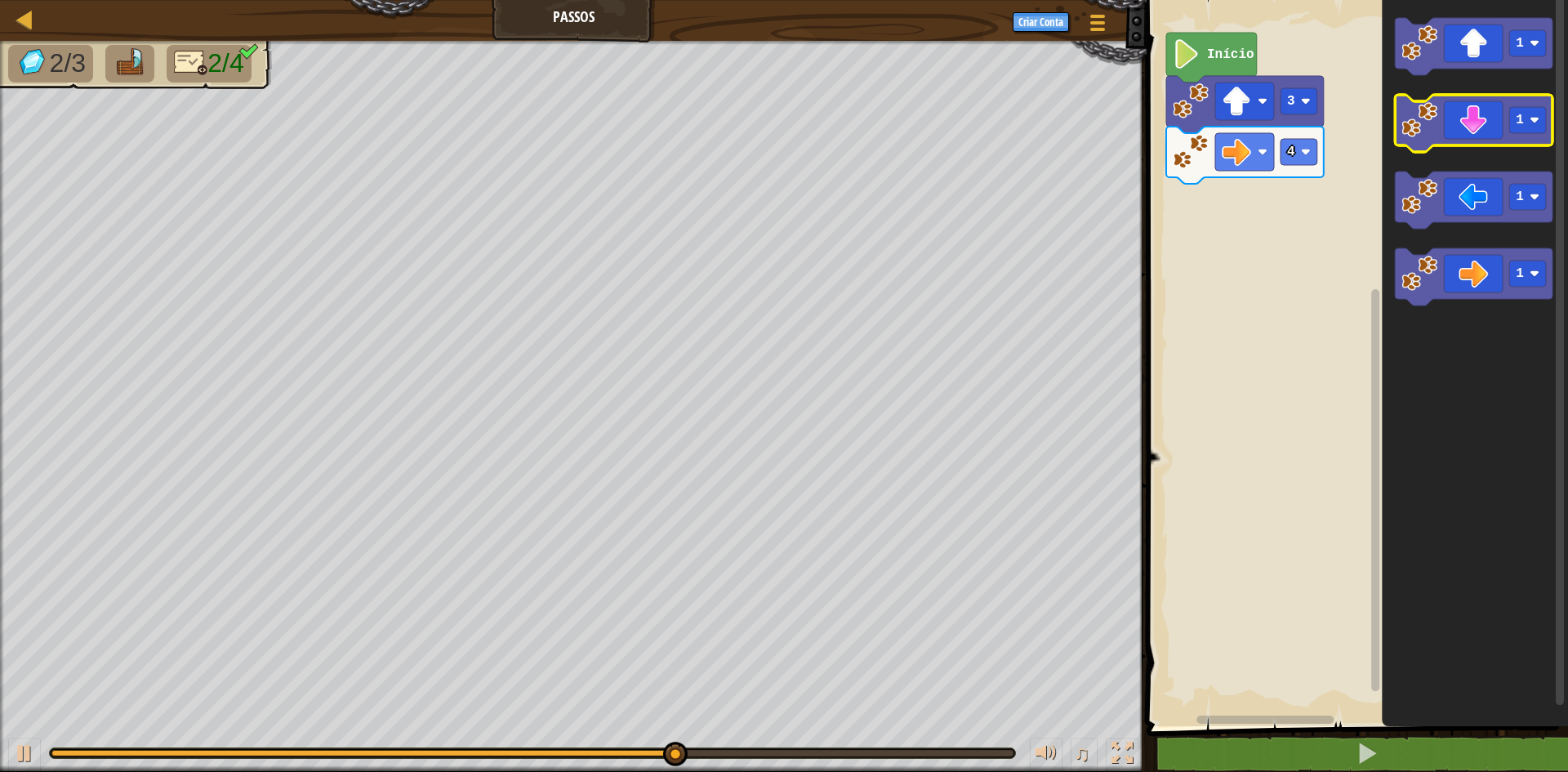
click at [1498, 123] on icon "Espaço de trabalho do Blockly" at bounding box center [1473, 123] width 158 height 57
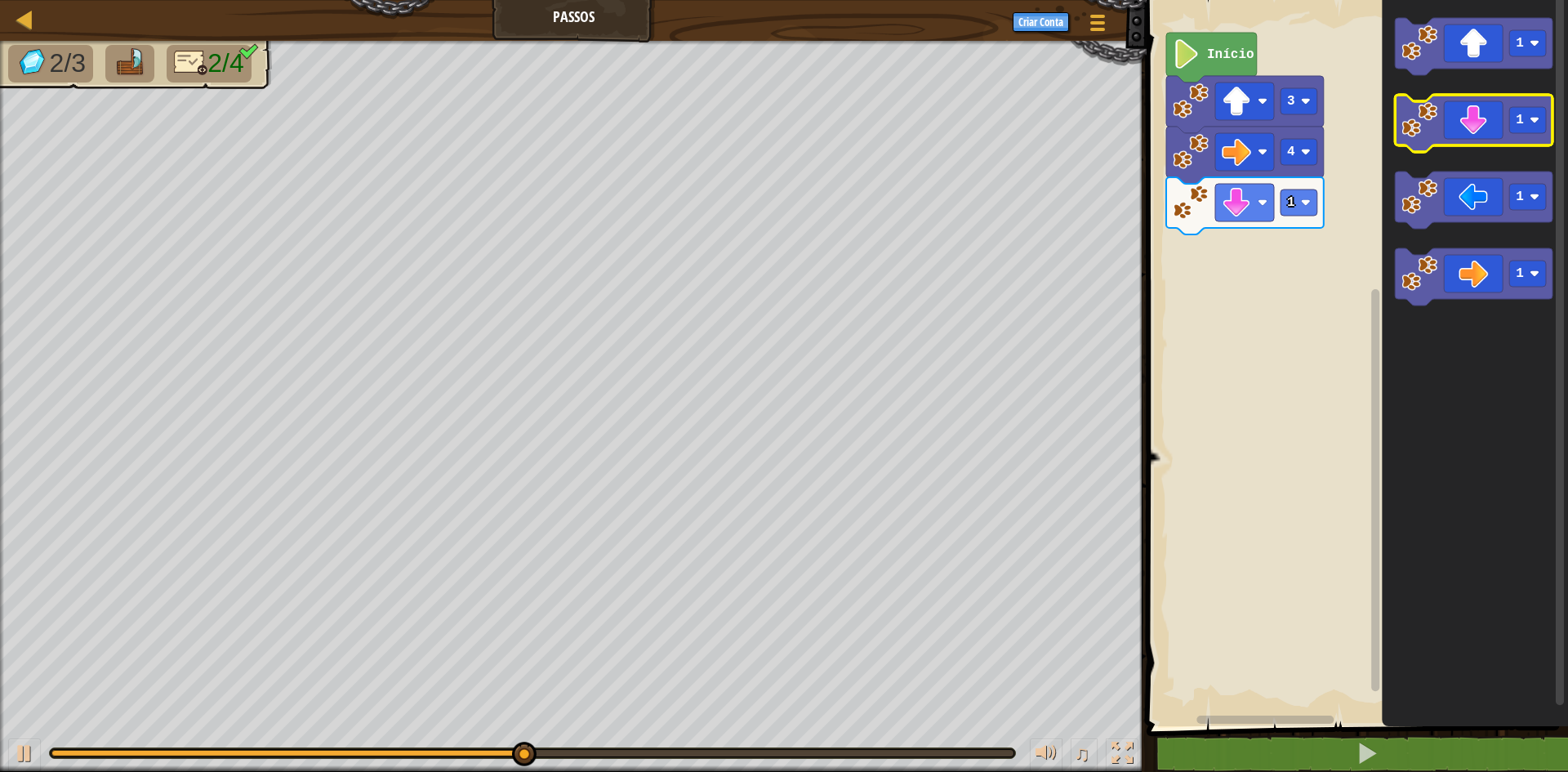
click at [1486, 124] on icon "Espaço de trabalho do Blockly" at bounding box center [1473, 123] width 158 height 57
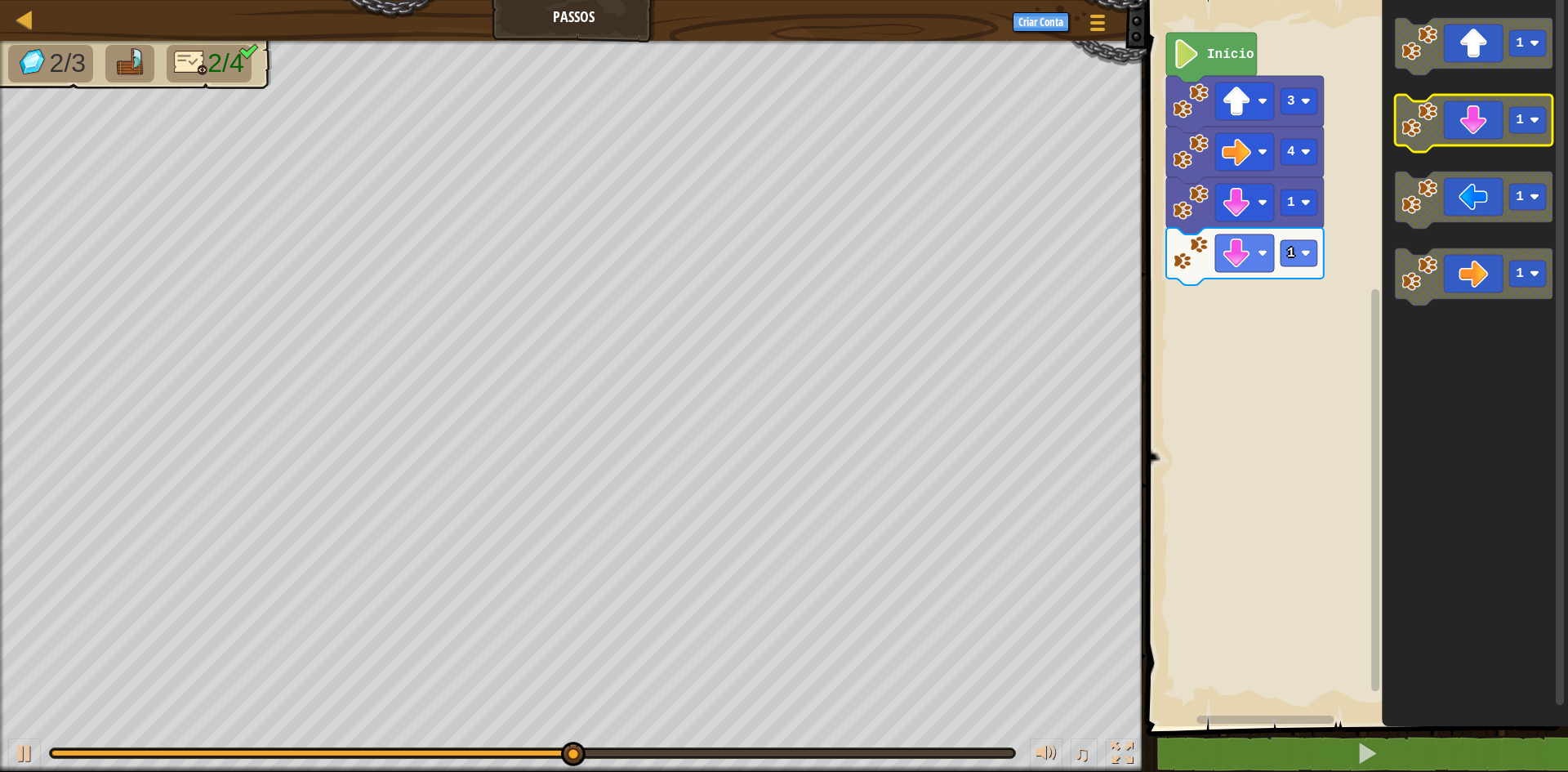
click at [1486, 124] on icon "Espaço de trabalho do Blockly" at bounding box center [1473, 123] width 158 height 57
click at [1482, 131] on icon "Espaço de trabalho do Blockly" at bounding box center [1473, 123] width 158 height 57
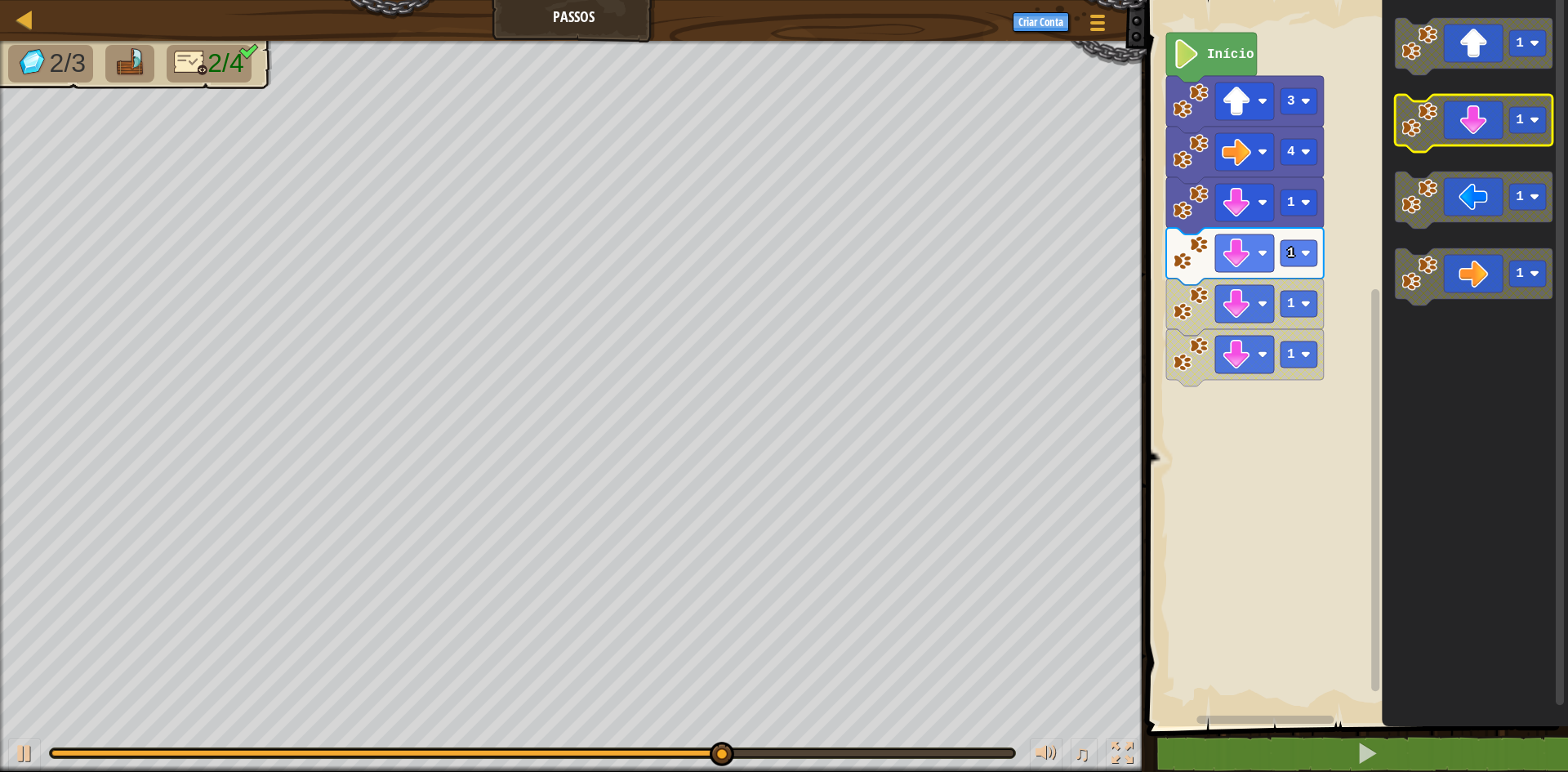
click at [1443, 127] on icon "Espaço de trabalho do Blockly" at bounding box center [1473, 123] width 158 height 57
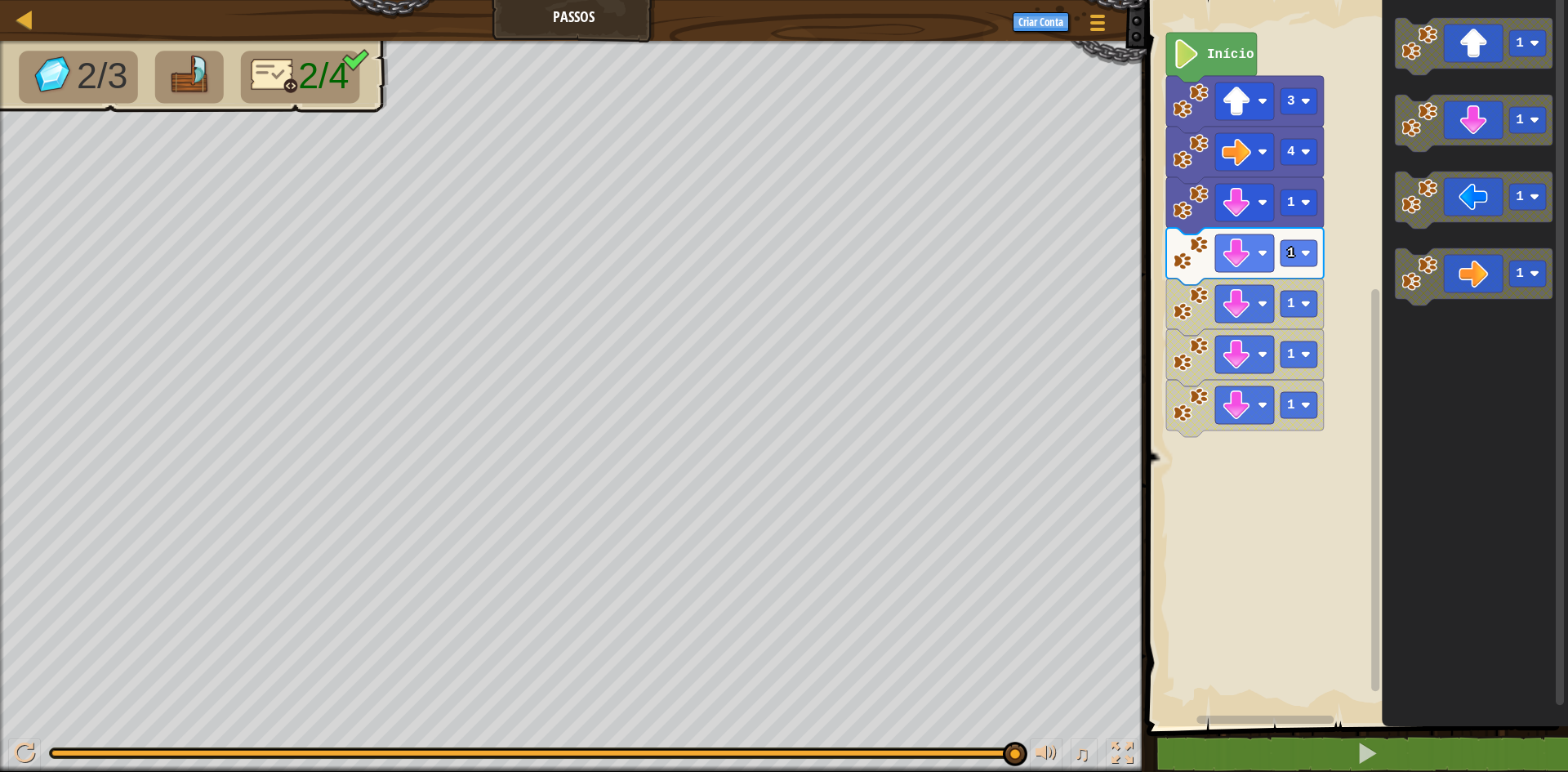
click at [1197, 62] on image "Espaço de trabalho do Blockly" at bounding box center [1186, 53] width 28 height 30
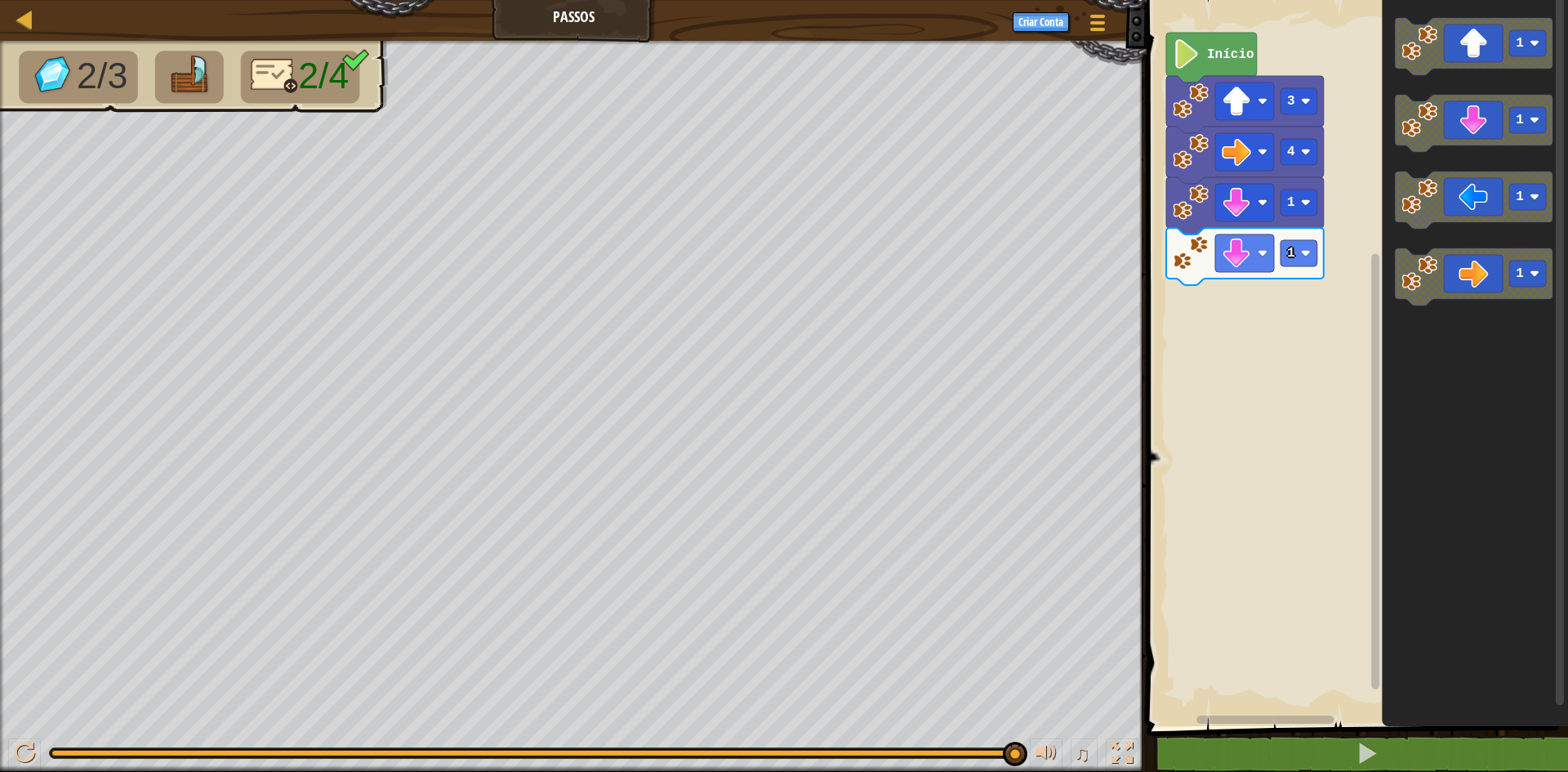
click at [1225, 54] on text "Início" at bounding box center [1231, 54] width 47 height 14
click at [1225, 62] on icon "Espaço de trabalho do Blockly" at bounding box center [1211, 58] width 91 height 50
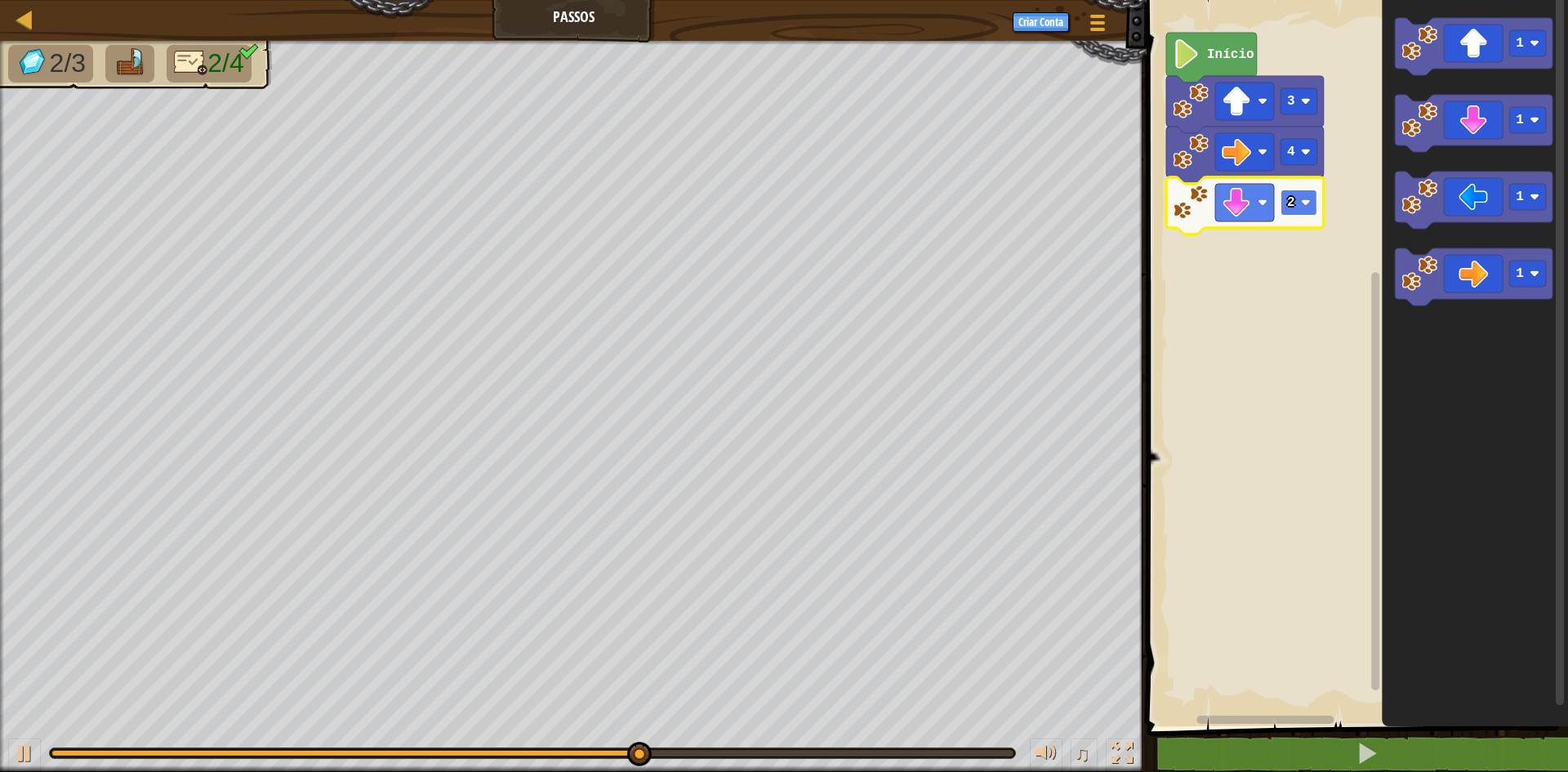
click at [1308, 206] on image "Espaço de trabalho do Blockly" at bounding box center [1306, 203] width 10 height 10
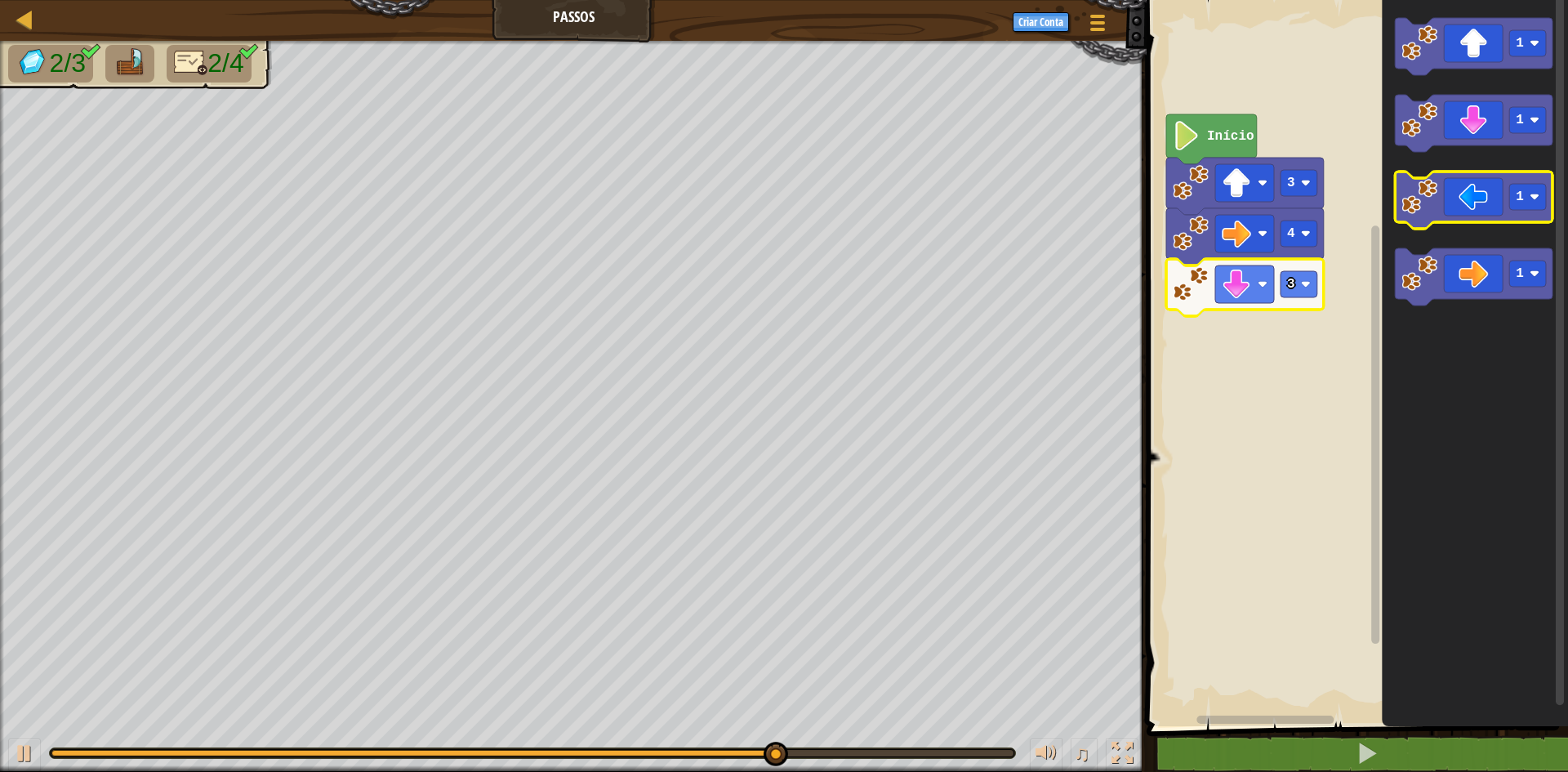
click at [1462, 218] on icon "Espaço de trabalho do Blockly" at bounding box center [1473, 199] width 158 height 57
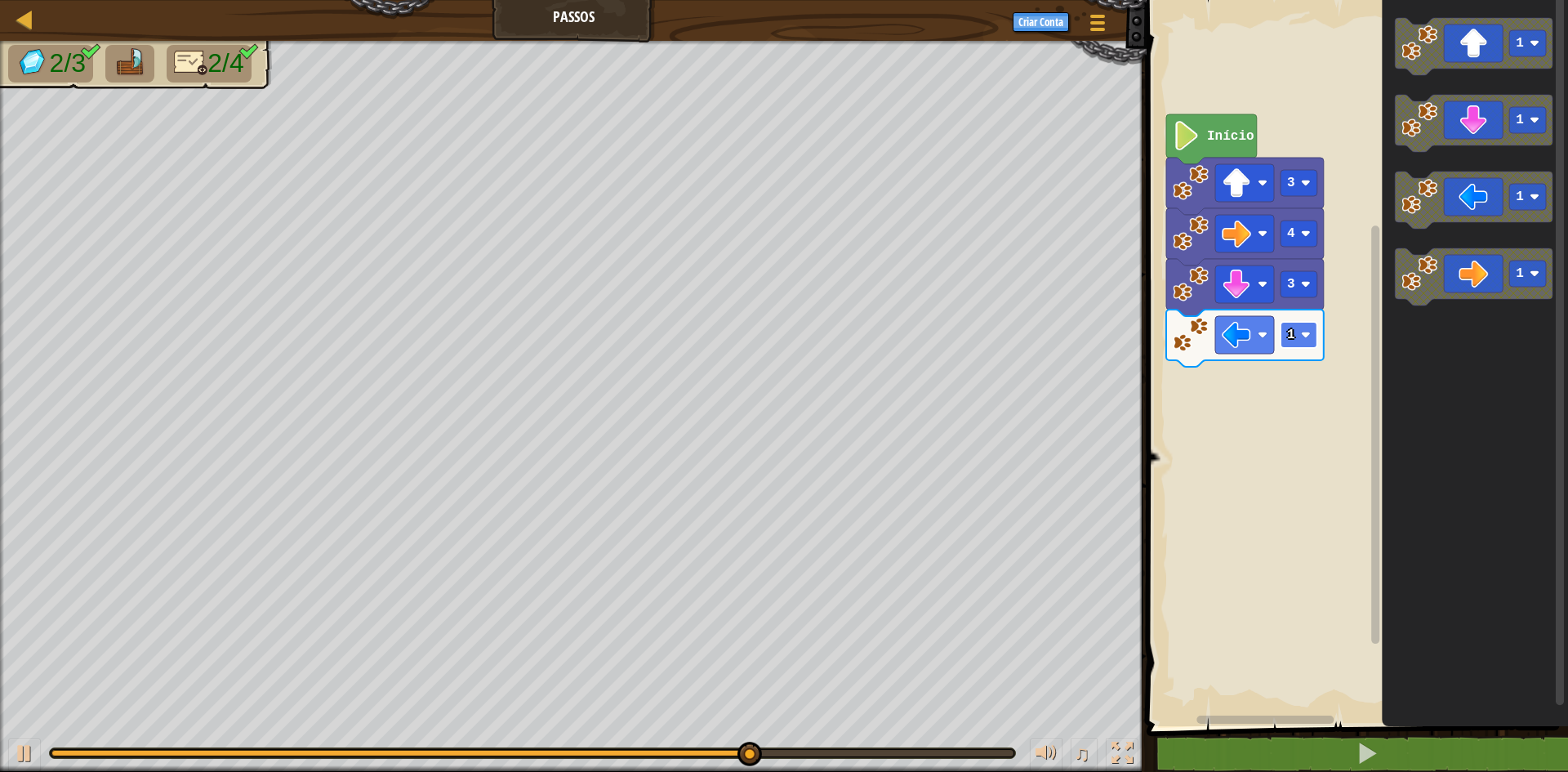
click at [1315, 336] on rect "Espaço de trabalho do Blockly" at bounding box center [1298, 335] width 36 height 26
